Goal: Task Accomplishment & Management: Manage account settings

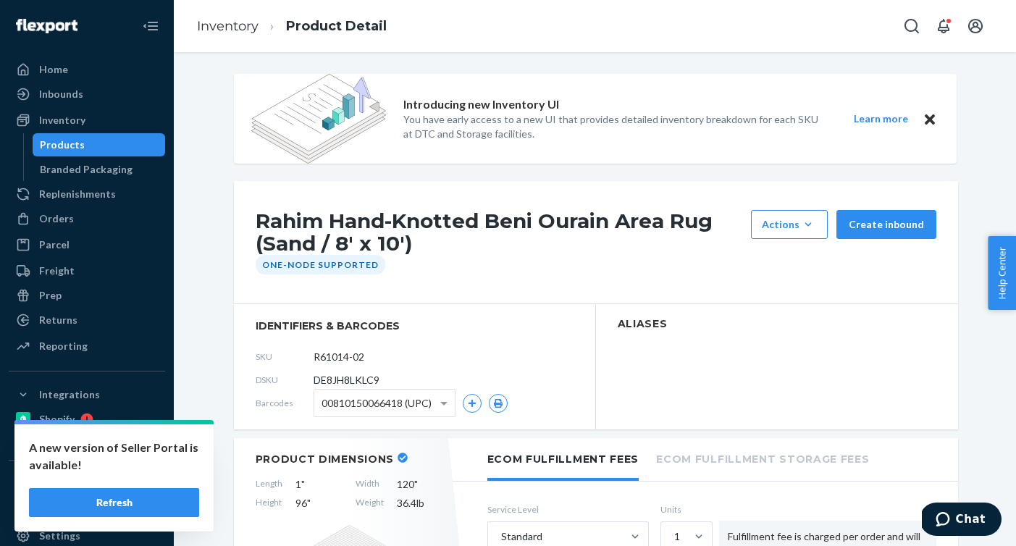
scroll to position [805, 0]
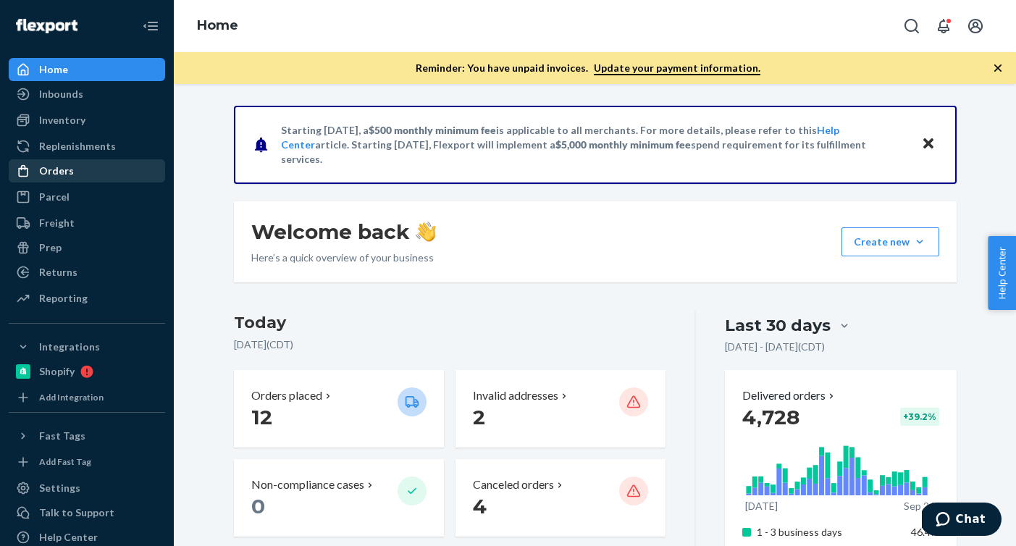
click at [114, 172] on div "Orders" at bounding box center [87, 171] width 154 height 20
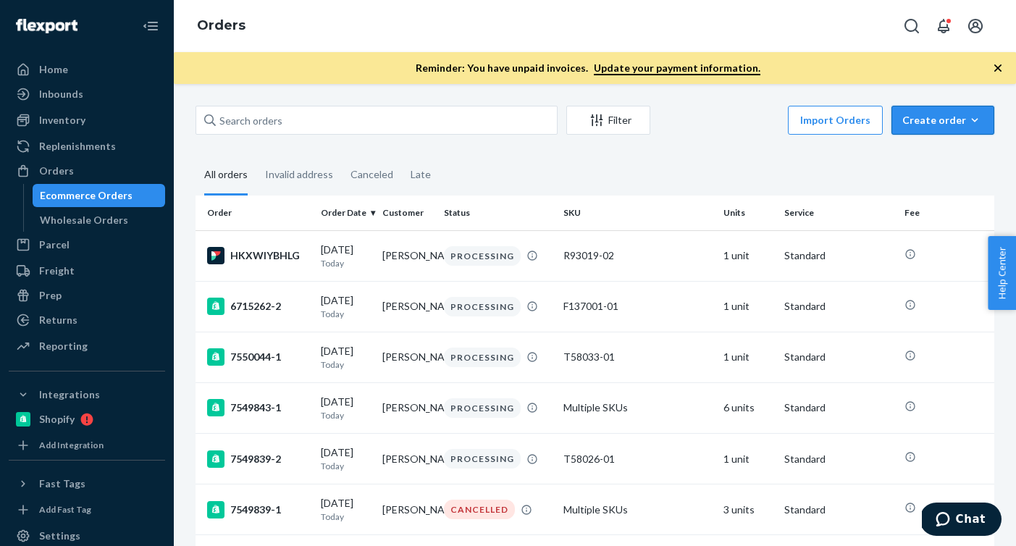
click at [980, 115] on icon "button" at bounding box center [975, 120] width 14 height 14
click at [946, 154] on span "Ecommerce order" at bounding box center [952, 155] width 90 height 10
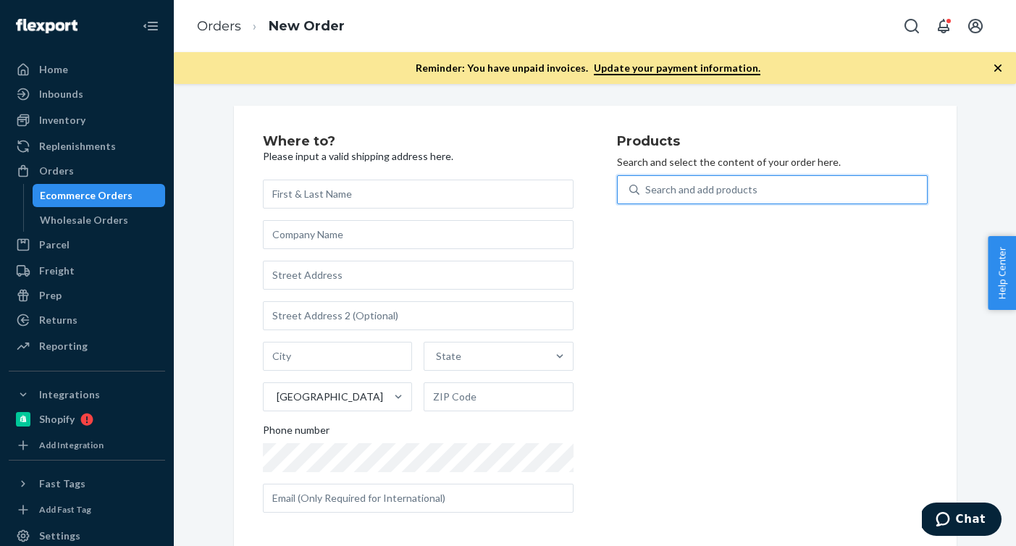
click at [695, 196] on div "Search and add products" at bounding box center [702, 190] width 112 height 14
click at [647, 196] on input "0 results available. Use Up and Down to choose options, press Enter to select t…" at bounding box center [646, 190] width 1 height 14
paste input "B86010-09"
type input "B86010-09"
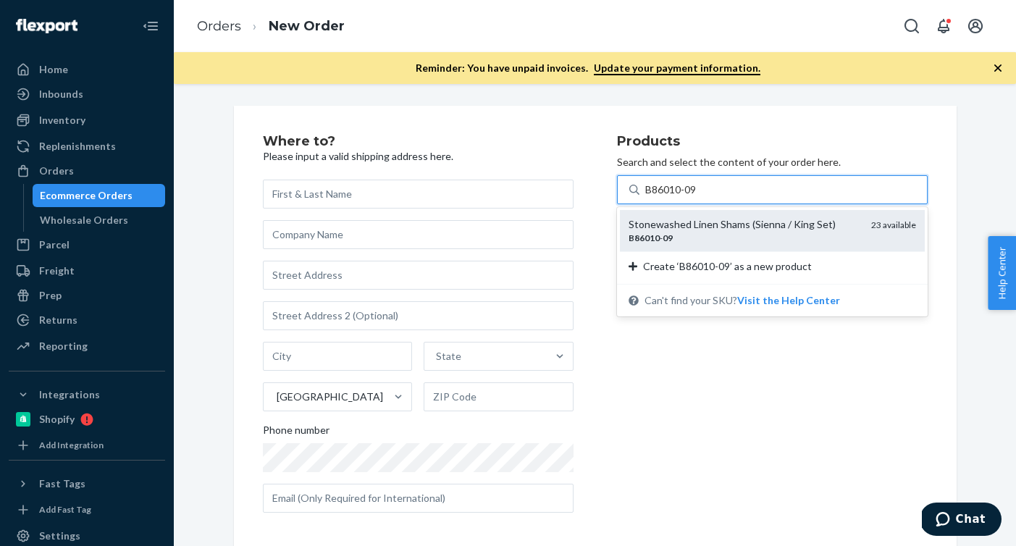
click at [688, 225] on div "Stonewashed Linen Shams (Sienna / King Set)" at bounding box center [744, 224] width 231 height 14
click at [688, 197] on input "B86010-09" at bounding box center [672, 190] width 53 height 14
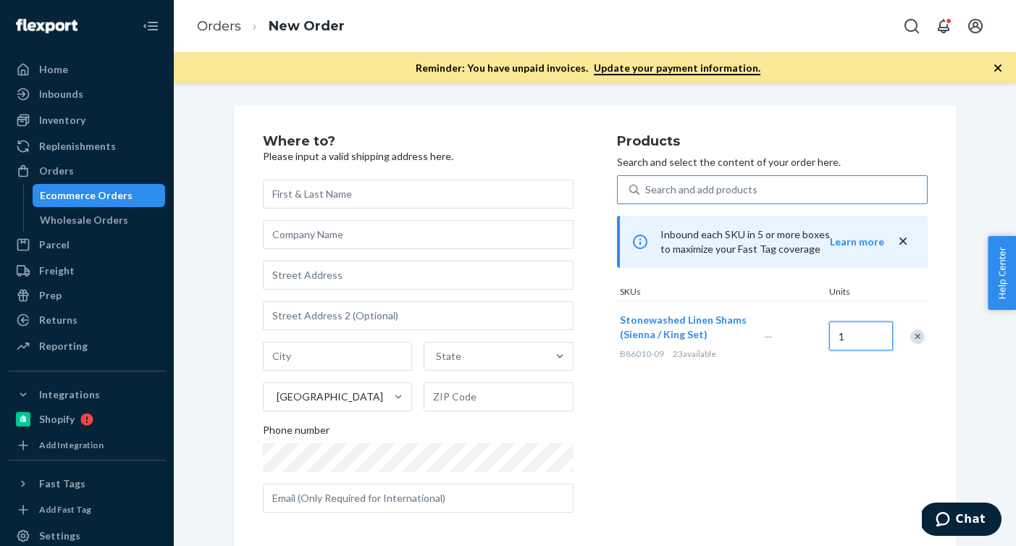
click at [842, 338] on input "1" at bounding box center [862, 336] width 64 height 29
type input "2"
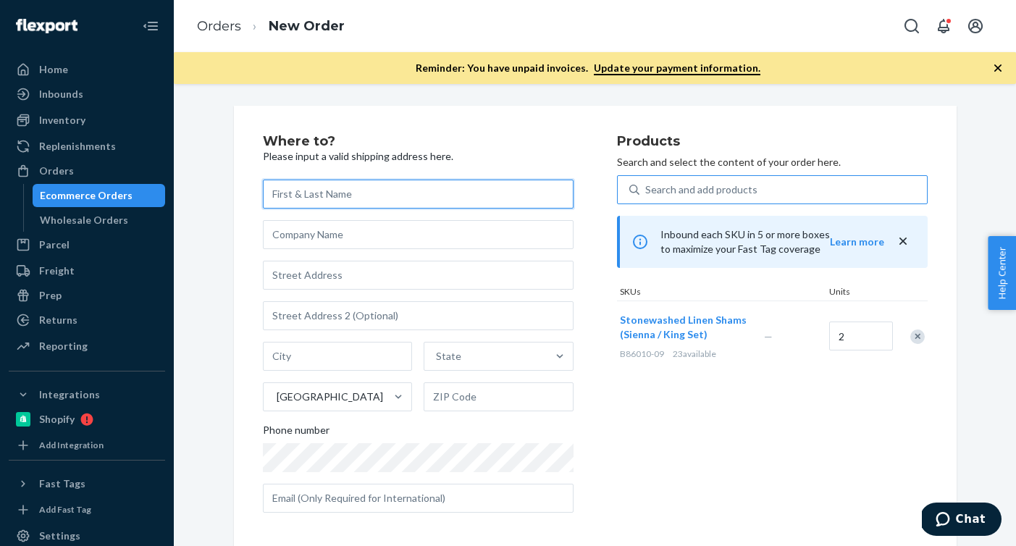
click at [454, 190] on input "text" at bounding box center [418, 194] width 311 height 29
paste input "Deborah Simons"
type input "Deborah Simons"
click at [474, 290] on div "Deborah Simons State United States Phone number" at bounding box center [418, 346] width 311 height 333
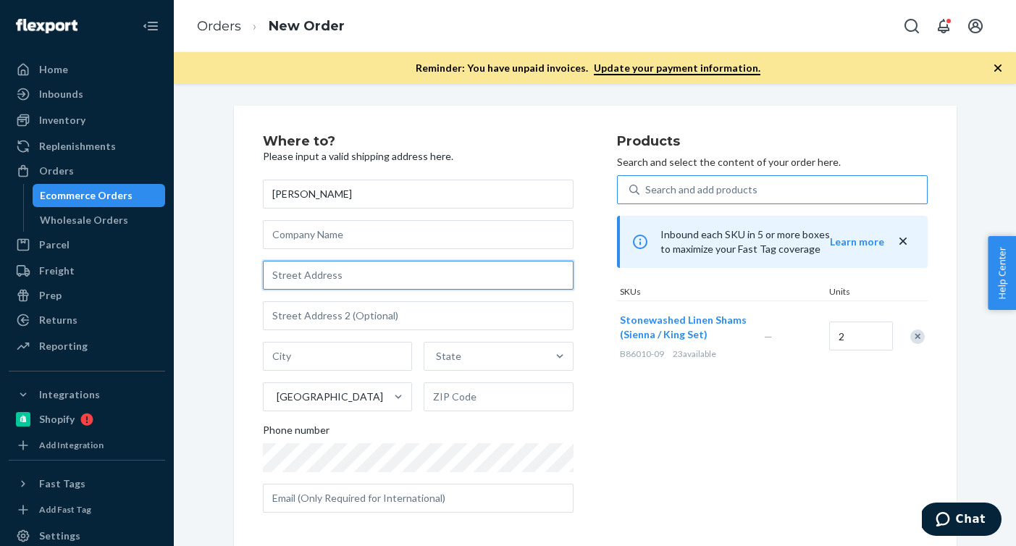
click at [481, 277] on input "text" at bounding box center [418, 275] width 311 height 29
paste input "1050 GOODWIN AVE"
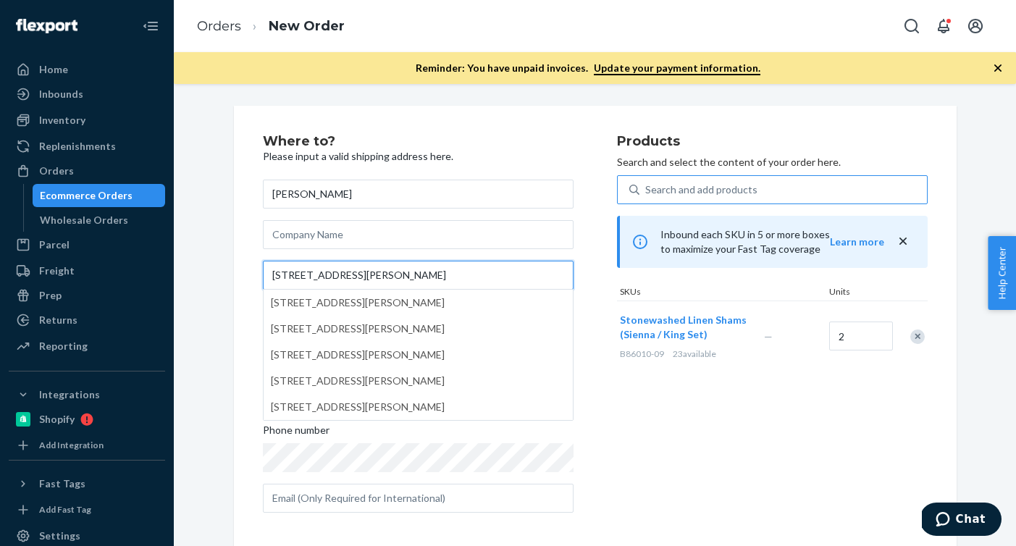
type input "1050 GOODWIN AVE"
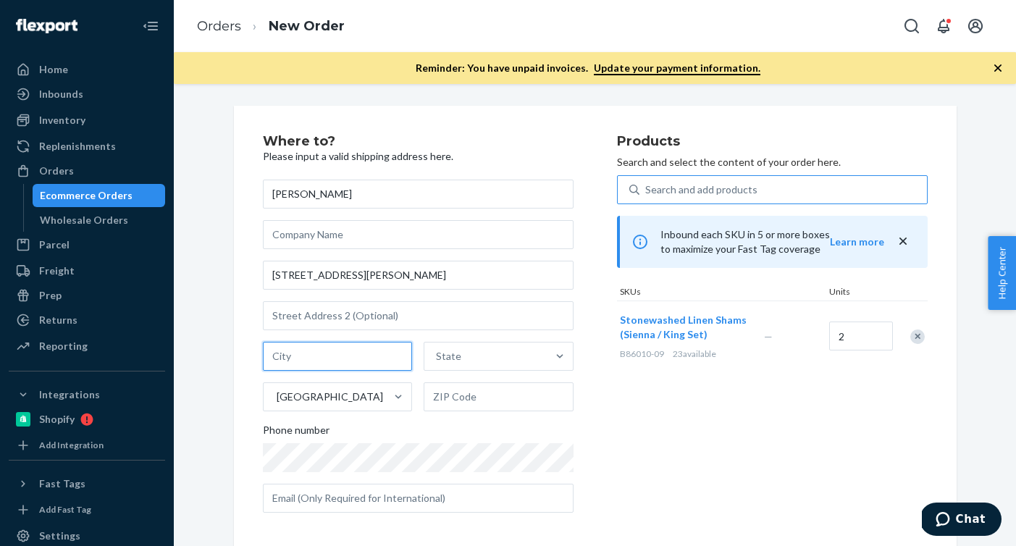
click at [391, 355] on input "text" at bounding box center [338, 356] width 150 height 29
paste input "PENNGROVE CA 94951"
click at [363, 359] on input "PENNGROVE CA 94951" at bounding box center [338, 356] width 150 height 29
type input "PENNGROVE CA"
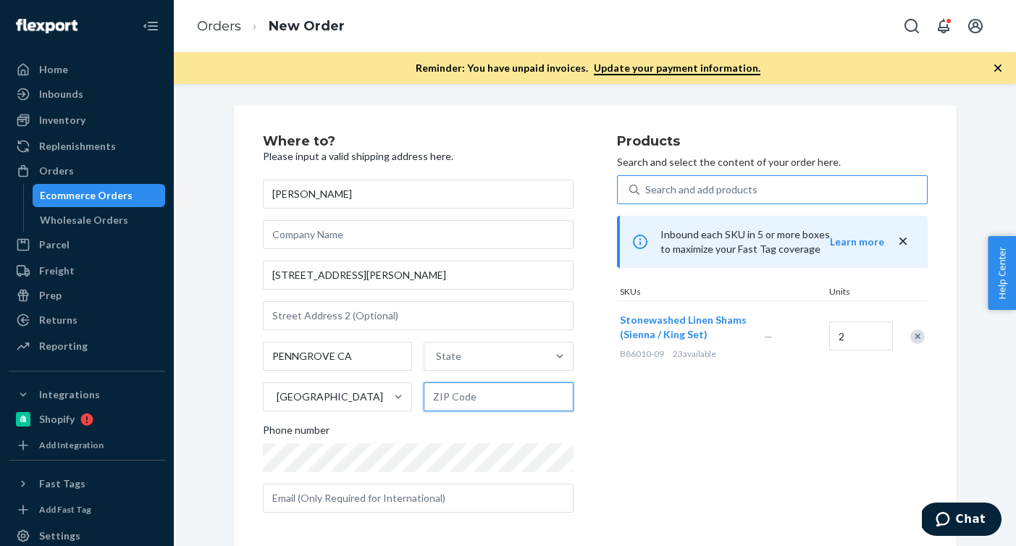
click at [493, 402] on input "text" at bounding box center [499, 397] width 150 height 29
paste input "94951"
type input "94951"
click at [341, 359] on input "PENNGROVE CA" at bounding box center [338, 356] width 150 height 29
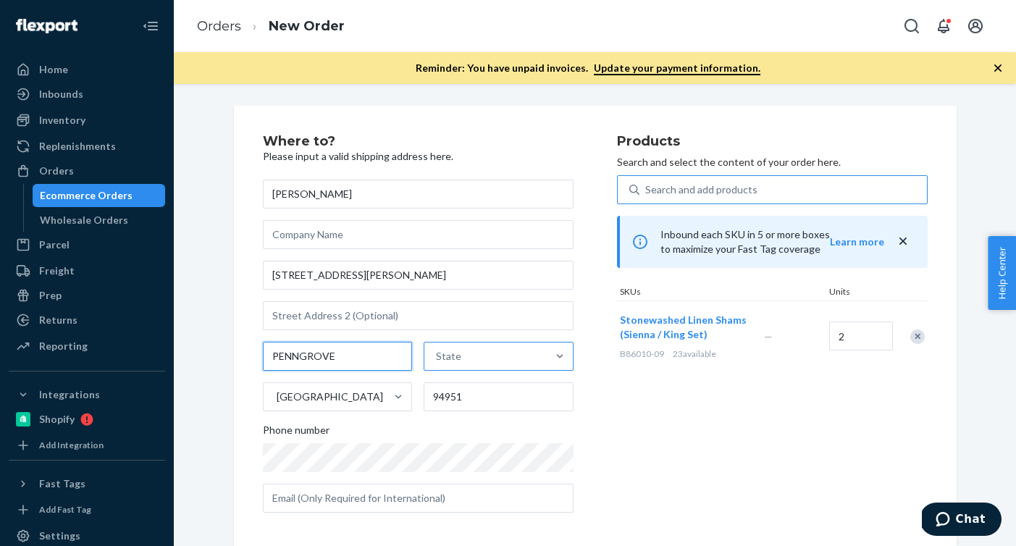
type input "PENNGROVE"
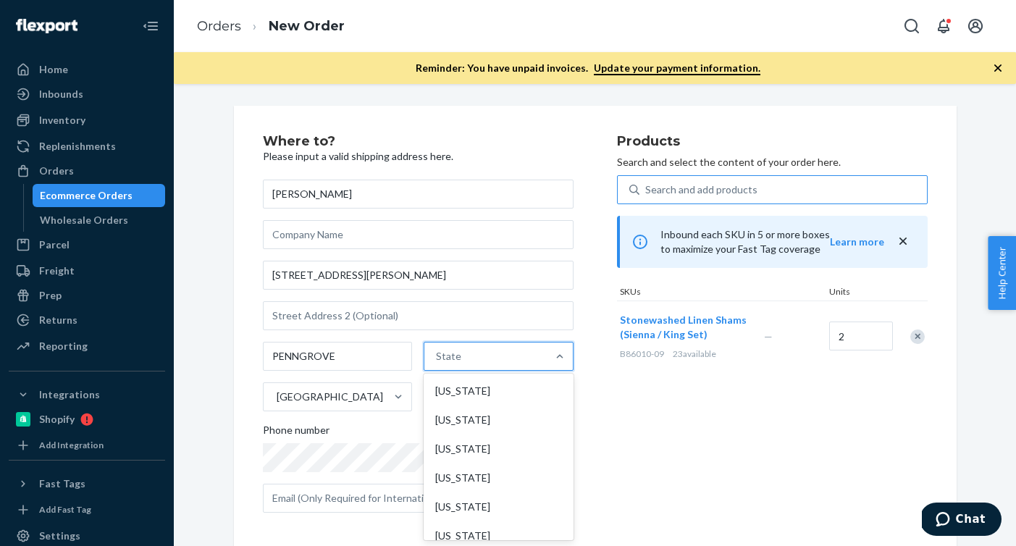
paste input "CA"
type input "CA"
click at [467, 429] on div "California" at bounding box center [498, 420] width 146 height 29
click at [449, 364] on input "CA" at bounding box center [441, 356] width 15 height 14
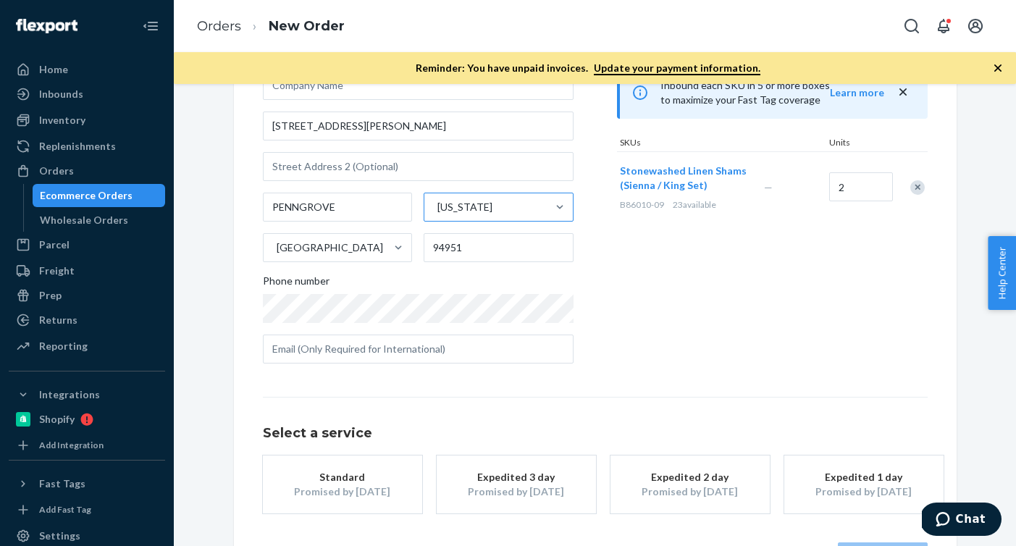
scroll to position [203, 0]
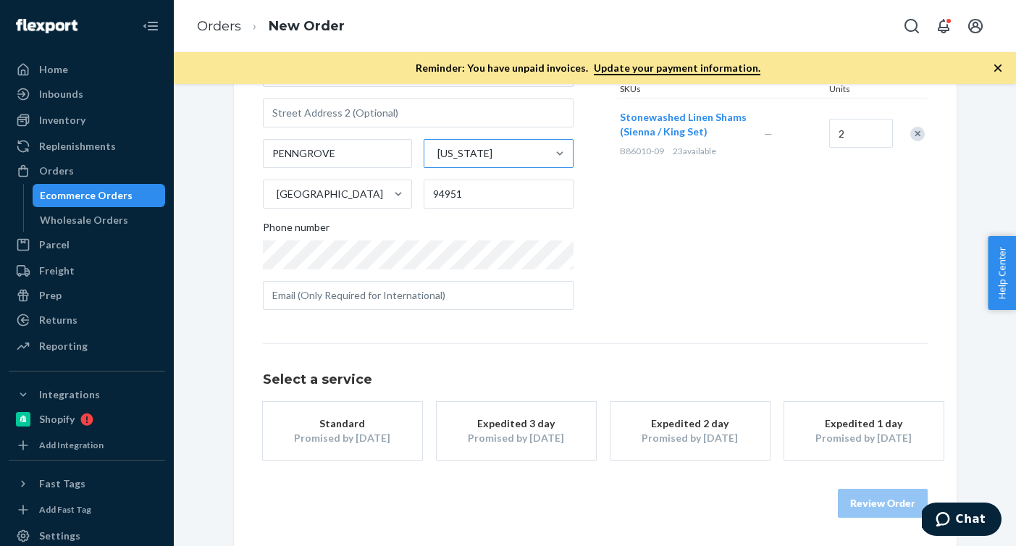
click at [365, 429] on div "Standard" at bounding box center [343, 424] width 116 height 14
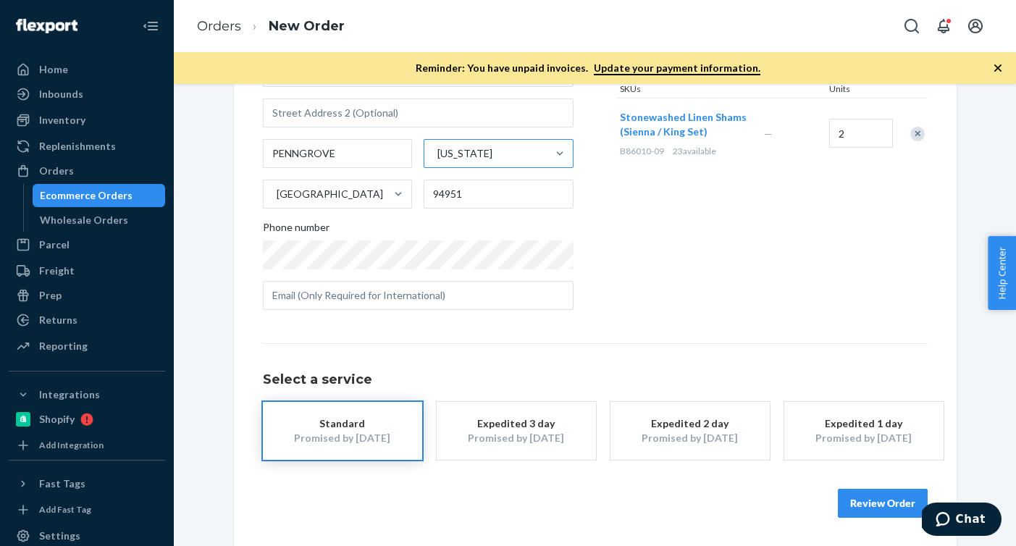
click at [877, 506] on button "Review Order" at bounding box center [883, 503] width 90 height 29
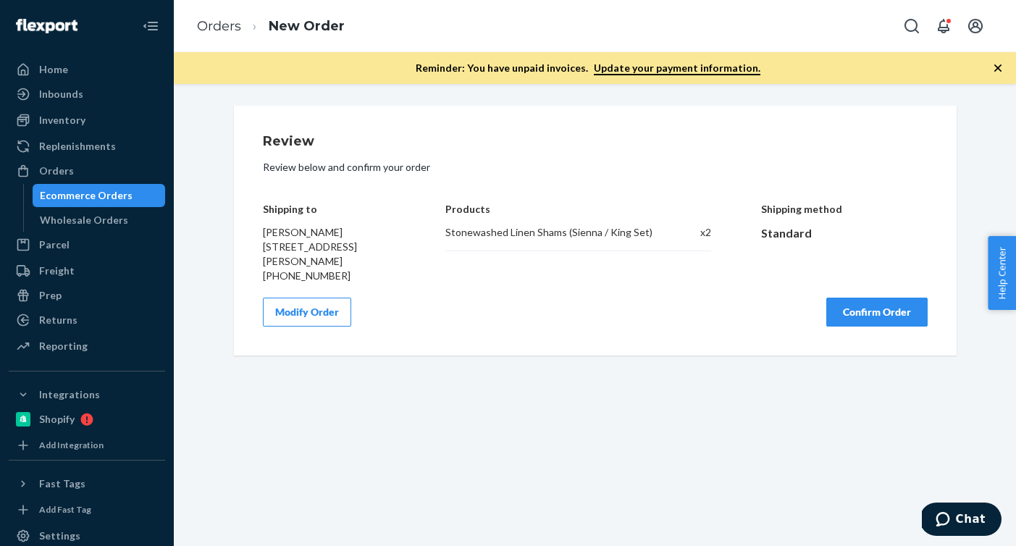
scroll to position [0, 0]
click at [877, 314] on button "Confirm Order" at bounding box center [877, 312] width 101 height 29
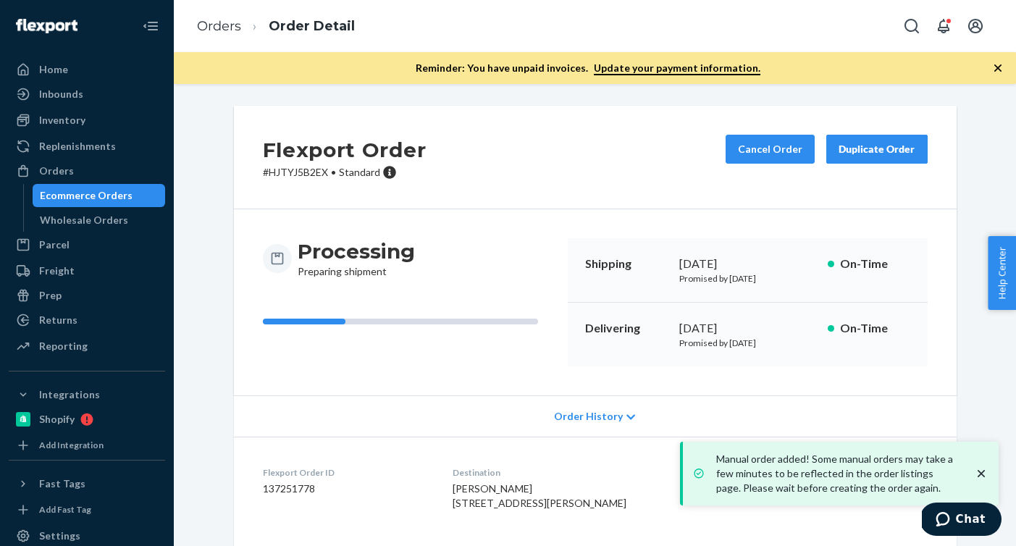
click at [309, 490] on dd "137251778" at bounding box center [346, 489] width 167 height 14
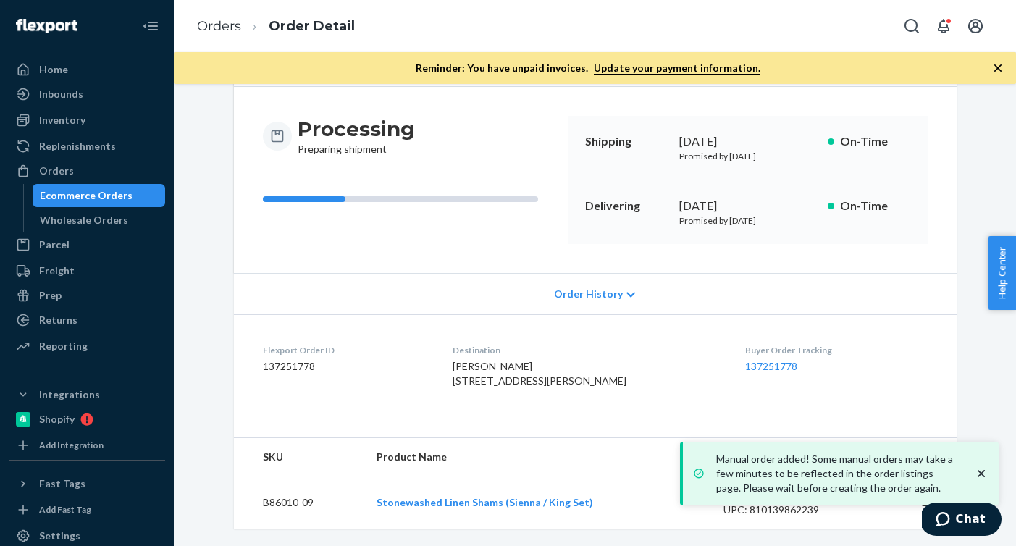
click at [288, 345] on div "Flexport Order ID 137251778" at bounding box center [346, 369] width 167 height 50
click at [292, 359] on dd "137251778" at bounding box center [346, 366] width 167 height 14
copy dd "137251778"
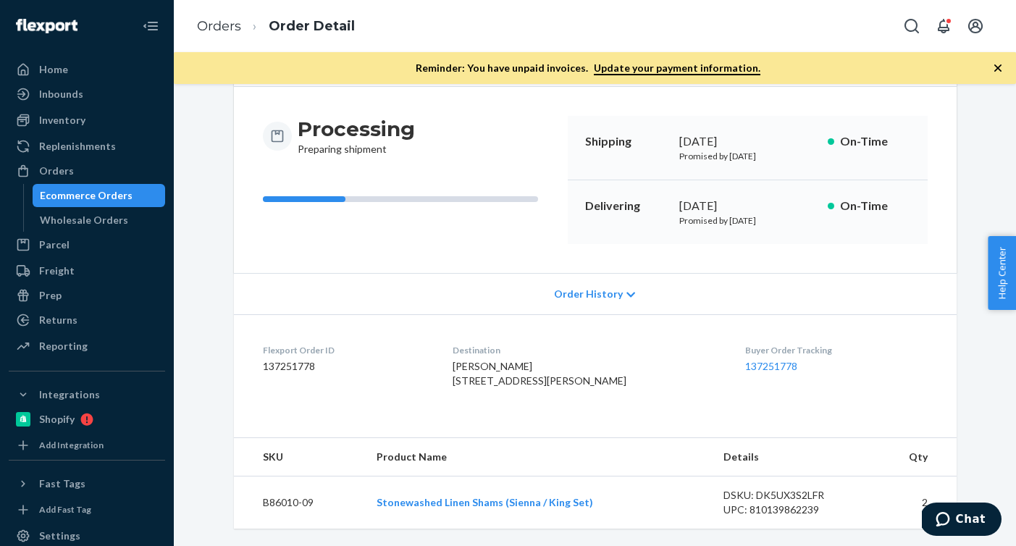
scroll to position [0, 0]
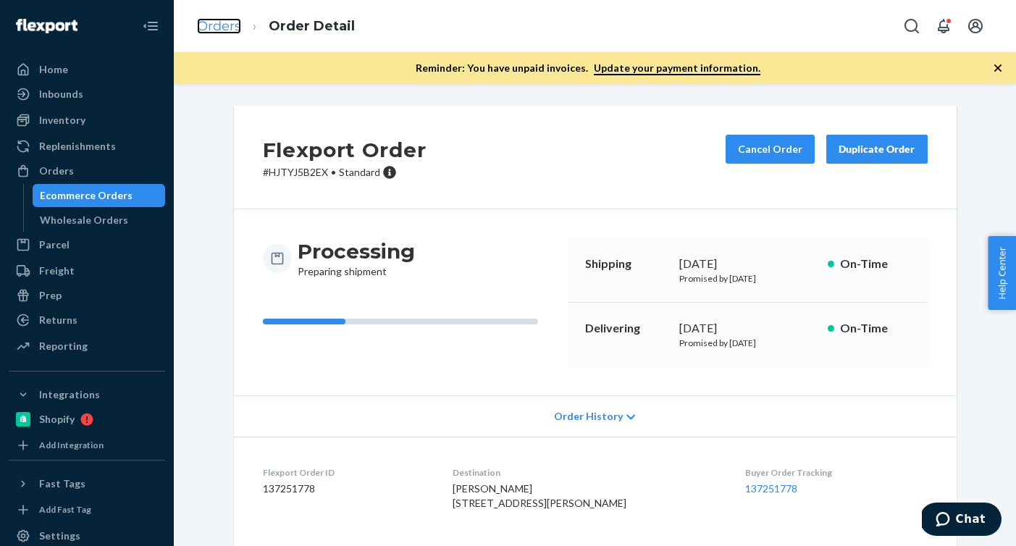
click at [225, 23] on link "Orders" at bounding box center [219, 26] width 44 height 16
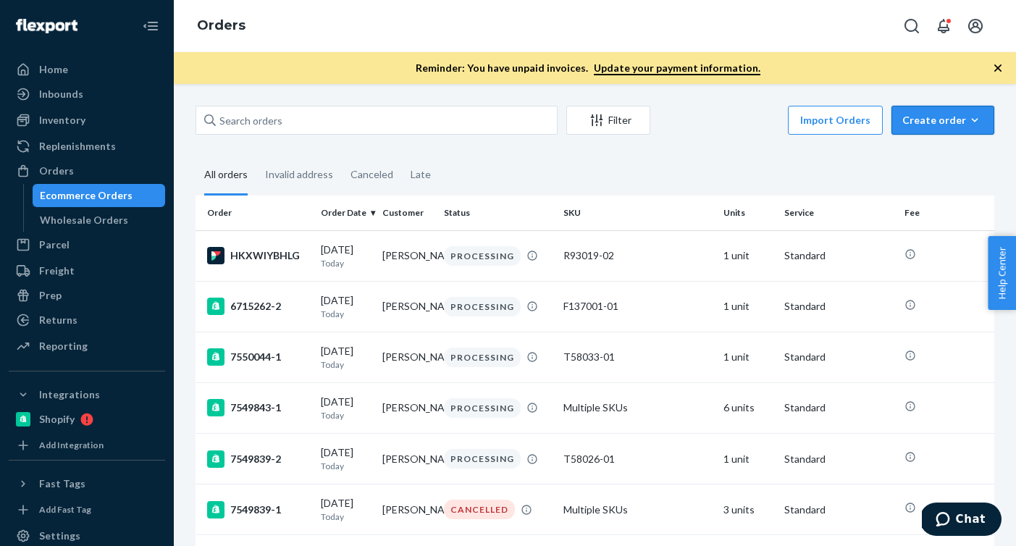
click at [978, 113] on icon "button" at bounding box center [975, 120] width 14 height 14
click at [954, 156] on span "Ecommerce order" at bounding box center [952, 155] width 90 height 10
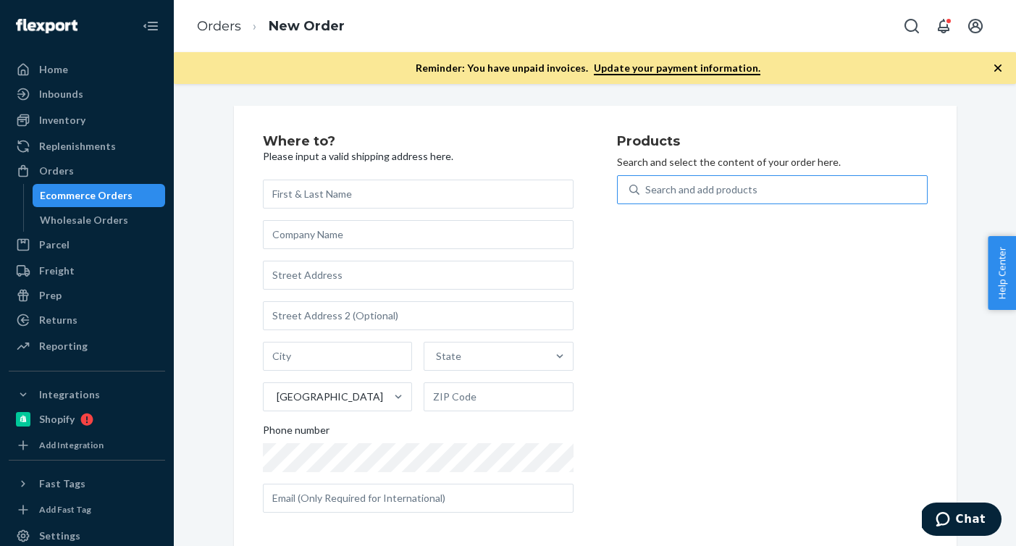
click at [812, 197] on div "Search and add products" at bounding box center [784, 190] width 288 height 26
click at [647, 197] on input "Search and add products" at bounding box center [646, 190] width 1 height 14
paste input "B86019-06"
type input "B86019-06"
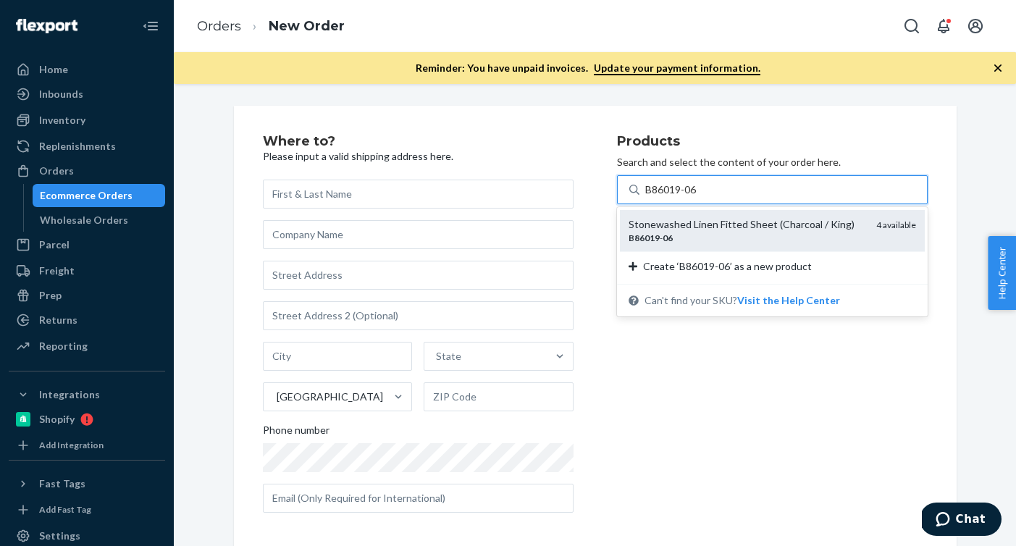
click at [742, 236] on div "B86019 - 06" at bounding box center [747, 238] width 236 height 12
click at [698, 197] on input "B86019-06" at bounding box center [672, 190] width 53 height 14
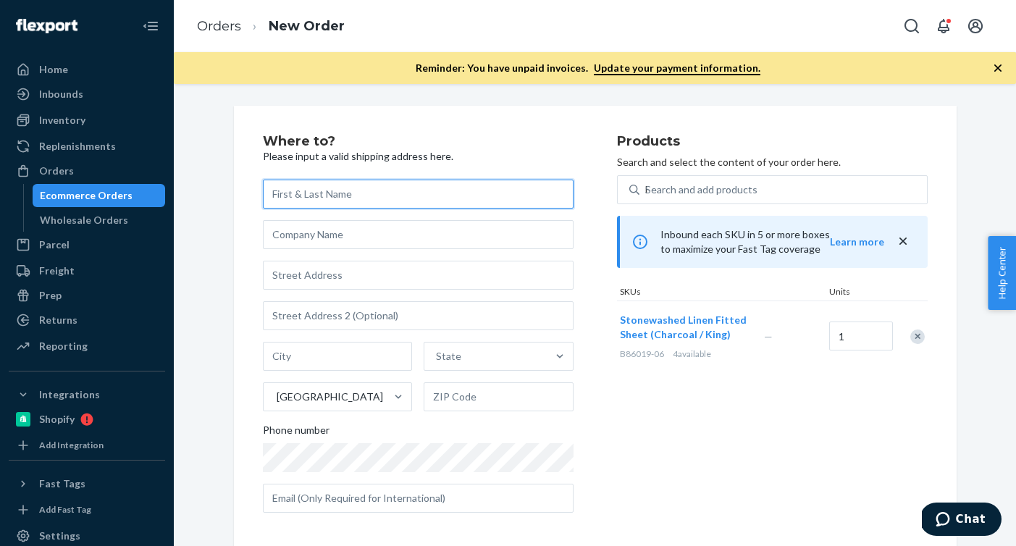
click at [424, 190] on input "text" at bounding box center [418, 194] width 311 height 29
paste input "sienna heinz"
type input "sienna heinz"
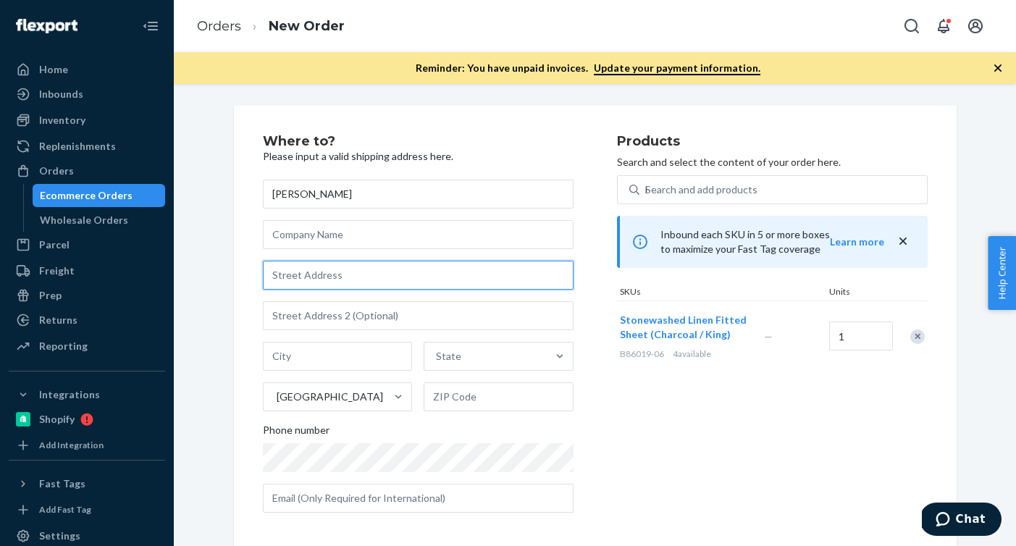
click at [414, 272] on input "text" at bounding box center [418, 275] width 311 height 29
paste input "250 Pings Rd"
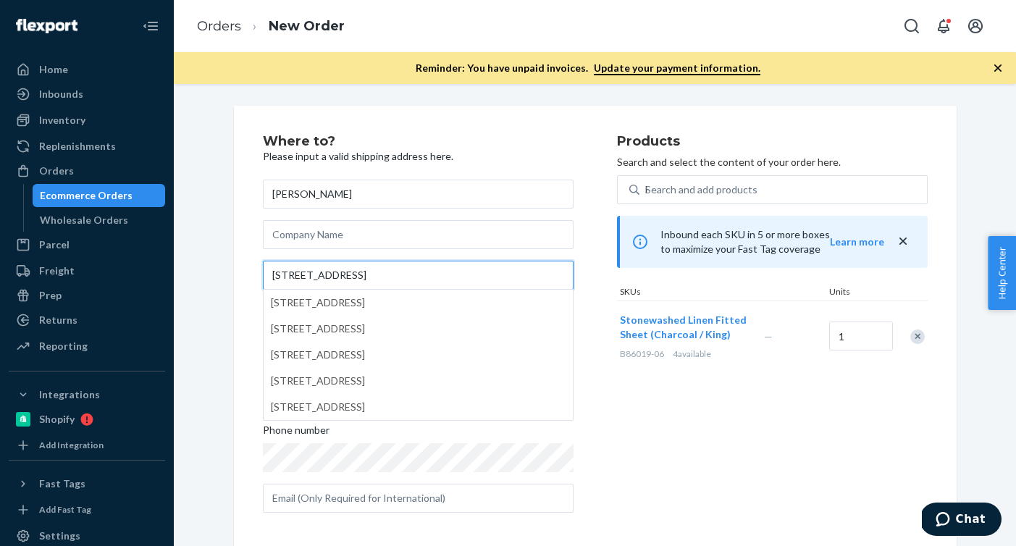
type input "250 Pings Rd"
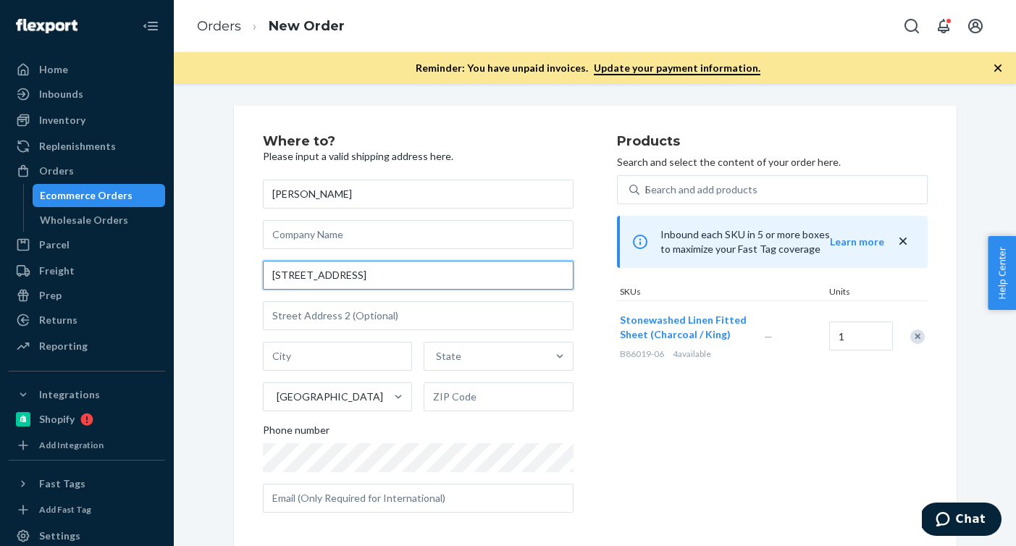
scroll to position [7, 0]
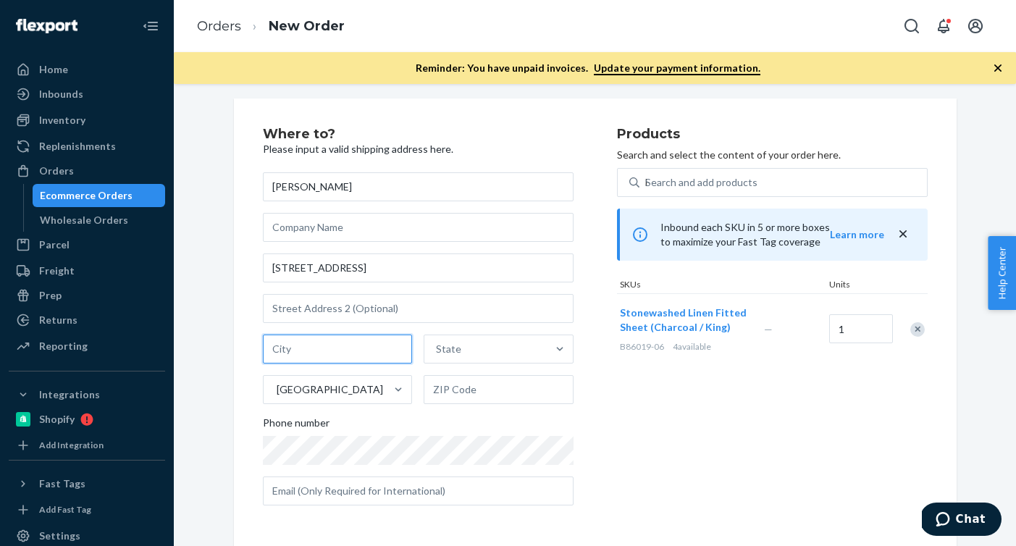
click at [375, 351] on input "text" at bounding box center [338, 349] width 150 height 29
paste input "Eureka MT 59917"
click at [334, 354] on input "Eureka MT 59917" at bounding box center [338, 349] width 150 height 29
type input "Eureka MT"
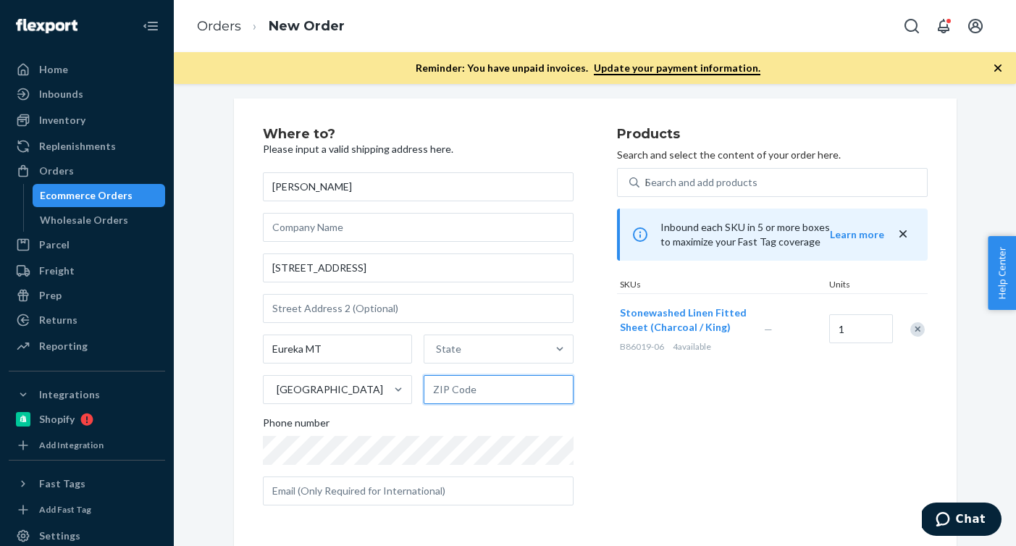
click at [458, 389] on input "text" at bounding box center [499, 389] width 150 height 29
paste input "59917"
type input "59917"
click at [309, 350] on input "Eureka MT" at bounding box center [338, 349] width 150 height 29
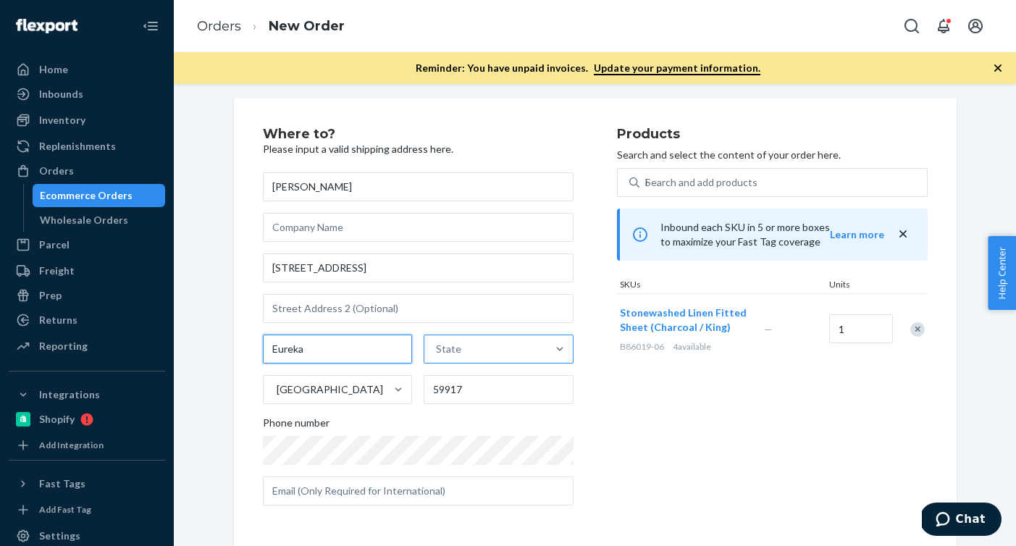
type input "Eureka"
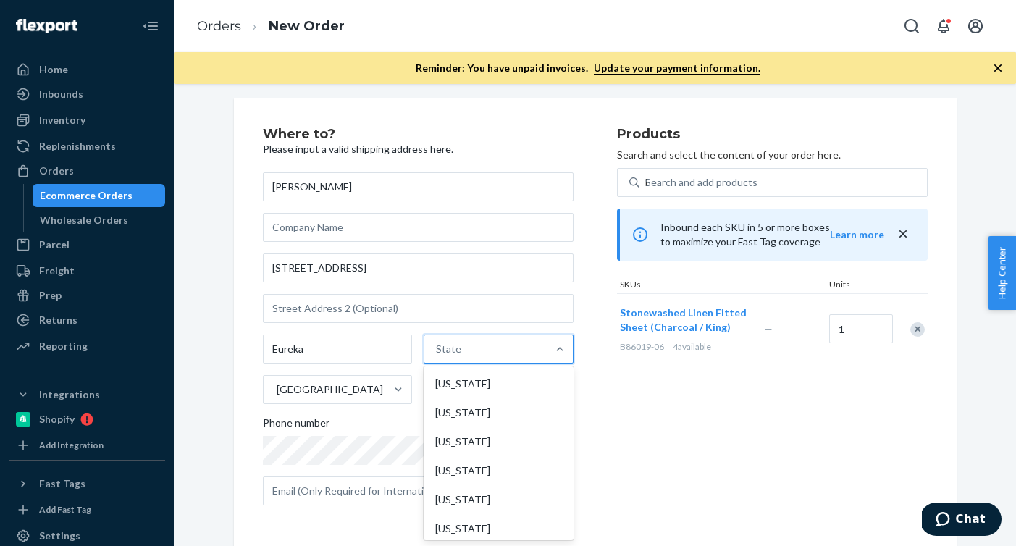
click at [457, 355] on div "State" at bounding box center [448, 349] width 25 height 14
click at [438, 355] on input "option Alabama focused, 1 of 59. 59 results available. Use Up and Down to choos…" at bounding box center [436, 349] width 1 height 14
paste input "MT"
type input "MT"
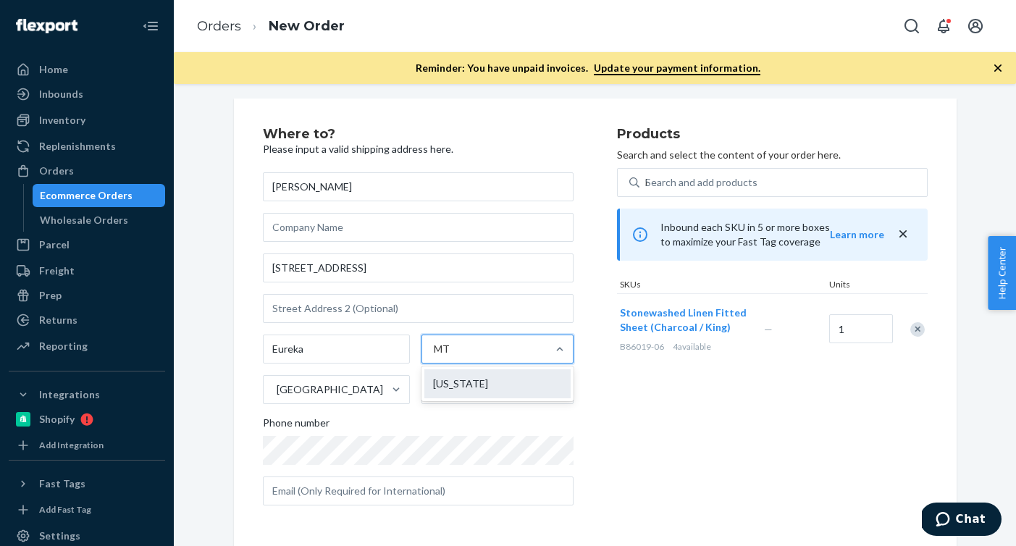
click at [462, 379] on div "Montana" at bounding box center [498, 384] width 146 height 29
click at [451, 356] on input "MT" at bounding box center [442, 349] width 17 height 14
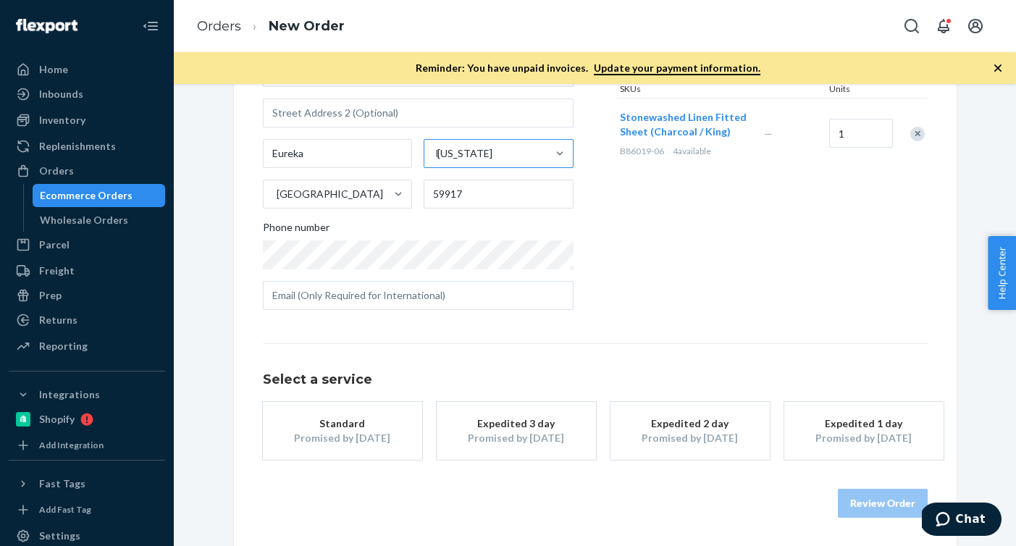
click at [361, 441] on div "Promised by Oct 3, 2025" at bounding box center [343, 438] width 116 height 14
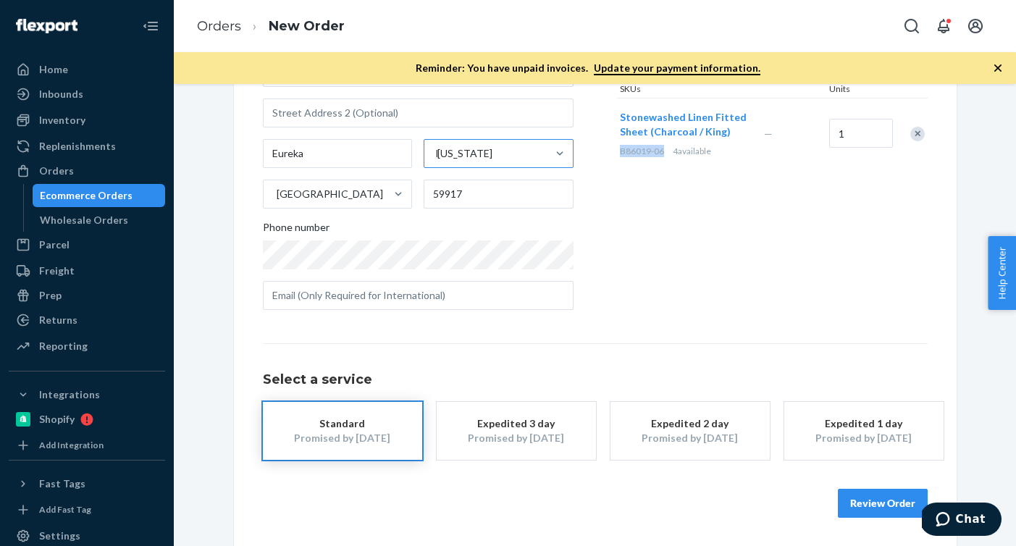
drag, startPoint x: 661, startPoint y: 151, endPoint x: 619, endPoint y: 151, distance: 42.0
click at [620, 151] on span "B86019-06" at bounding box center [642, 151] width 44 height 11
copy span "B86019-06"
click at [858, 503] on button "Review Order" at bounding box center [883, 503] width 90 height 29
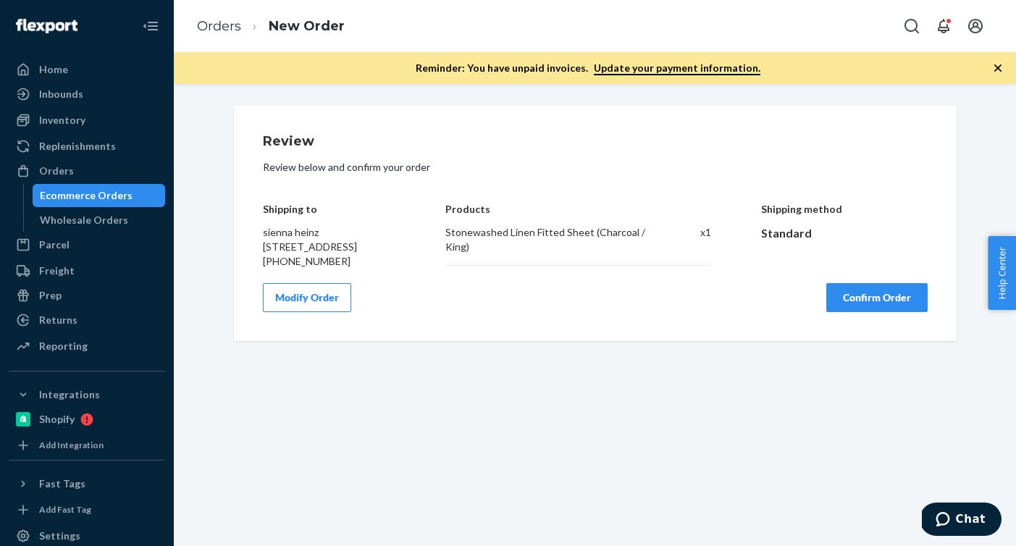
scroll to position [0, 0]
click at [898, 310] on button "Confirm Order" at bounding box center [877, 297] width 101 height 29
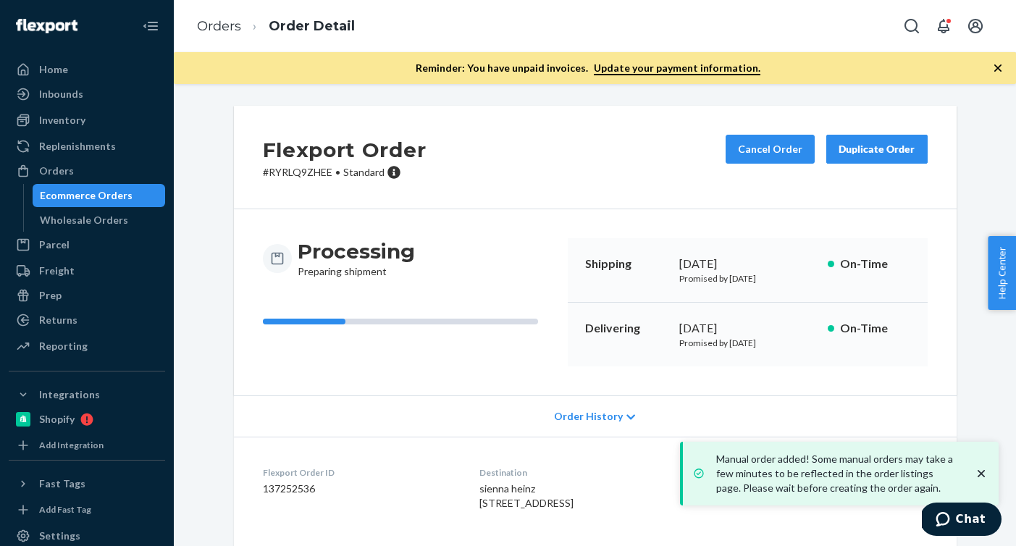
scroll to position [151, 0]
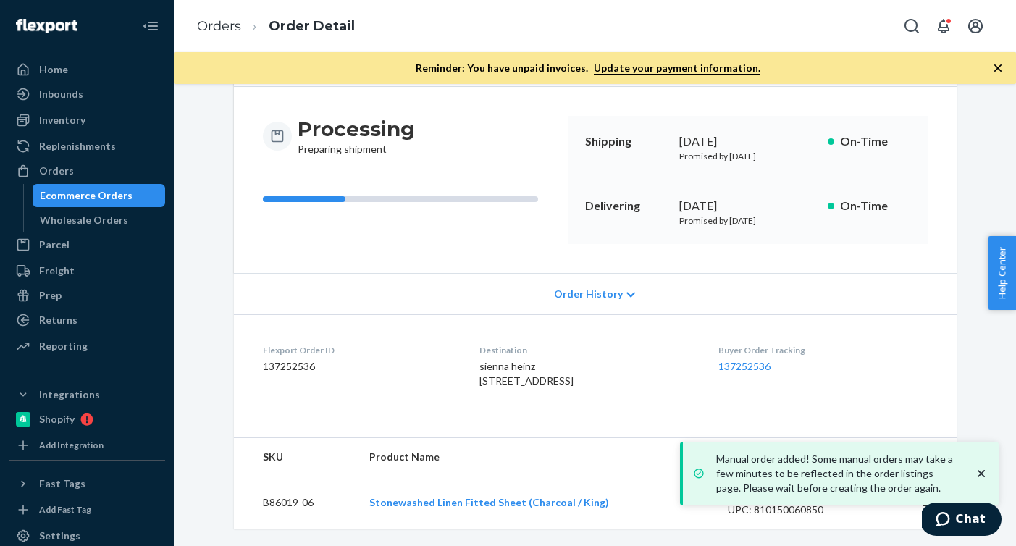
click at [289, 359] on dd "137252536" at bounding box center [359, 366] width 193 height 14
copy dd "137252536"
click at [220, 19] on link "Orders" at bounding box center [219, 26] width 44 height 16
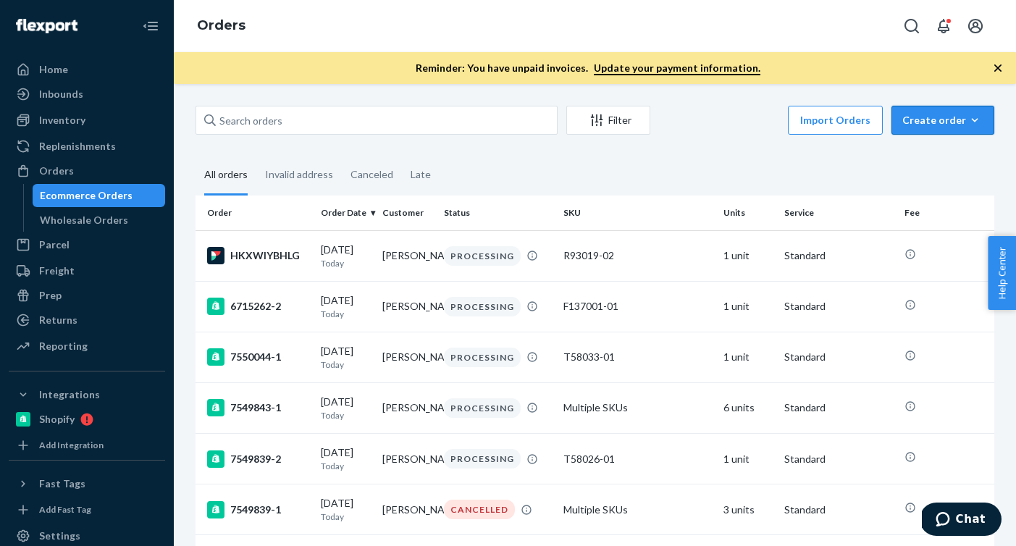
click at [974, 113] on icon "button" at bounding box center [975, 120] width 14 height 14
click at [967, 165] on button "Ecommerce order" at bounding box center [964, 155] width 139 height 31
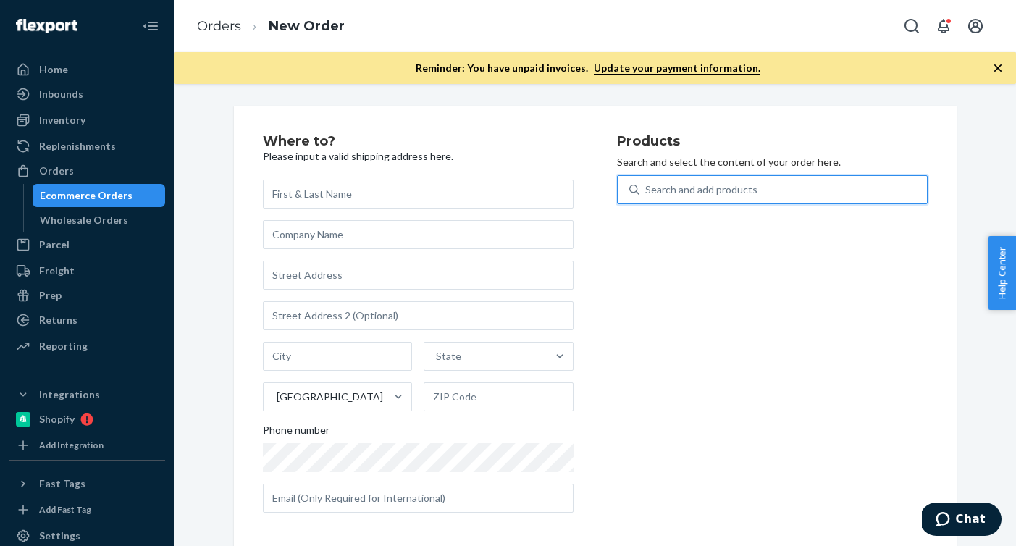
click at [845, 189] on div "Search and add products" at bounding box center [784, 190] width 288 height 26
click at [647, 189] on input "0 results available. Use Up and Down to choose options, press Enter to select t…" at bounding box center [646, 190] width 1 height 14
paste input "B86008-16"
type input "B86008-16"
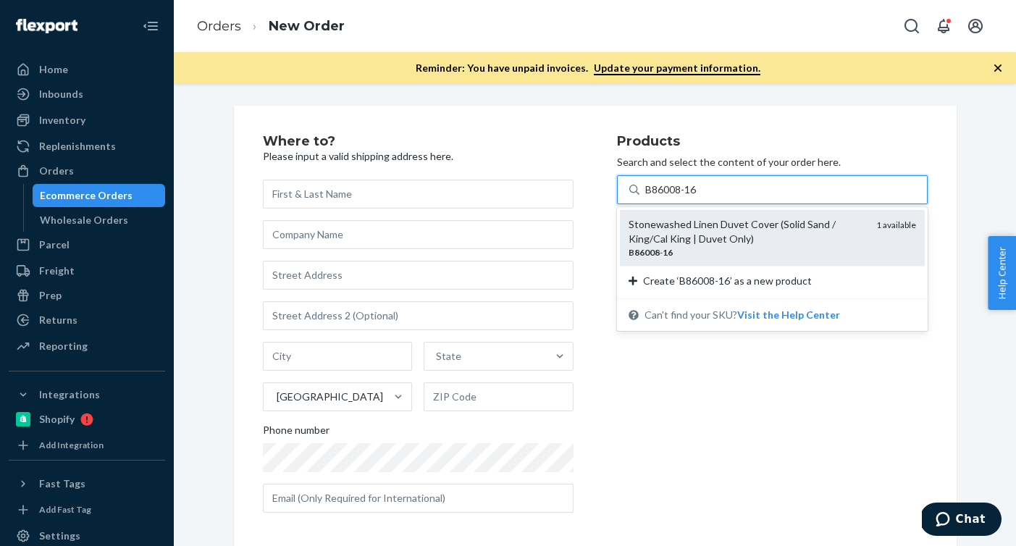
click at [806, 241] on div "Stonewashed Linen Duvet Cover (Solid Sand / King/Cal King | Duvet Only)" at bounding box center [747, 231] width 236 height 29
click at [698, 197] on input "B86008-16" at bounding box center [672, 190] width 53 height 14
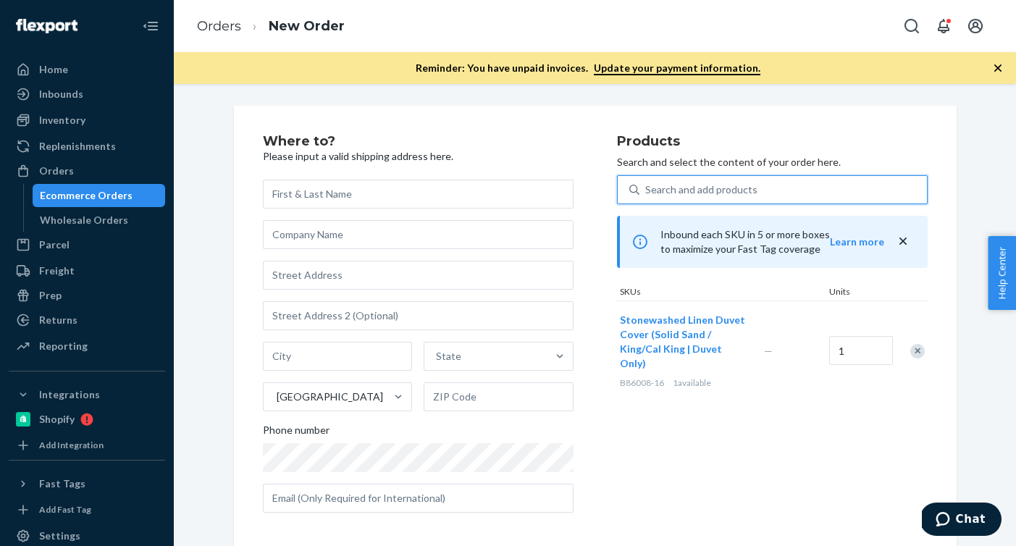
click at [722, 180] on div "Search and add products" at bounding box center [784, 190] width 288 height 26
click at [647, 183] on input "0 results available. Use Up and Down to choose options, press Enter to select t…" at bounding box center [646, 190] width 1 height 14
paste input "B86010-16"
type input "B86010-16"
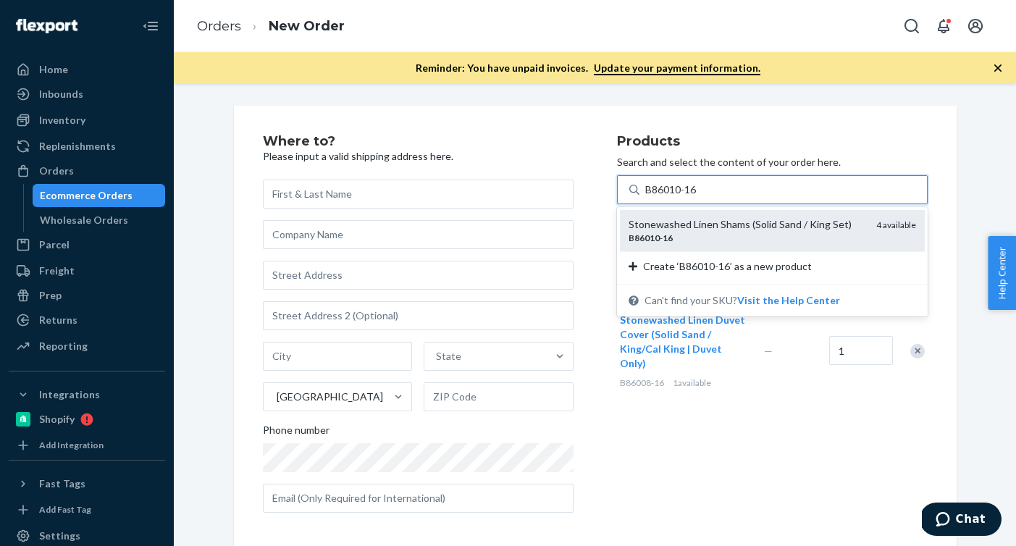
click at [702, 225] on div "Stonewashed Linen Shams (Solid Sand / King Set)" at bounding box center [747, 224] width 236 height 14
click at [698, 197] on input "B86010-16" at bounding box center [672, 190] width 53 height 14
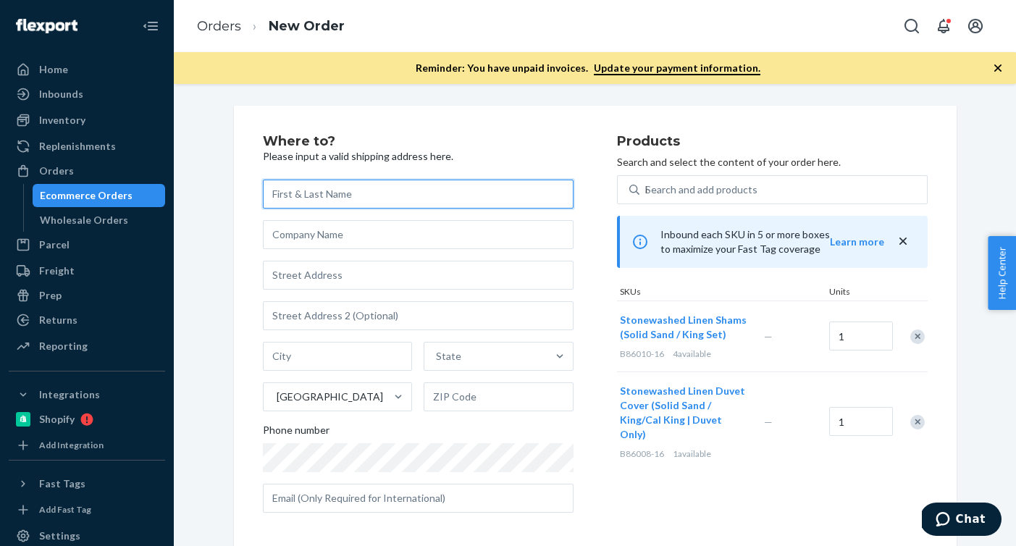
click at [388, 191] on input "text" at bounding box center [418, 194] width 311 height 29
paste input "avery cordray"
type input "avery cordray"
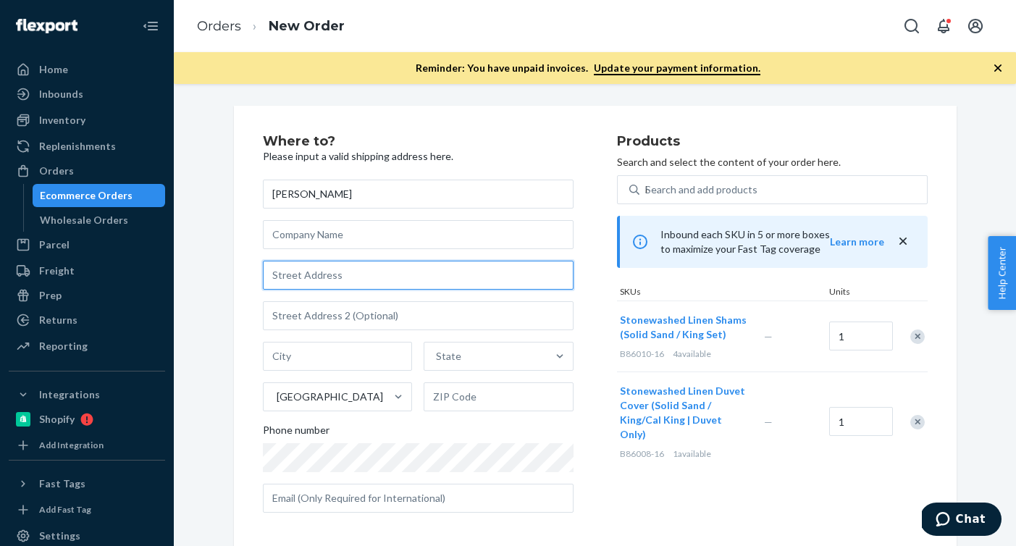
click at [344, 284] on input "text" at bounding box center [418, 275] width 311 height 29
paste input "28730 West 159th Street"
drag, startPoint x: 385, startPoint y: 278, endPoint x: 182, endPoint y: 278, distance: 202.9
click at [182, 278] on div "Where to? Please input a valid shipping address here. avery cordray 28730 West …" at bounding box center [595, 315] width 843 height 462
type input "28730 W 159th St"
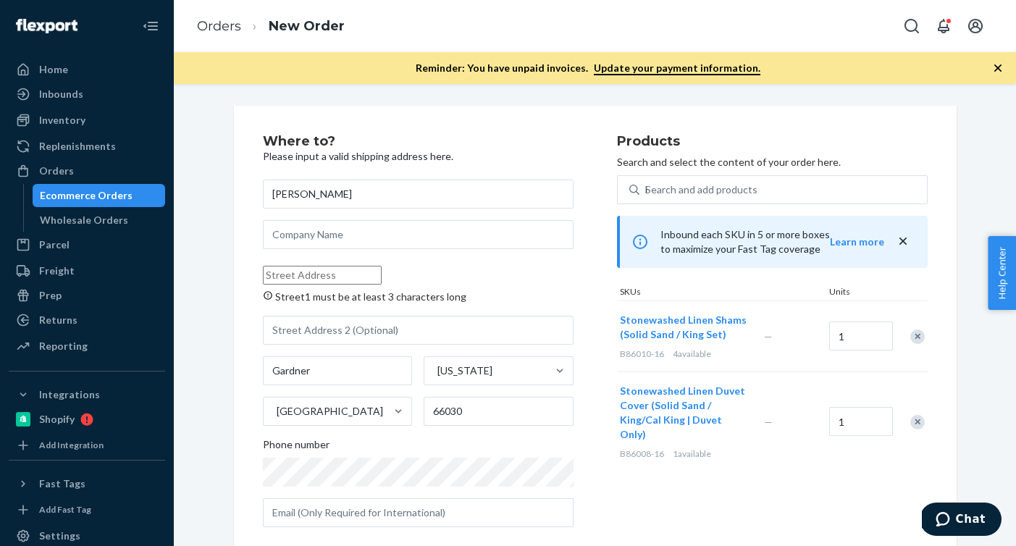
paste input "28730 West 159th Street"
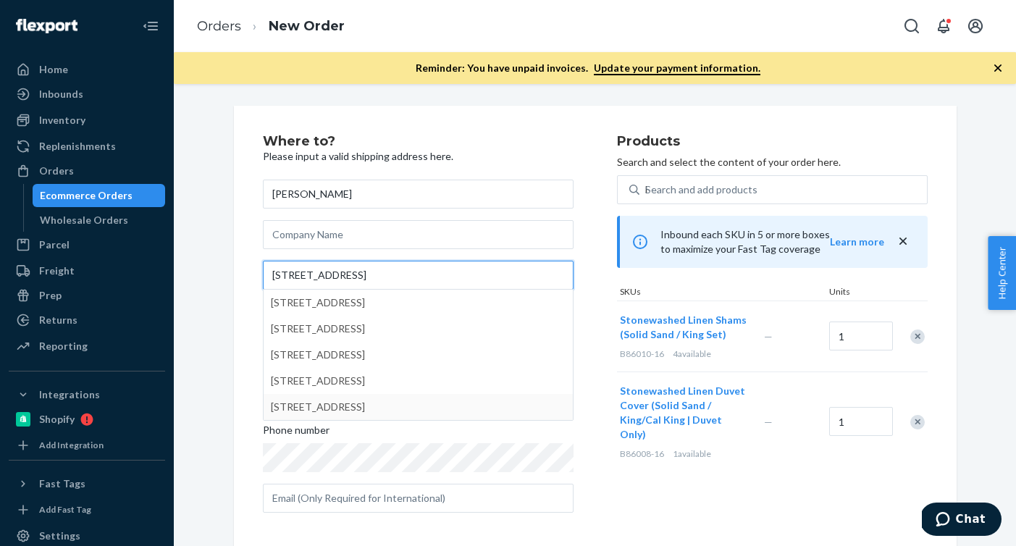
type input "28730 West 159th Street"
click at [625, 460] on div "Products Search and select the content of your order here. Search and add produ…" at bounding box center [772, 330] width 311 height 390
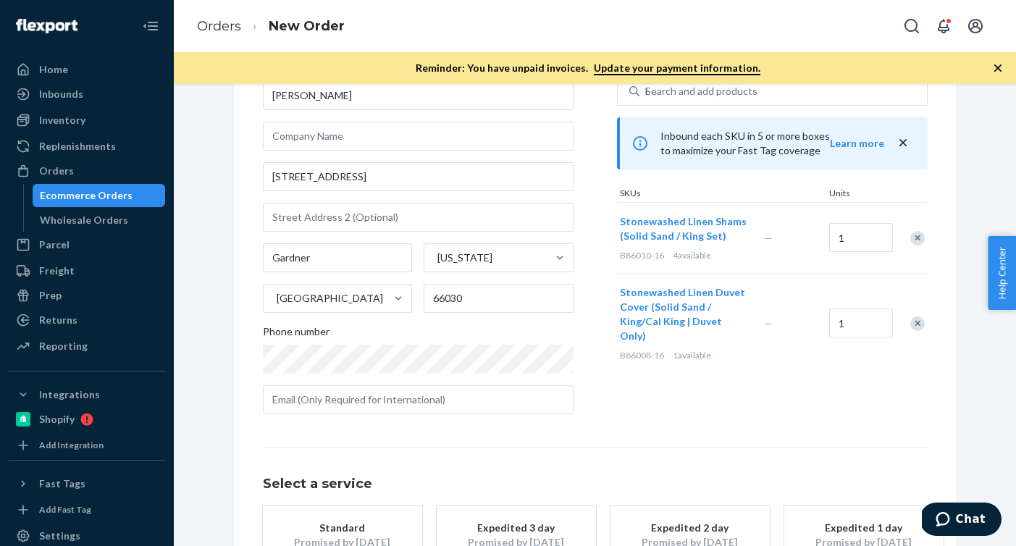
scroll to position [203, 0]
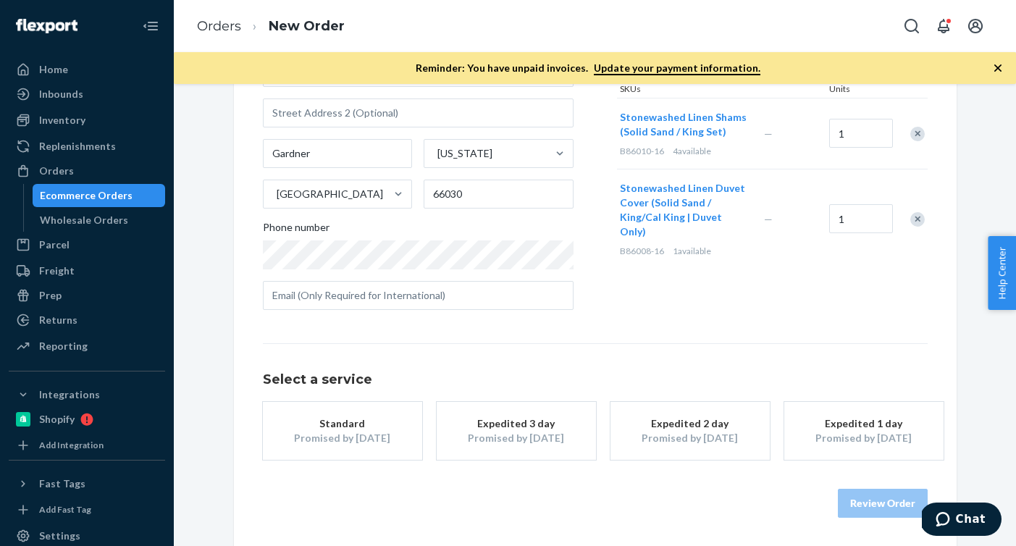
click at [360, 431] on div "Promised by Oct 3, 2025" at bounding box center [343, 438] width 116 height 14
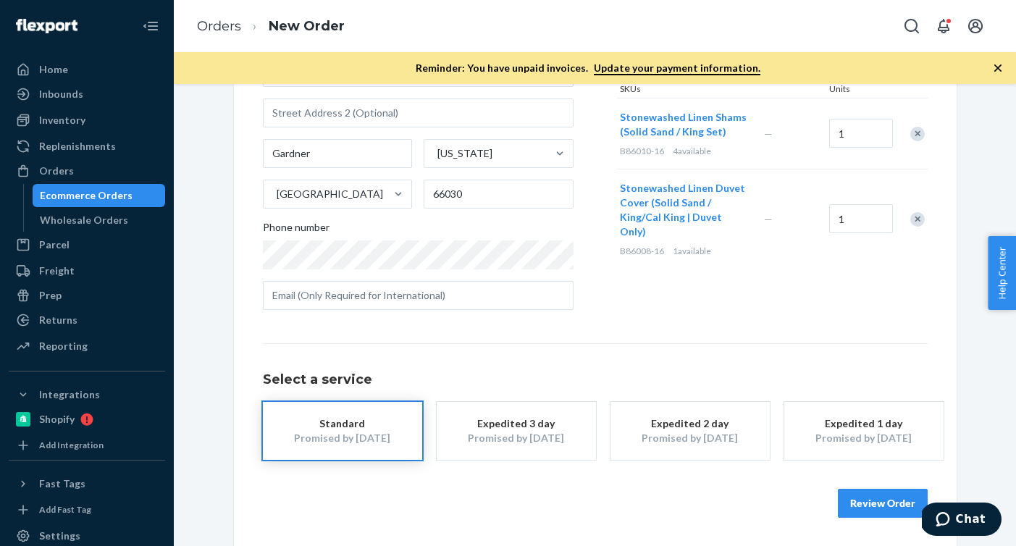
click at [876, 505] on button "Review Order" at bounding box center [883, 503] width 90 height 29
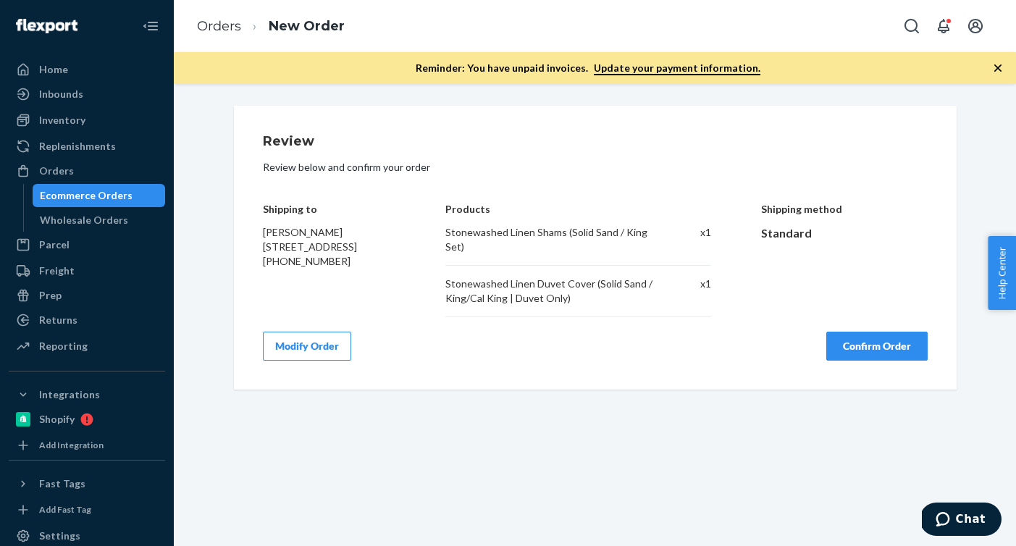
scroll to position [0, 0]
click at [873, 343] on button "Confirm Order" at bounding box center [877, 346] width 101 height 29
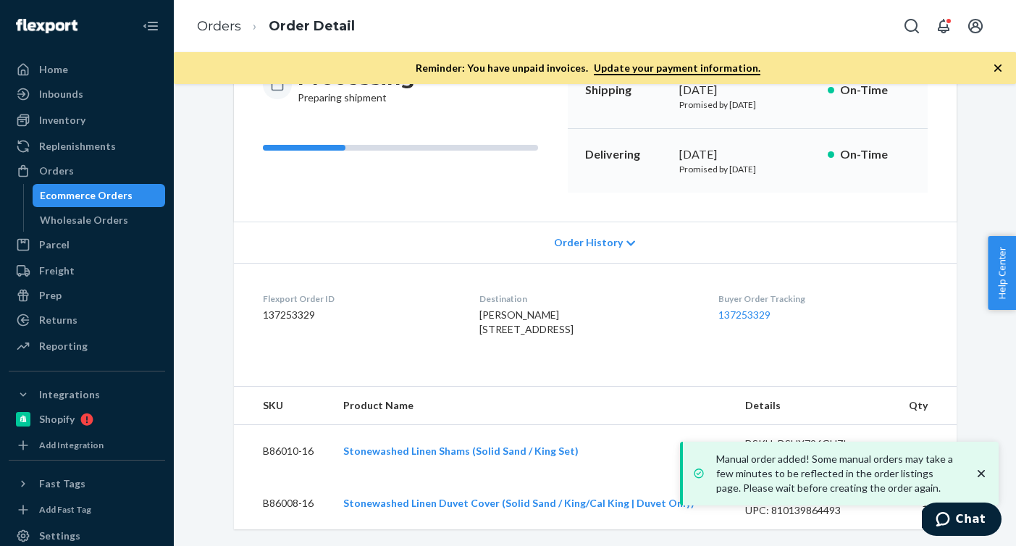
scroll to position [204, 0]
click at [276, 307] on dd "137253329" at bounding box center [359, 314] width 193 height 14
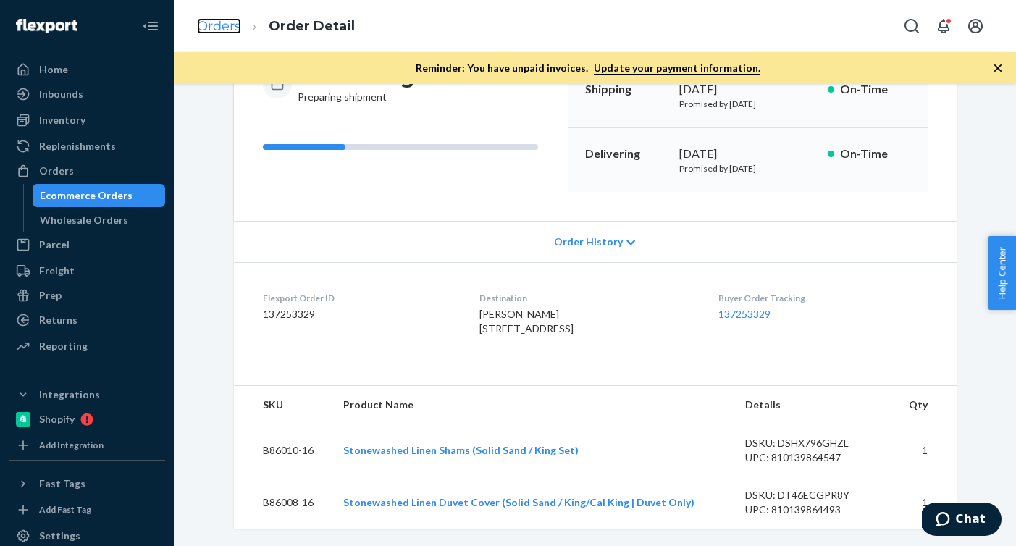
click at [225, 28] on link "Orders" at bounding box center [219, 26] width 44 height 16
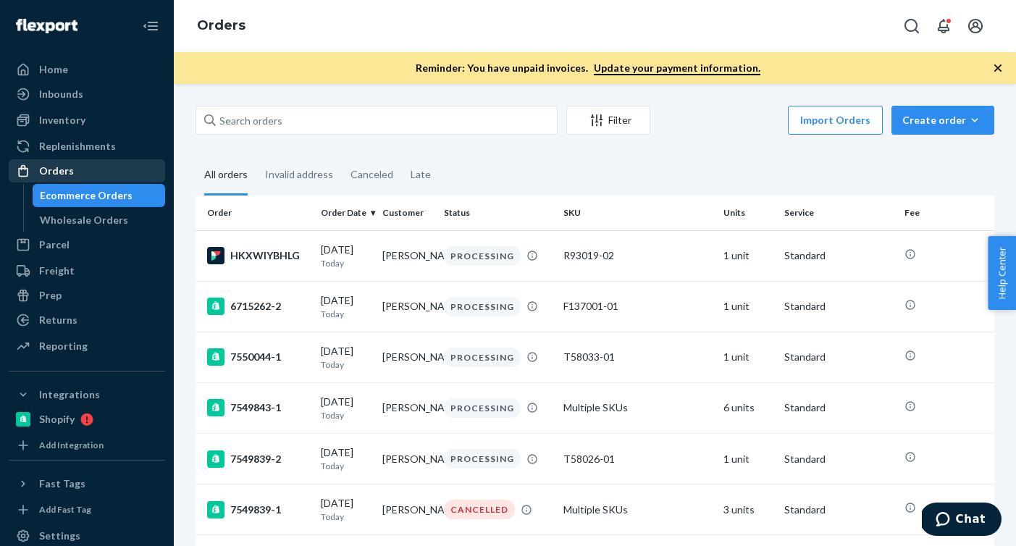
click at [83, 168] on div "Orders" at bounding box center [87, 171] width 154 height 20
click at [979, 115] on icon "button" at bounding box center [975, 120] width 14 height 14
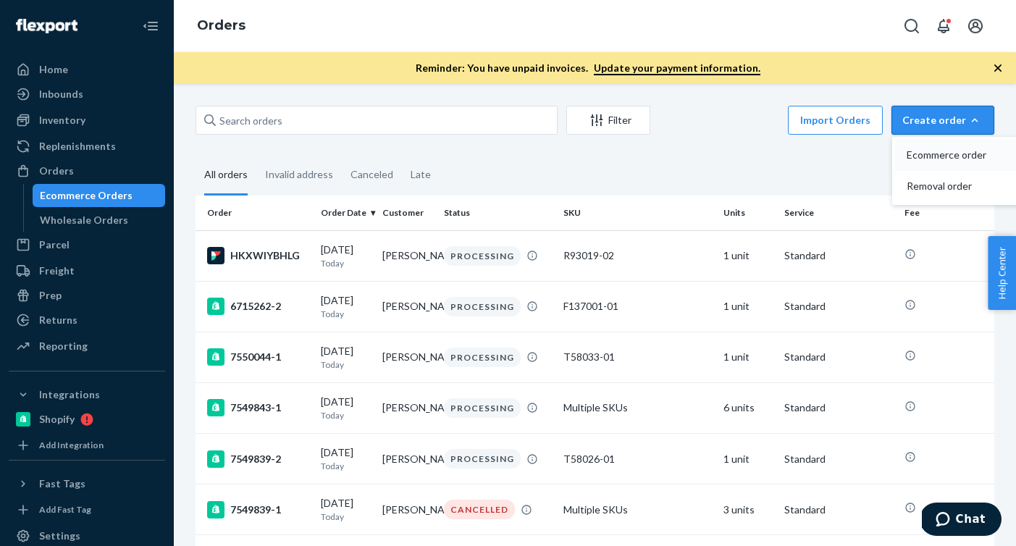
click at [945, 169] on button "Ecommerce order" at bounding box center [964, 155] width 139 height 31
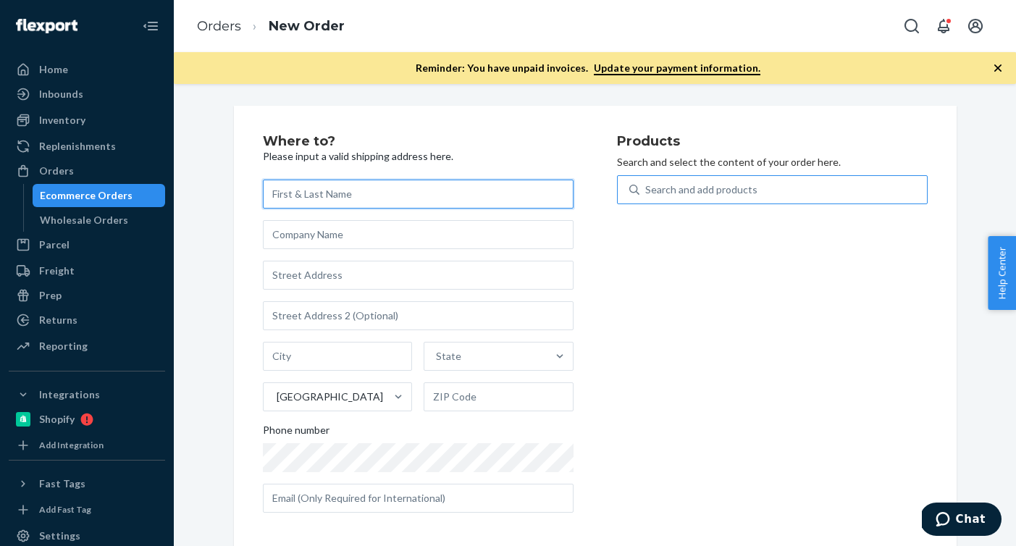
paste input "B86014-31"
type input "B86014-31"
click at [772, 193] on div "Search and add products" at bounding box center [784, 190] width 288 height 26
click at [647, 193] on input "0 results available. Use Up and Down to choose options, press Enter to select t…" at bounding box center [646, 190] width 1 height 14
paste input "B86014-31"
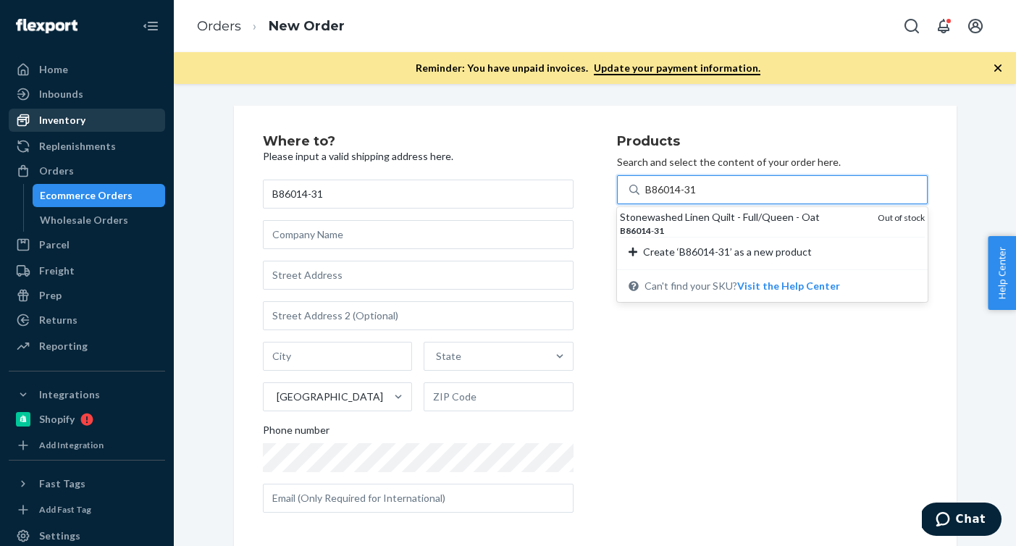
type input "B86014-31"
click at [59, 122] on div "Inventory" at bounding box center [62, 120] width 46 height 14
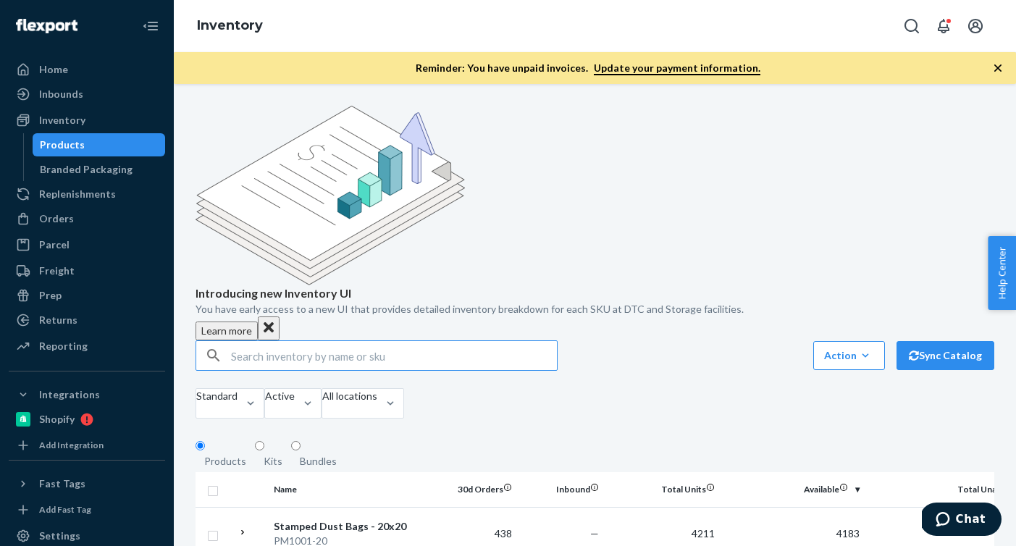
click at [417, 341] on input "text" at bounding box center [394, 355] width 326 height 29
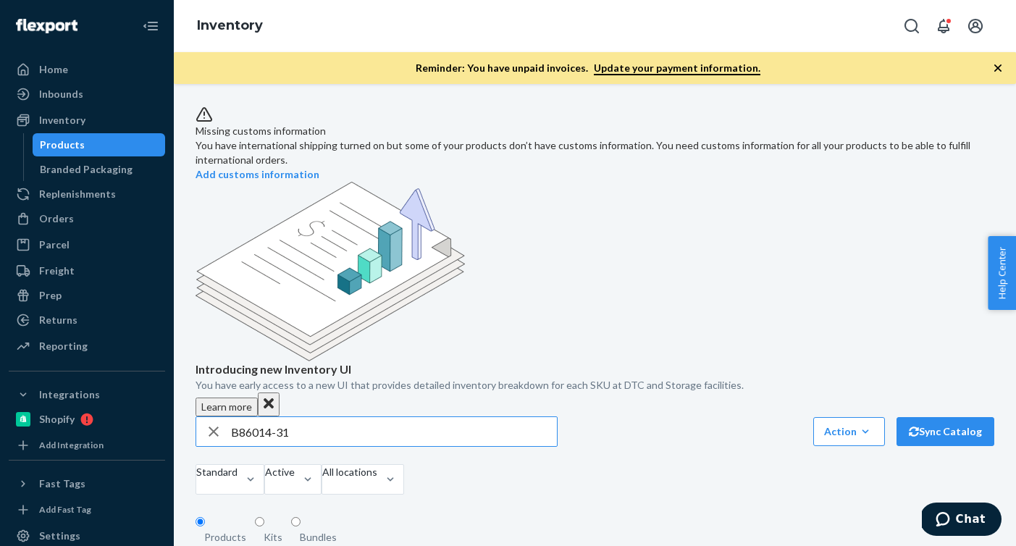
type input "B86014-31"
click at [323, 417] on input "B86014-31" at bounding box center [394, 431] width 326 height 29
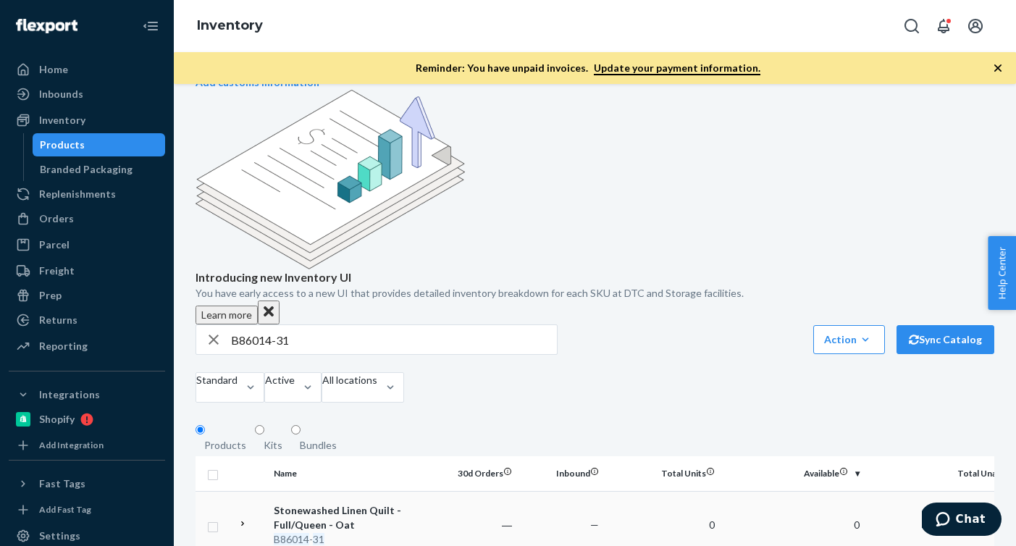
click at [322, 504] on div "Stonewashed Linen Quilt - Full/Queen - Oat" at bounding box center [349, 518] width 151 height 29
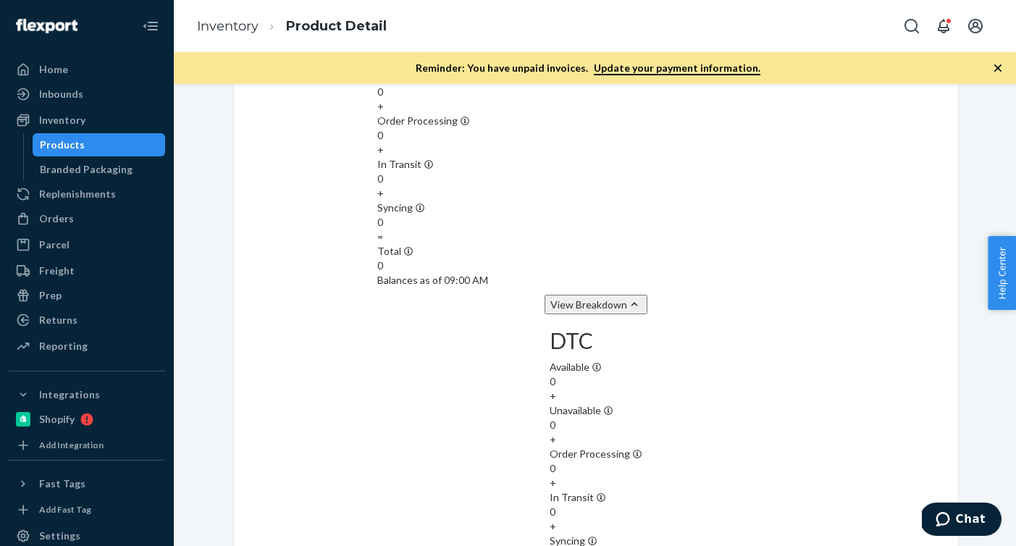
scroll to position [1507, 0]
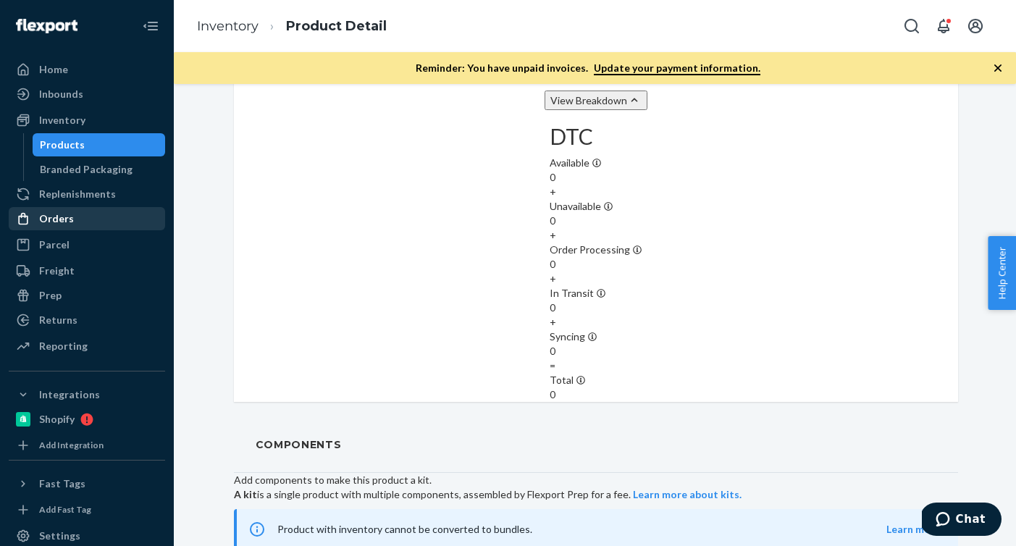
click at [128, 219] on div "Orders" at bounding box center [87, 219] width 154 height 20
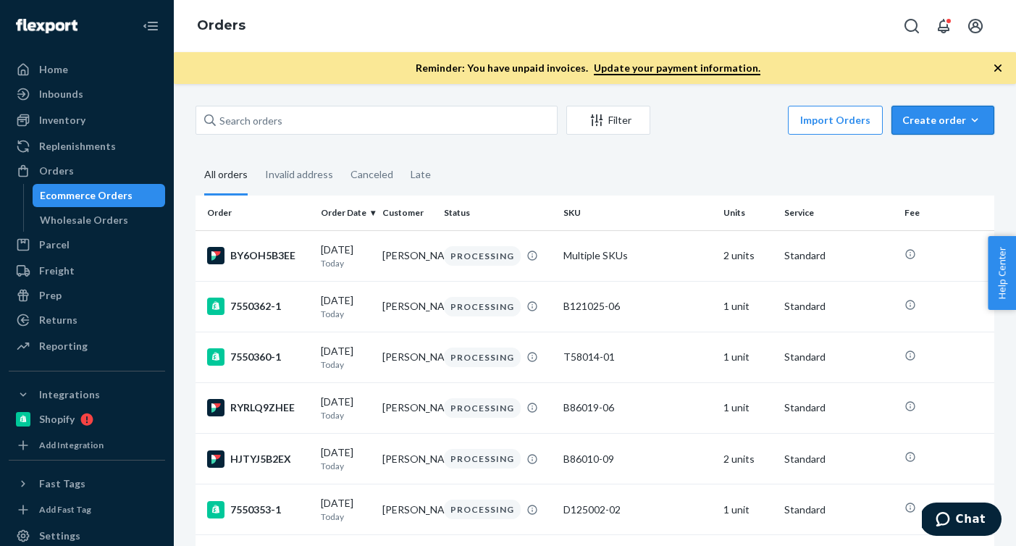
click at [982, 114] on icon "button" at bounding box center [975, 120] width 14 height 14
click at [951, 150] on span "Ecommerce order" at bounding box center [952, 155] width 90 height 10
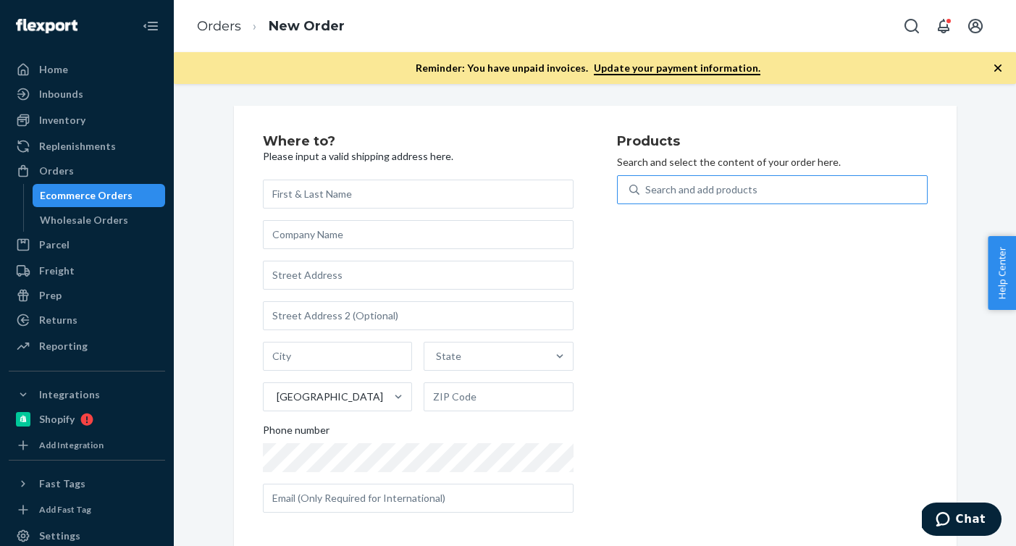
click at [795, 196] on div "Search and add products" at bounding box center [784, 190] width 288 height 26
click at [647, 196] on input "Search and add products" at bounding box center [646, 190] width 1 height 14
paste input "B86019-19"
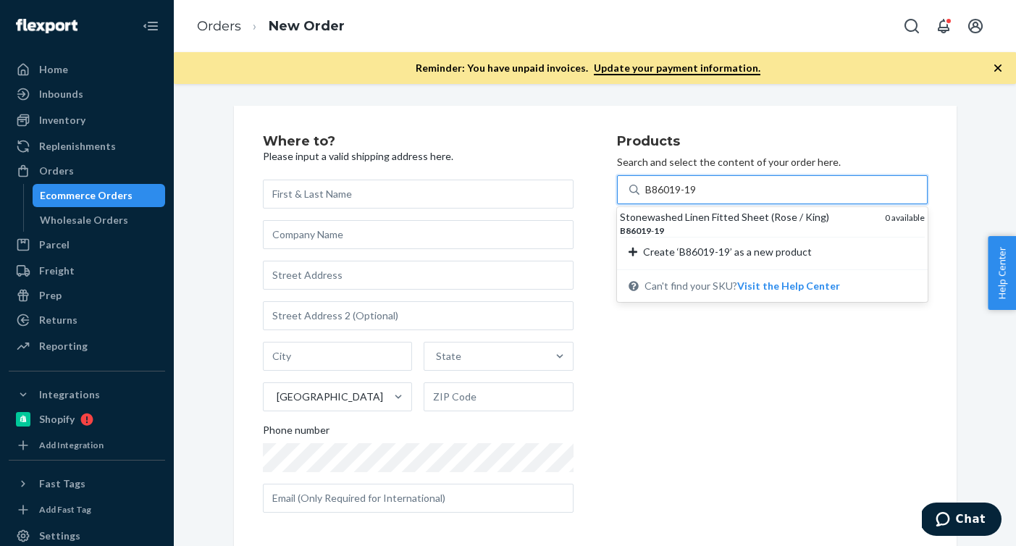
drag, startPoint x: 696, startPoint y: 187, endPoint x: 644, endPoint y: 189, distance: 51.5
click at [644, 189] on div "B86019-19 B86019-19" at bounding box center [784, 190] width 288 height 26
type input "B86019-19"
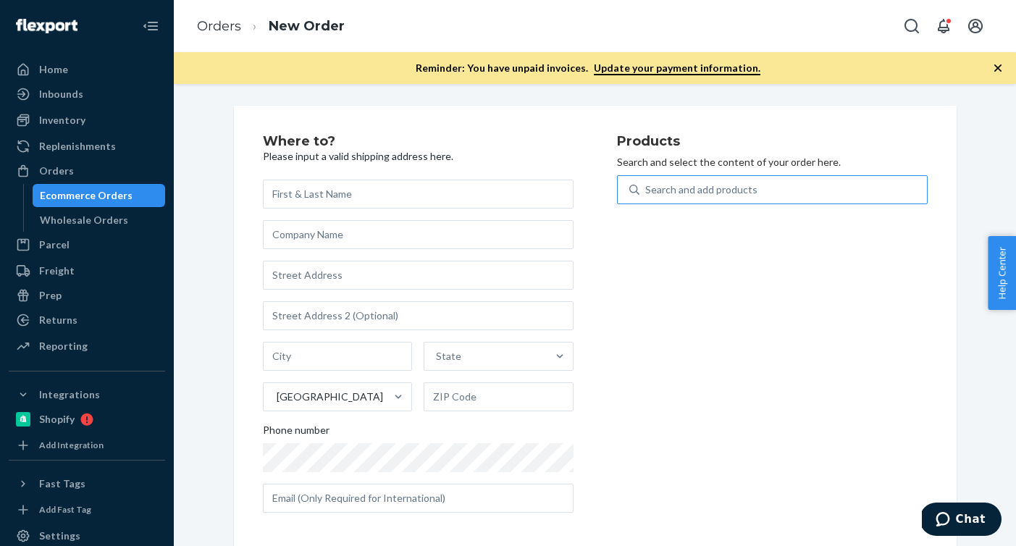
click at [679, 194] on div "Search and add products" at bounding box center [702, 190] width 112 height 14
click at [647, 194] on input "Search and add products" at bounding box center [646, 190] width 1 height 14
paste input "B86019-19"
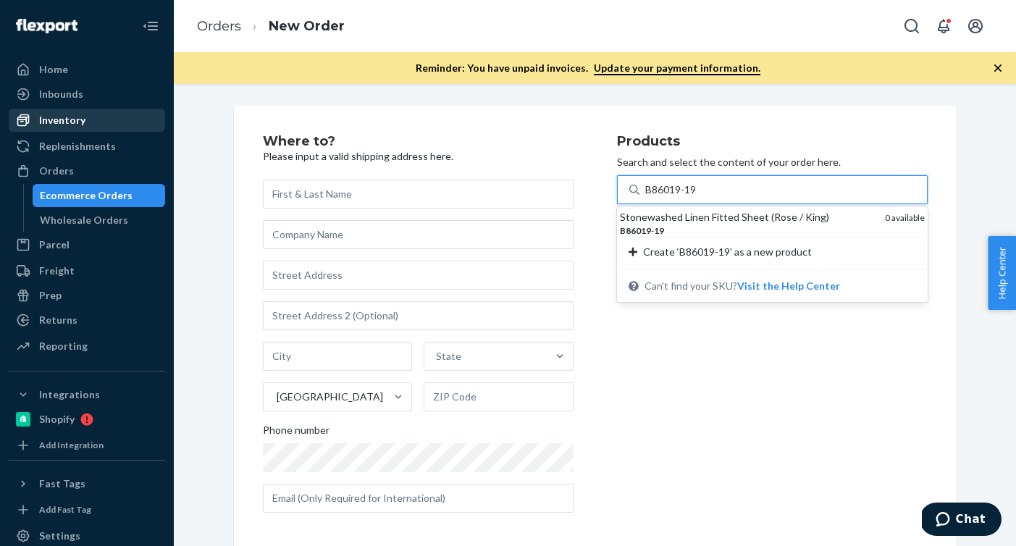
type input "B86019-19"
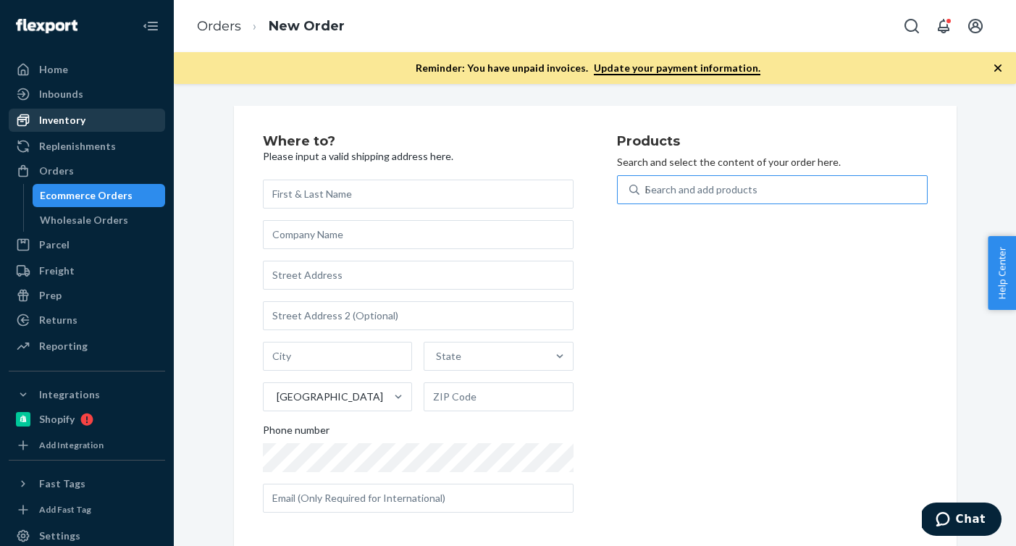
click at [57, 120] on div "Inventory" at bounding box center [62, 120] width 46 height 14
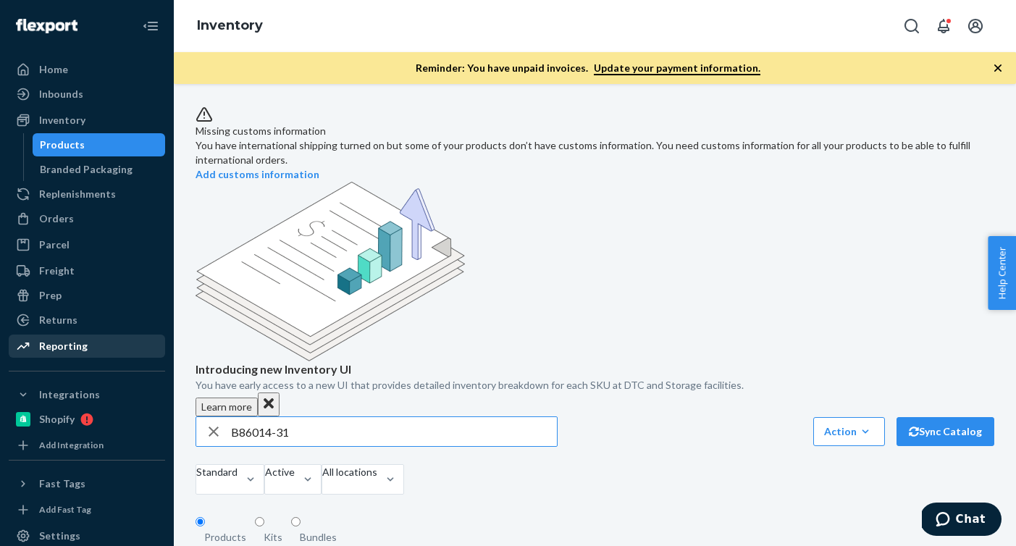
drag, startPoint x: 317, startPoint y: 339, endPoint x: 147, endPoint y: 338, distance: 170.3
click at [147, 338] on div "Home Inbounds Shipping Plans Problems Inventory Products Branded Packaging Repl…" at bounding box center [508, 273] width 1016 height 546
type input "B86019-19"
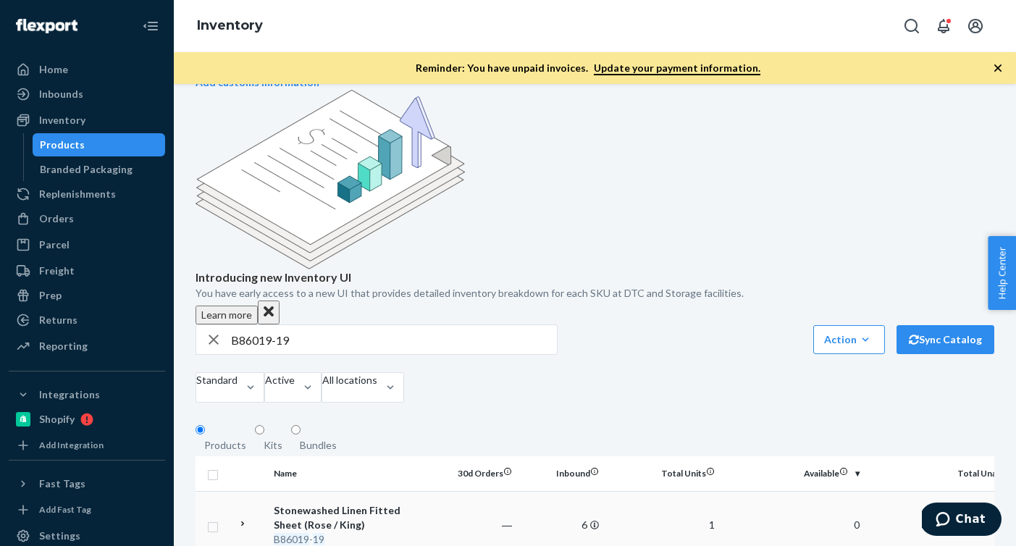
click at [349, 533] on div "B86019 - 19" at bounding box center [349, 540] width 151 height 14
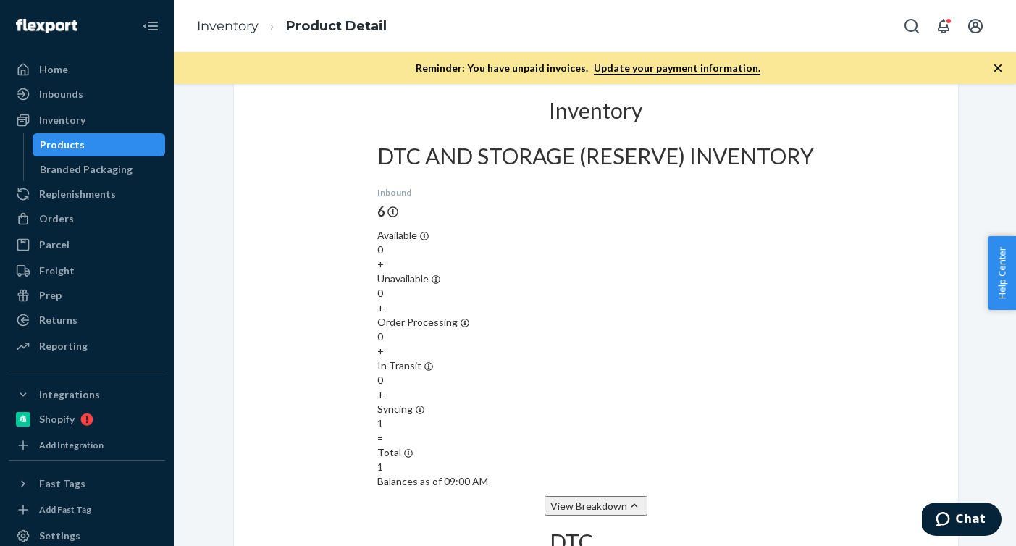
scroll to position [1340, 0]
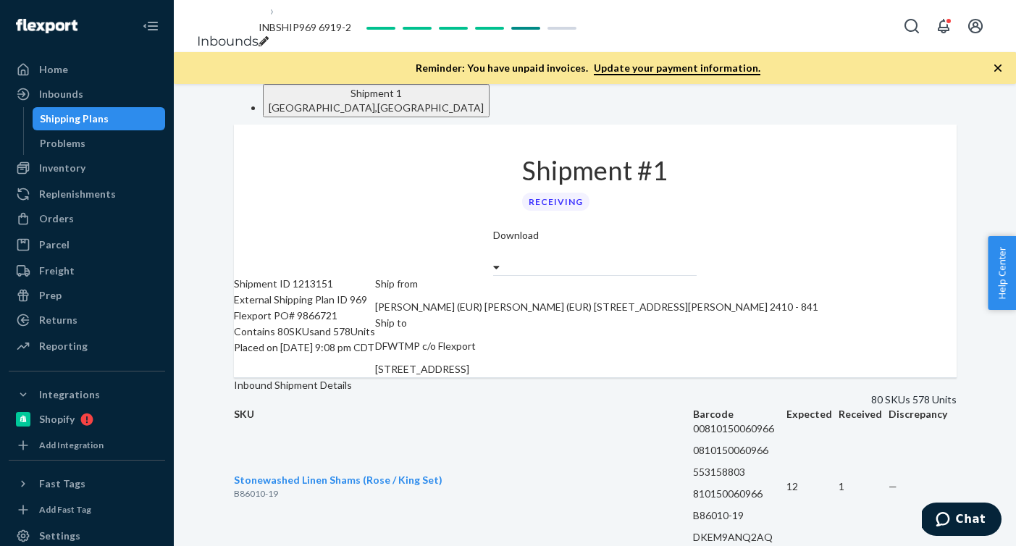
click at [351, 28] on span "INBSHIP969 6919-2" at bounding box center [305, 27] width 93 height 12
drag, startPoint x: 397, startPoint y: 29, endPoint x: 180, endPoint y: 25, distance: 217.4
click at [180, 25] on div "Inbounds INBSHIP969 6919-2" at bounding box center [595, 26] width 843 height 52
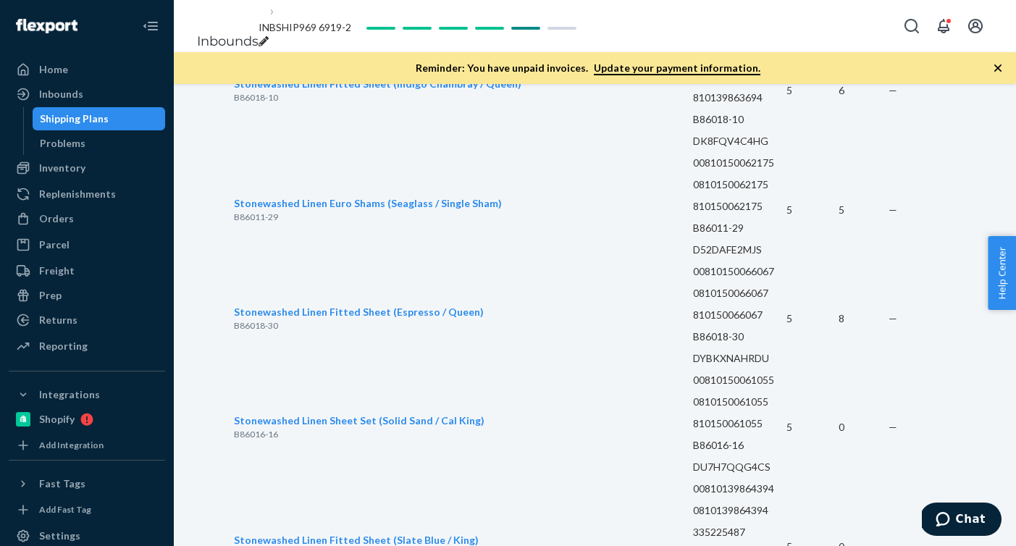
scroll to position [8002, 0]
click at [84, 219] on div "Orders" at bounding box center [87, 219] width 154 height 20
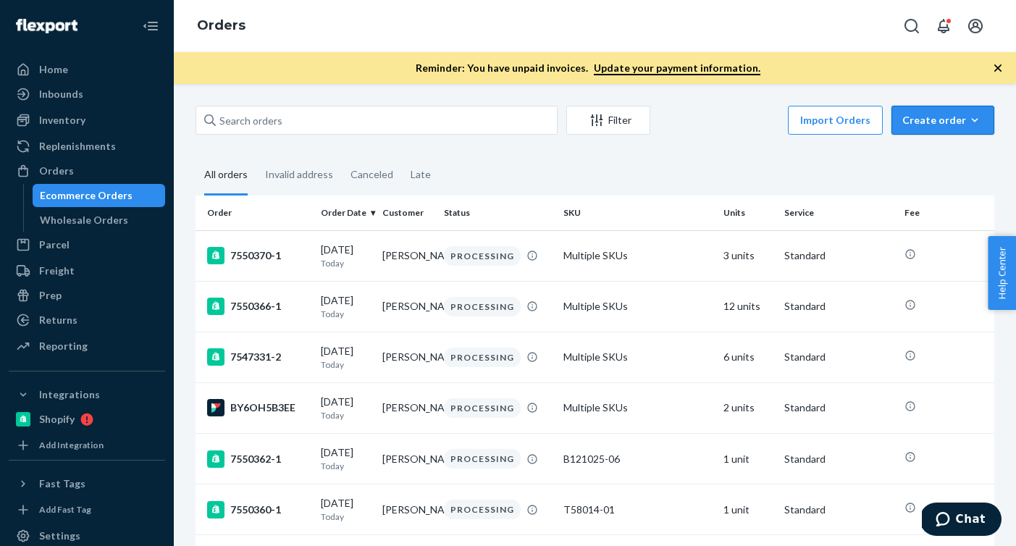
click at [978, 113] on icon "button" at bounding box center [975, 120] width 14 height 14
click at [951, 156] on span "Ecommerce order" at bounding box center [952, 155] width 90 height 10
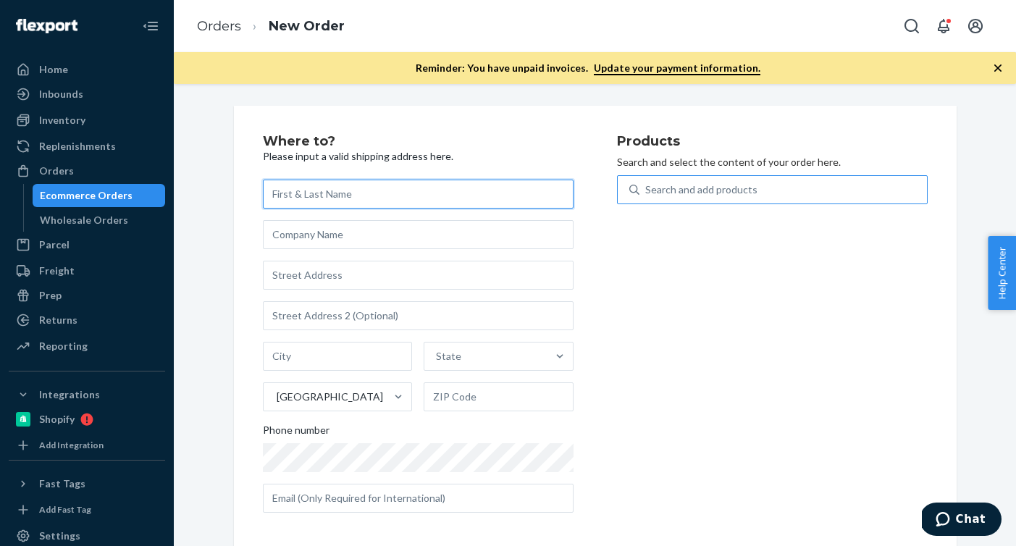
paste input "F137001-05"
type input "F137001-05"
paste input "F137001-05"
type input "F137001-05"
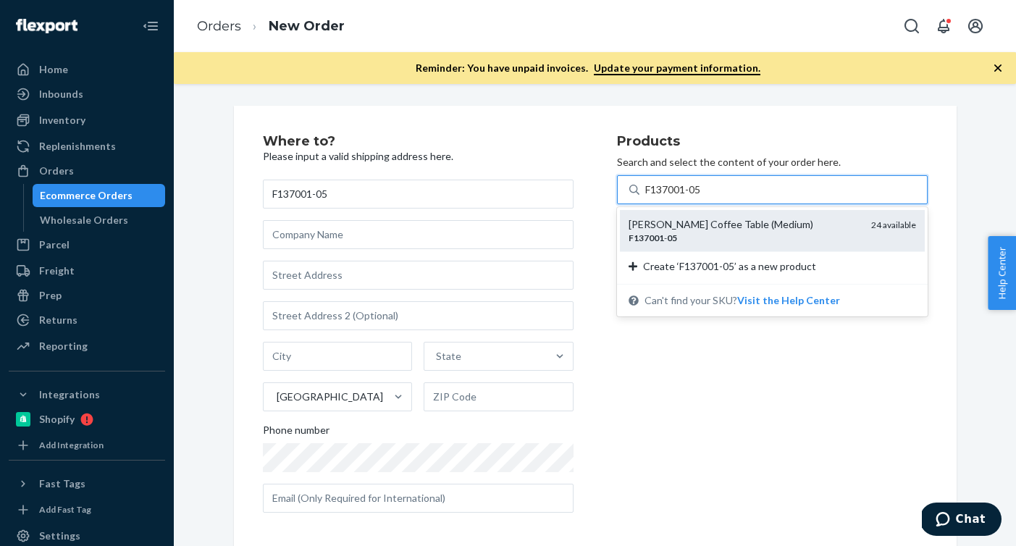
click at [703, 229] on div "Ora Wicker Coffee Table (Medium)" at bounding box center [744, 224] width 231 height 14
click at [703, 197] on input "F137001-05" at bounding box center [675, 190] width 58 height 14
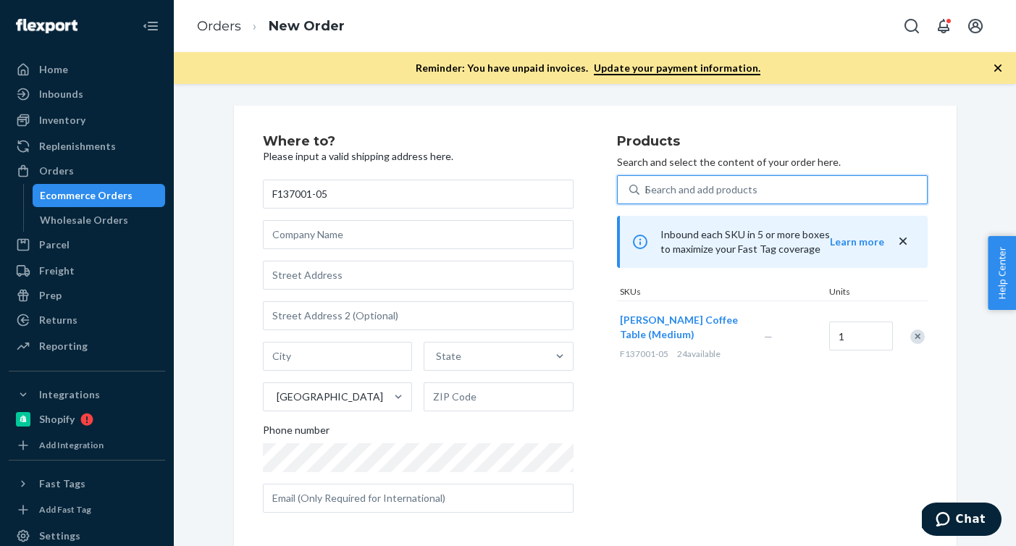
click at [734, 188] on div "Search and add products" at bounding box center [702, 190] width 112 height 14
click at [647, 188] on input "F137001-05" at bounding box center [646, 190] width 1 height 14
click at [734, 188] on div "Search and add products" at bounding box center [702, 190] width 112 height 14
click at [647, 188] on input "F137001-05" at bounding box center [646, 190] width 1 height 14
paste input "F137001-06"
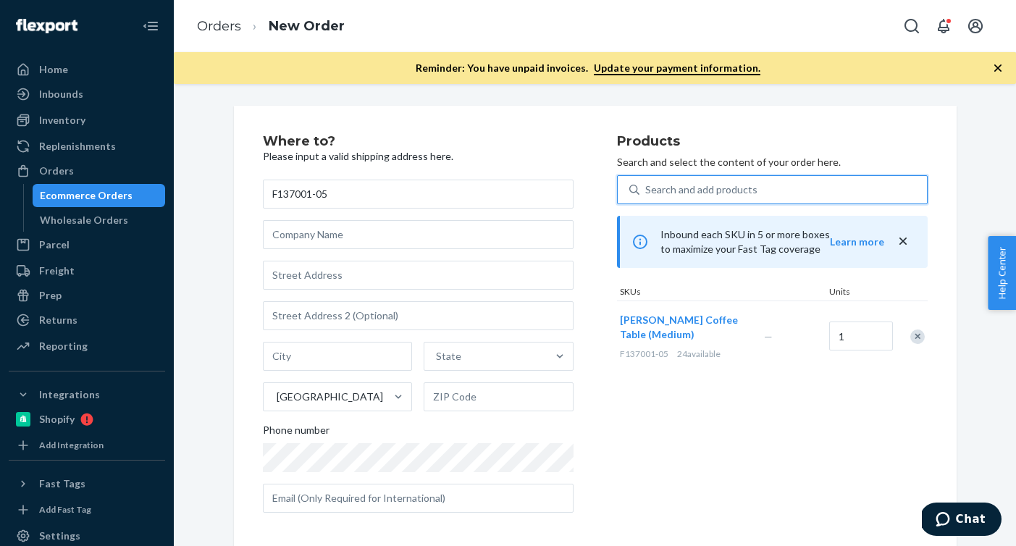
type input "F137001-06"
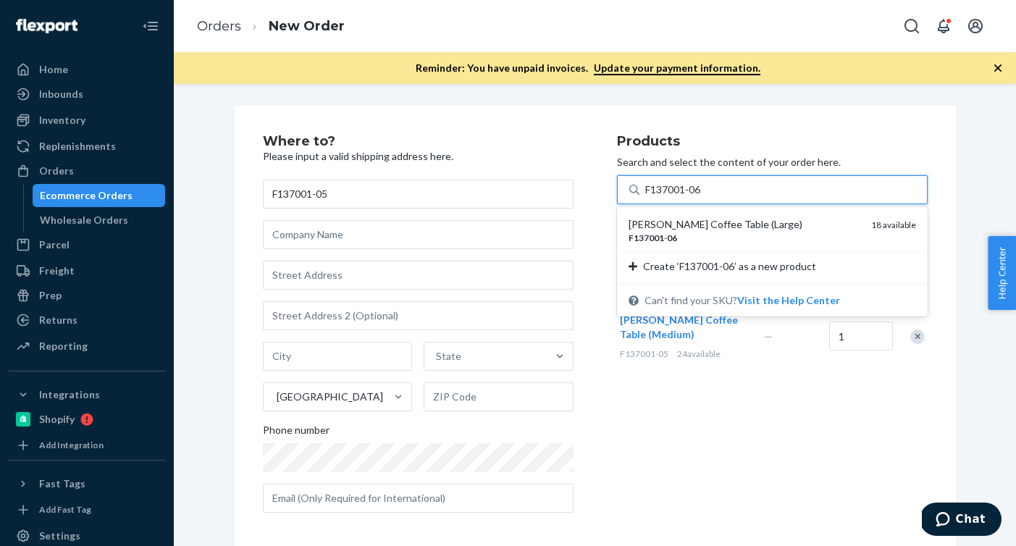
click at [720, 238] on div "F137001 - 06" at bounding box center [744, 238] width 231 height 12
click at [704, 197] on input "F137001-06" at bounding box center [675, 190] width 58 height 14
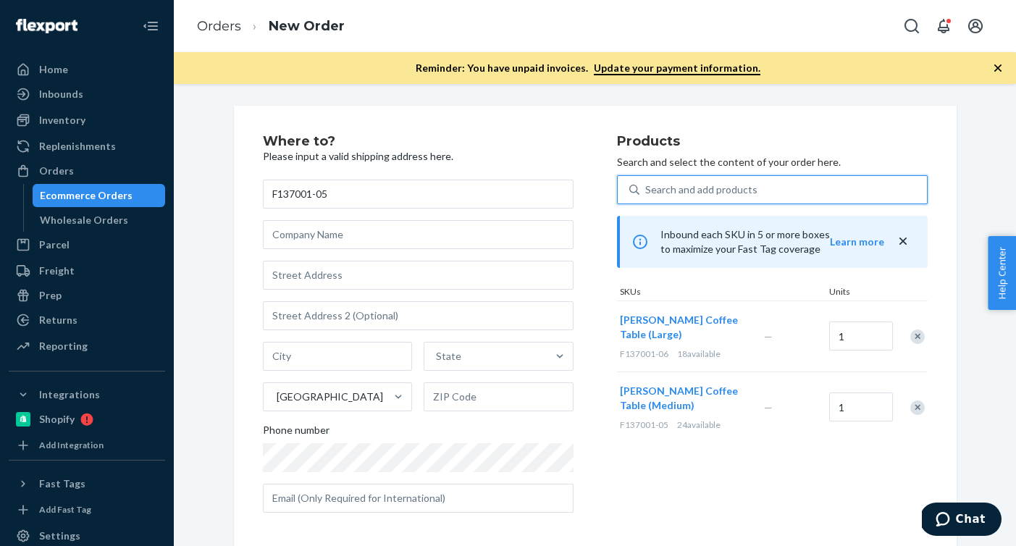
scroll to position [7, 0]
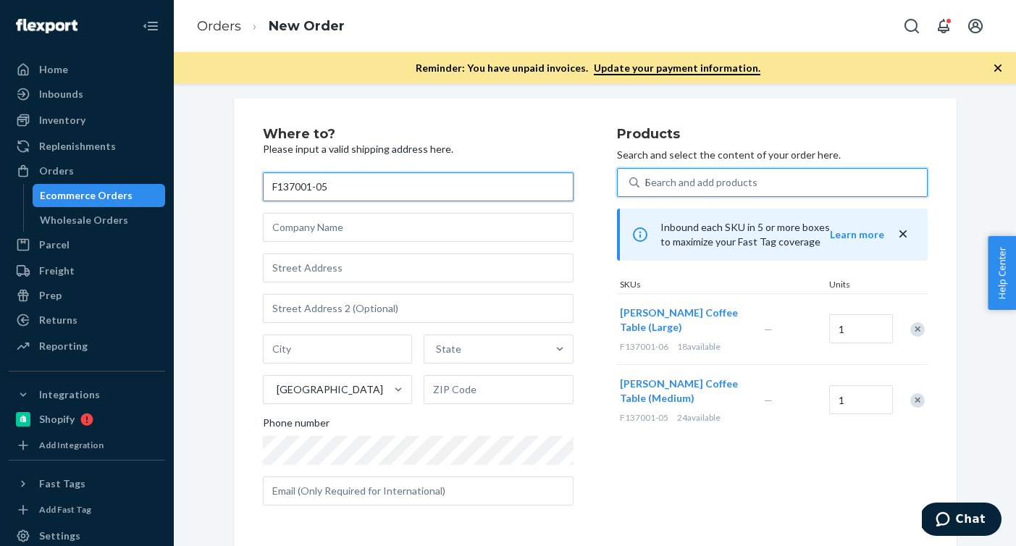
click at [338, 192] on input "F137001-05" at bounding box center [418, 186] width 311 height 29
drag, startPoint x: 342, startPoint y: 191, endPoint x: 260, endPoint y: 191, distance: 81.9
click at [260, 191] on div "Where to? Please input a valid shipping address here. F137001-05 State United S…" at bounding box center [595, 323] width 723 height 448
paste input "Karina Drake"
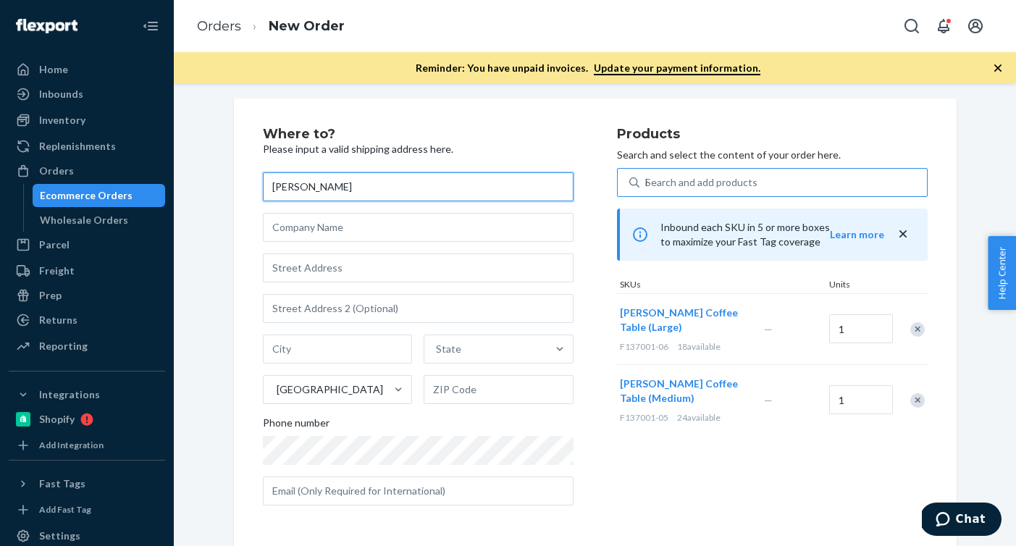
type input "Karina Drake"
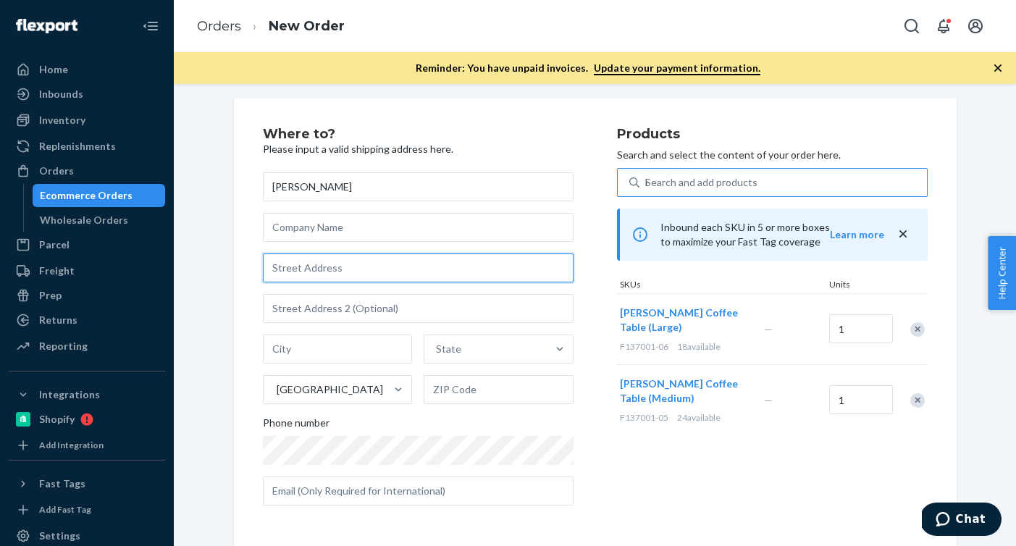
paste input "2930 S Gilpin St"
click at [314, 270] on input "text" at bounding box center [418, 268] width 311 height 29
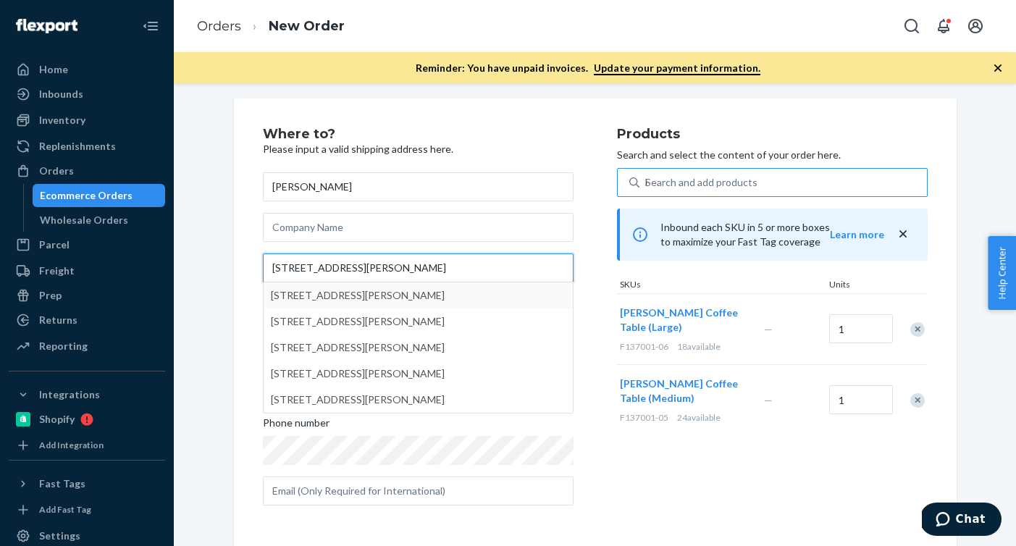
type input "2930 S Gilpin St"
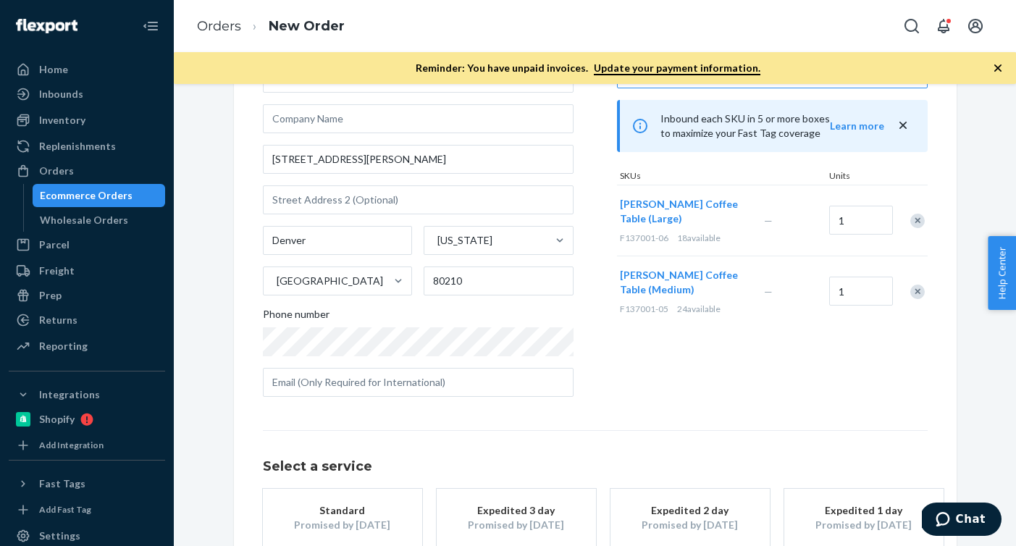
scroll to position [203, 0]
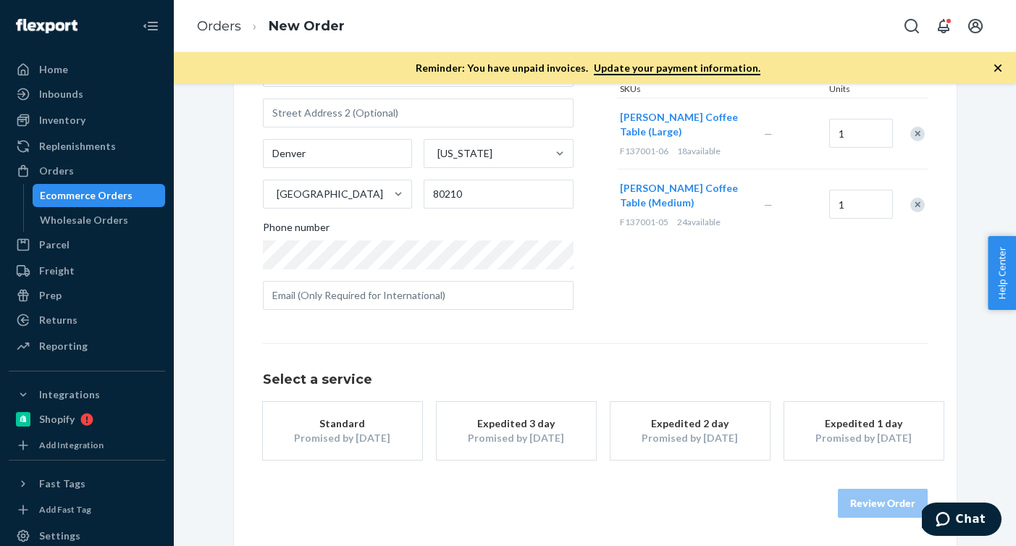
click at [362, 427] on div "Standard" at bounding box center [343, 424] width 116 height 14
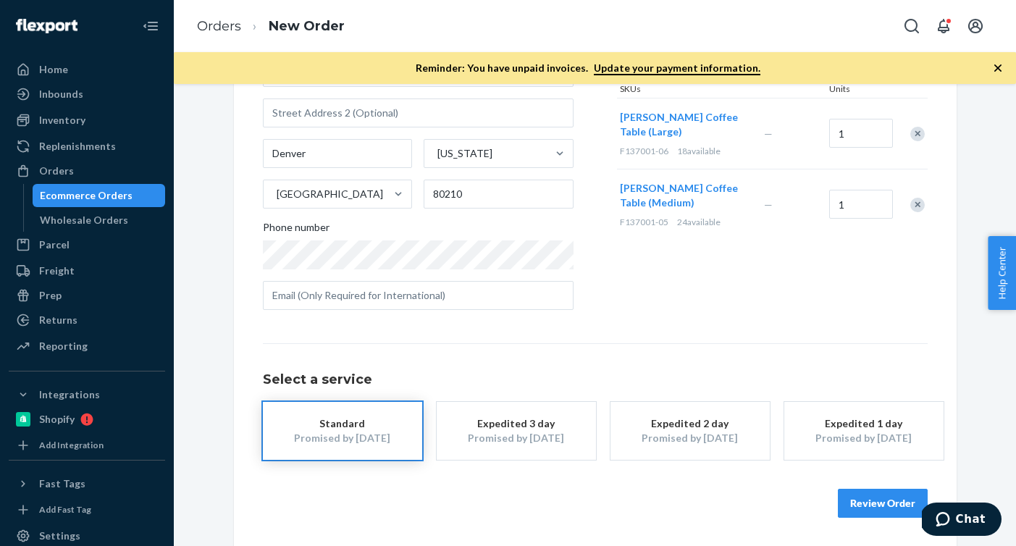
click at [867, 499] on button "Review Order" at bounding box center [883, 503] width 90 height 29
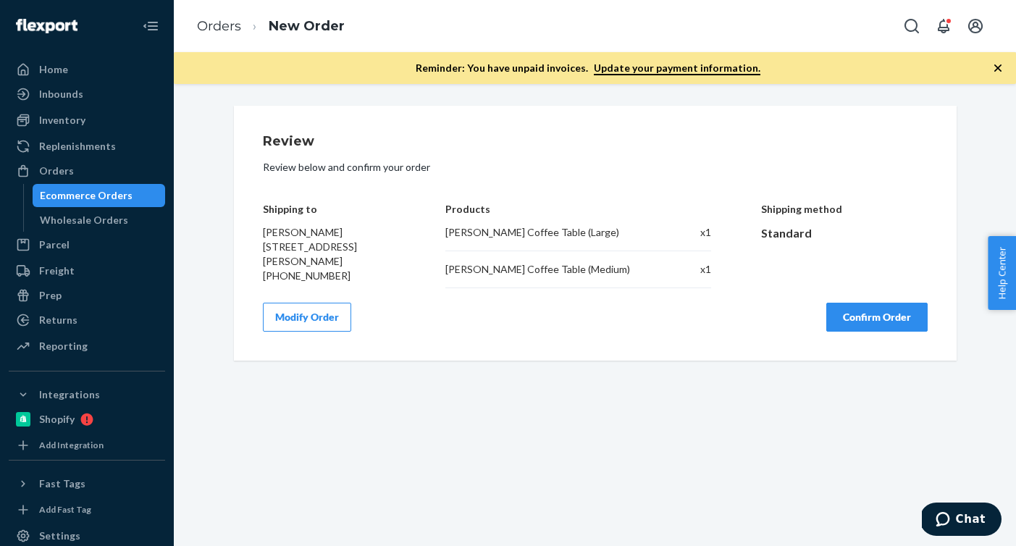
scroll to position [0, 0]
click at [827, 315] on button "Confirm Order" at bounding box center [877, 317] width 101 height 29
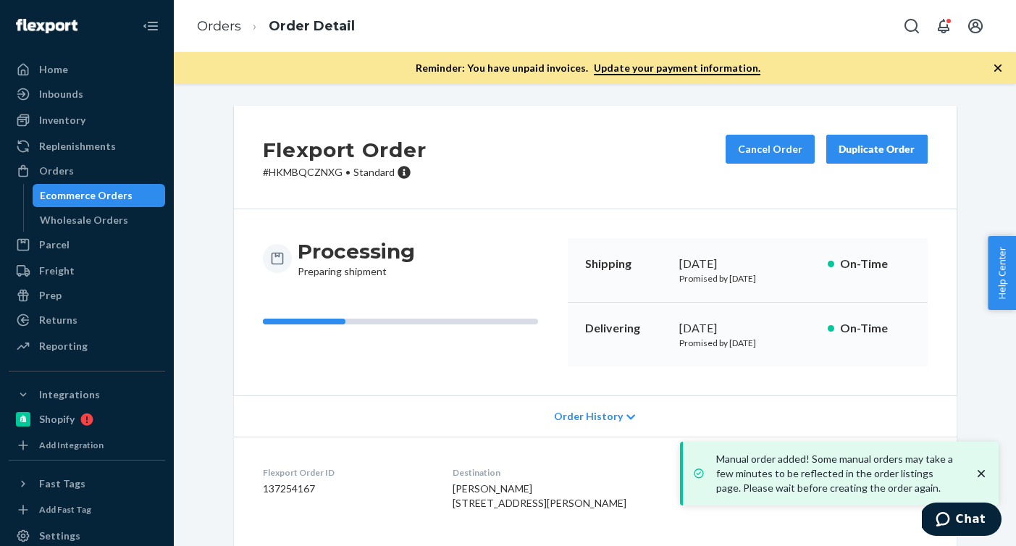
scroll to position [204, 0]
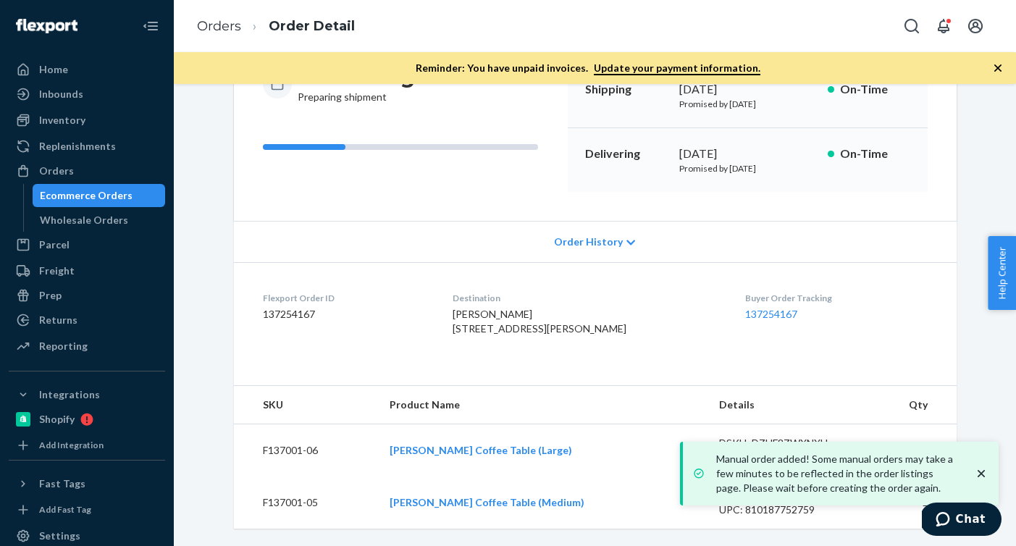
click at [299, 307] on dd "137254167" at bounding box center [346, 314] width 167 height 14
copy dd "137254167"
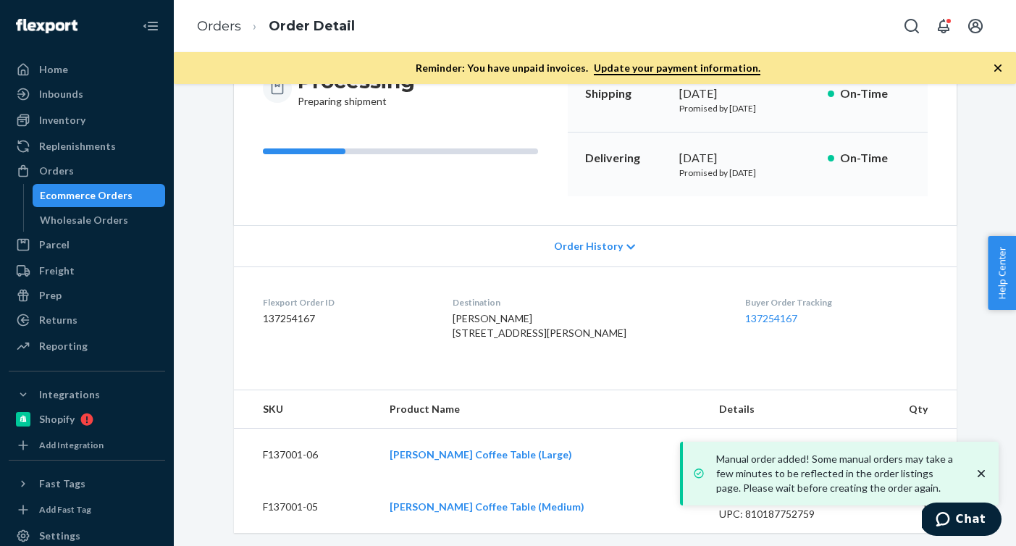
scroll to position [156, 0]
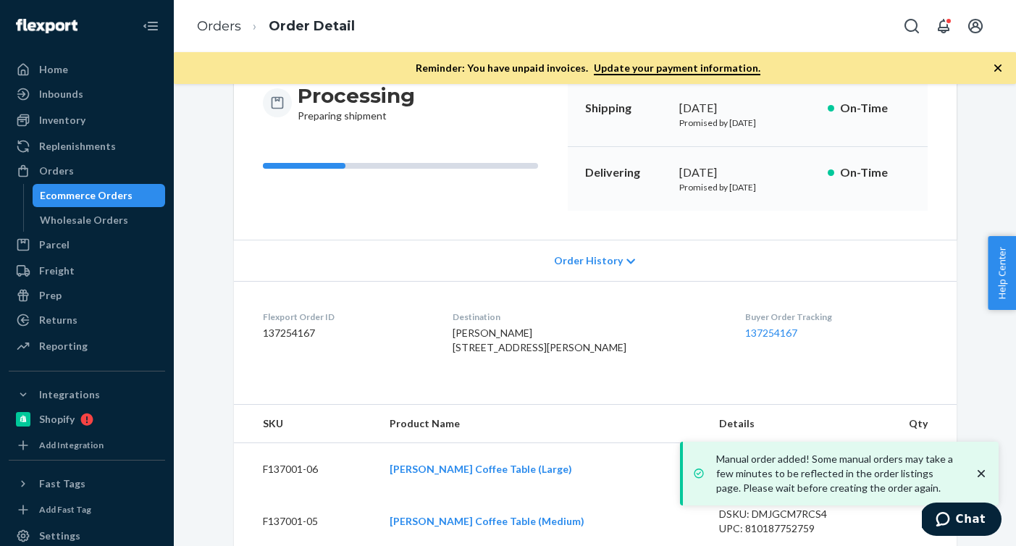
click at [296, 331] on dd "137254167" at bounding box center [346, 333] width 167 height 14
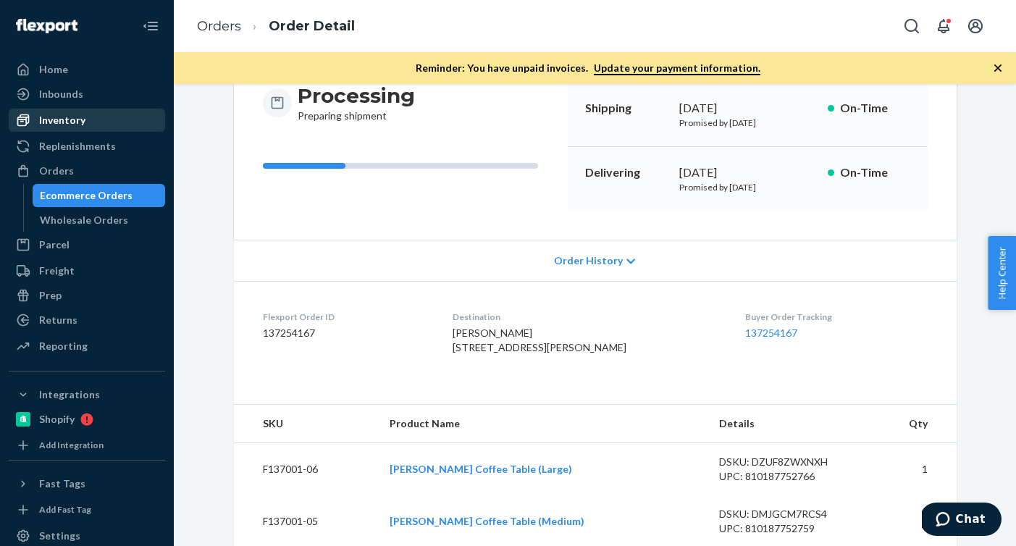
click at [109, 121] on div "Inventory" at bounding box center [87, 120] width 154 height 20
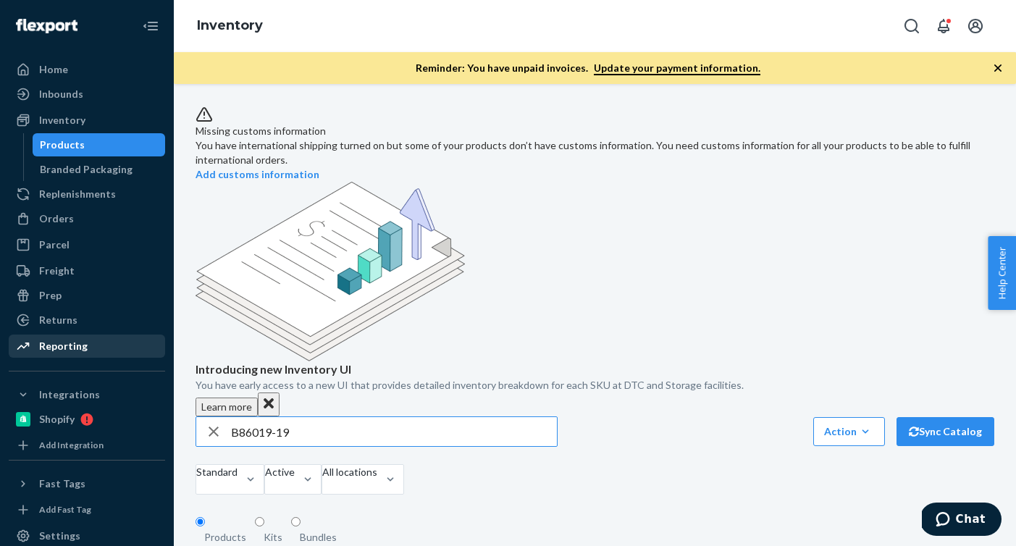
drag, startPoint x: 301, startPoint y: 336, endPoint x: 122, endPoint y: 341, distance: 179.0
click at [122, 341] on div "Home Inbounds Shipping Plans Problems Inventory Products Branded Packaging Repl…" at bounding box center [508, 273] width 1016 height 546
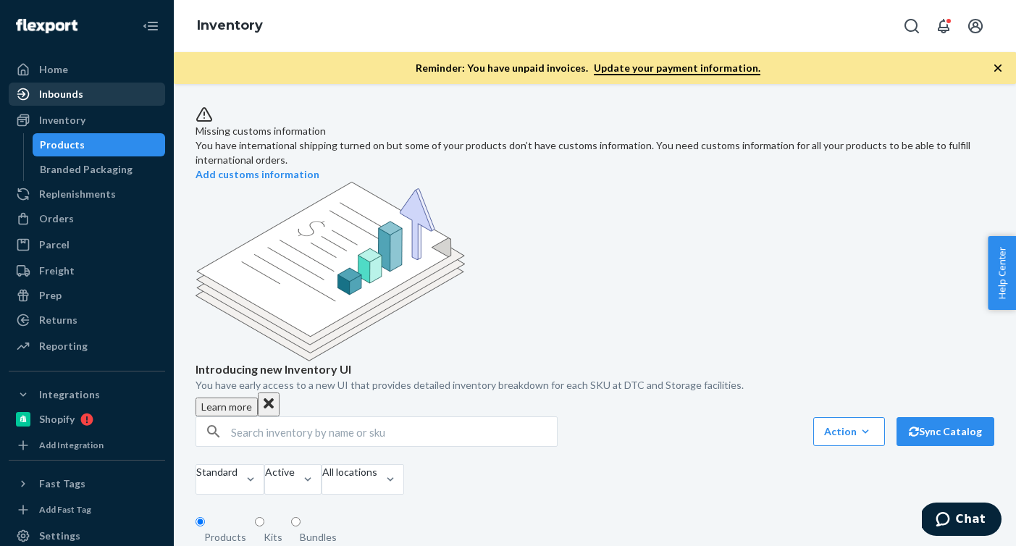
click at [128, 102] on div "Inbounds" at bounding box center [87, 94] width 154 height 20
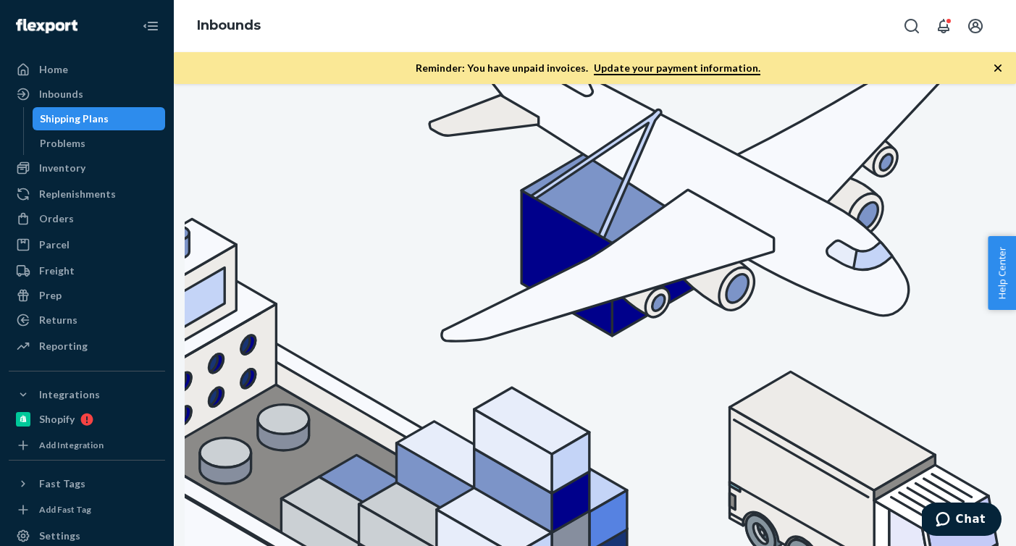
type input "INBSHIP969 6919-2"
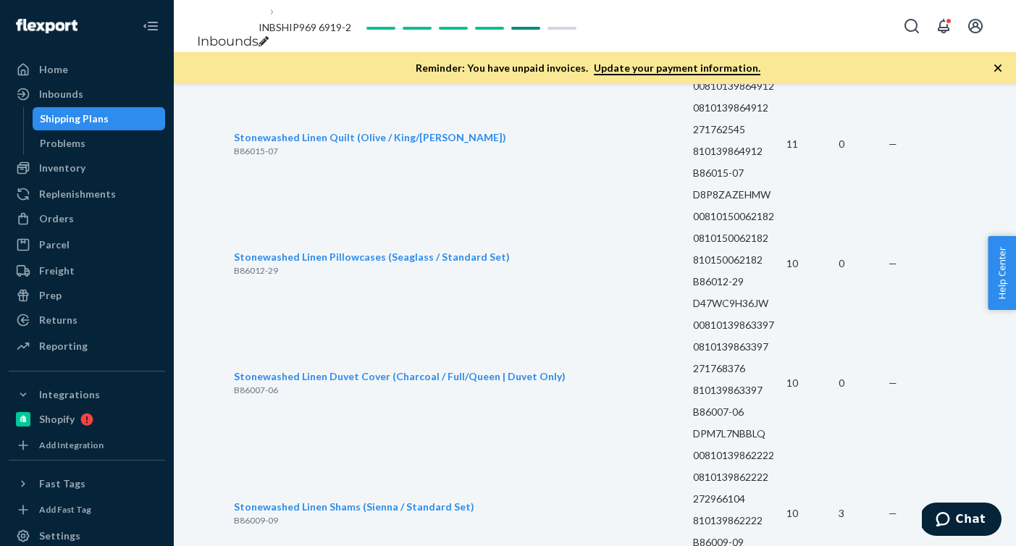
scroll to position [7841, 0]
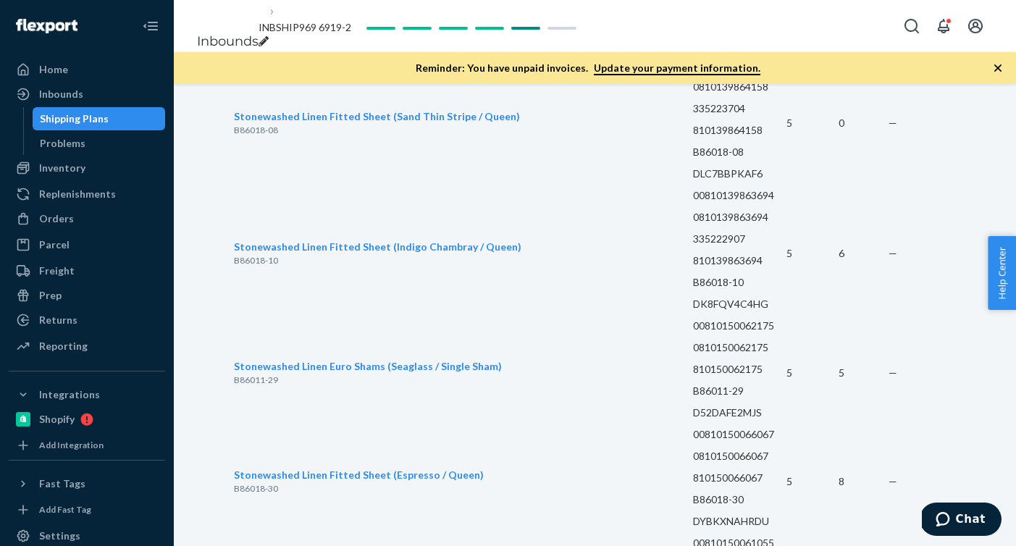
copy p "DCPG59BEPVK"
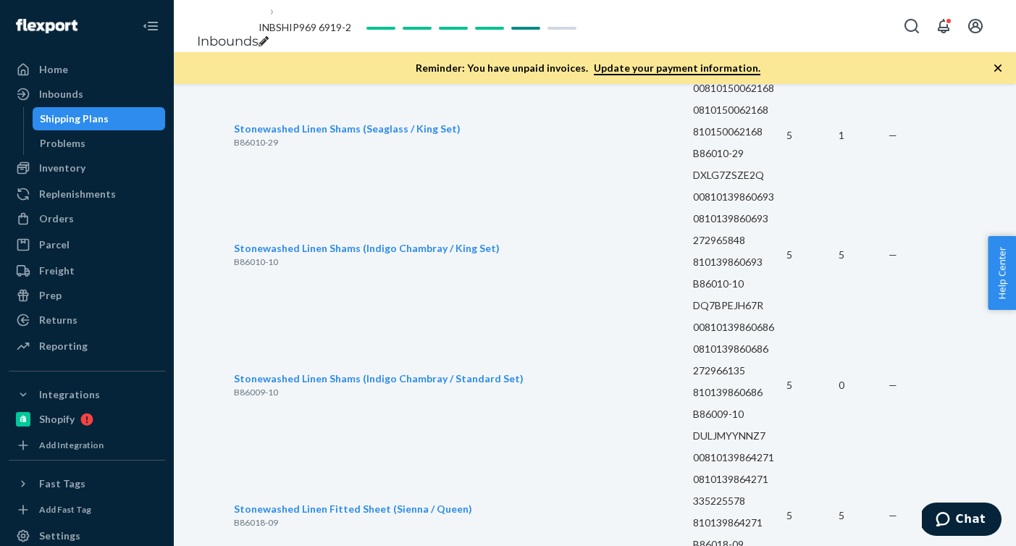
scroll to position [6317, 0]
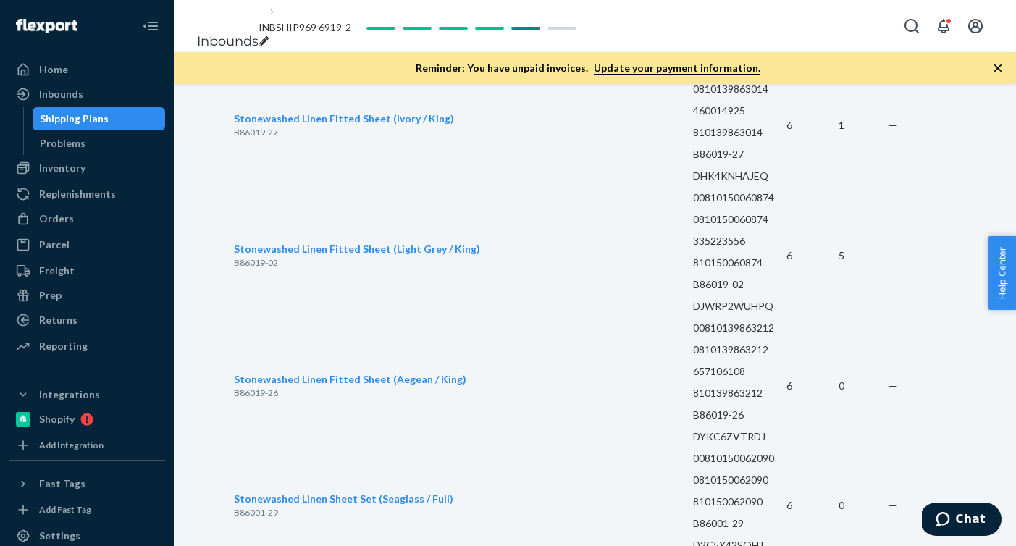
click at [269, 36] on icon "breadcrumbs" at bounding box center [264, 41] width 10 height 10
drag, startPoint x: 406, startPoint y: 30, endPoint x: 202, endPoint y: 22, distance: 203.7
click at [202, 22] on ol "Inbounds INBSHIP969 6919-2" at bounding box center [287, 26] width 204 height 77
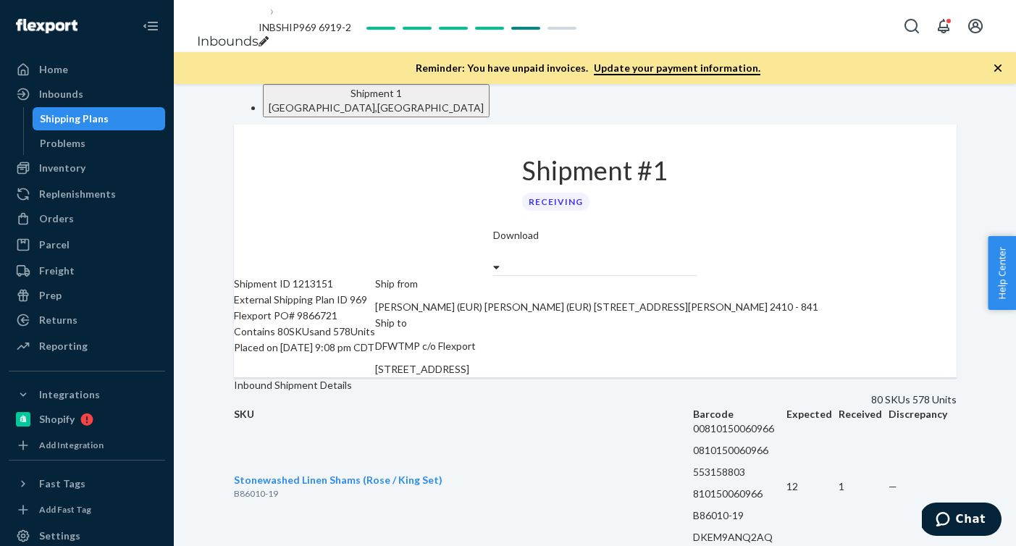
scroll to position [7841, 0]
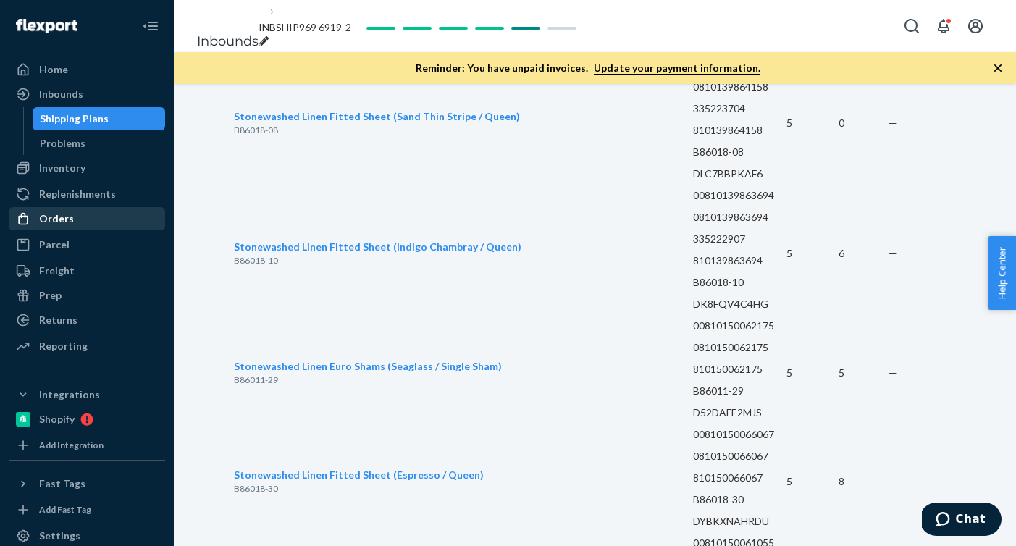
click at [82, 210] on div "Orders" at bounding box center [87, 219] width 154 height 20
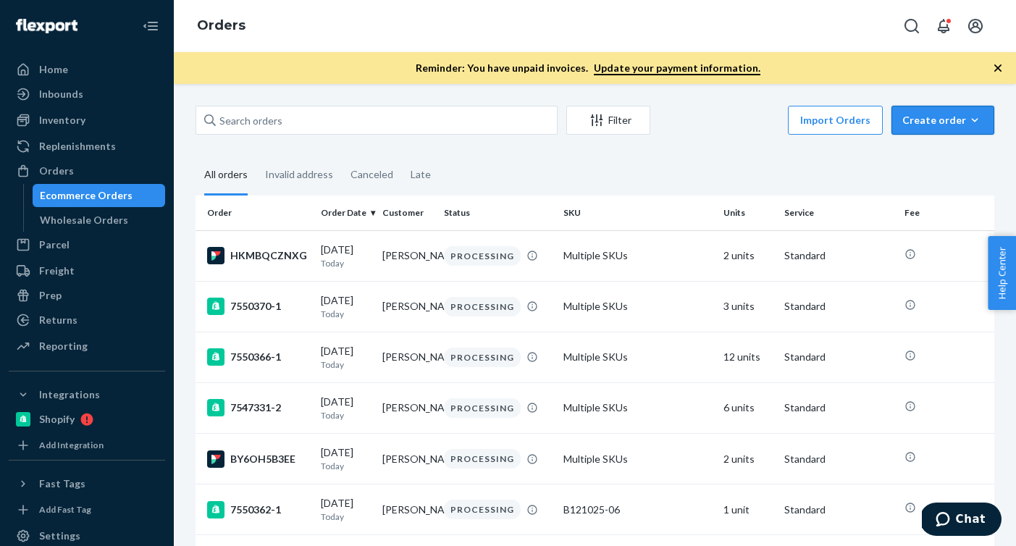
click at [980, 120] on icon "button" at bounding box center [975, 120] width 14 height 14
click at [953, 160] on span "Ecommerce order" at bounding box center [952, 155] width 90 height 10
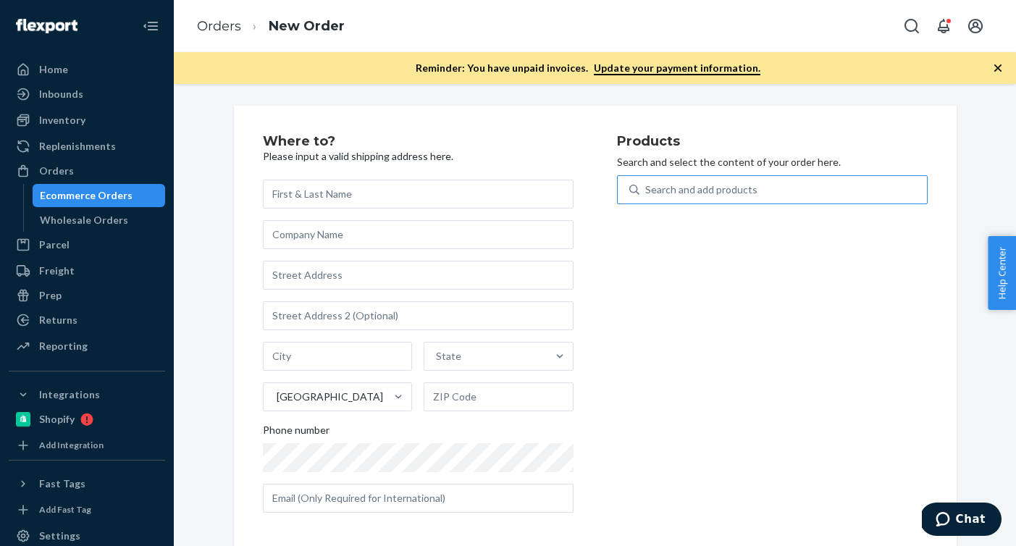
click at [771, 194] on div "Search and add products" at bounding box center [784, 190] width 288 height 26
click at [647, 194] on input "Search and add products" at bounding box center [646, 190] width 1 height 14
paste input "F147006-01"
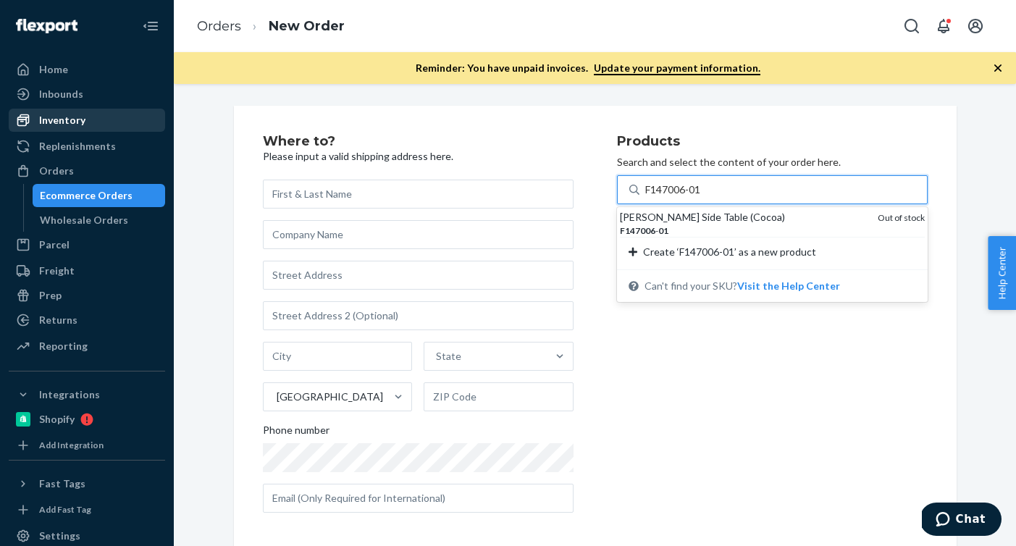
type input "F147006-01"
click at [75, 118] on div "Inventory" at bounding box center [62, 120] width 46 height 14
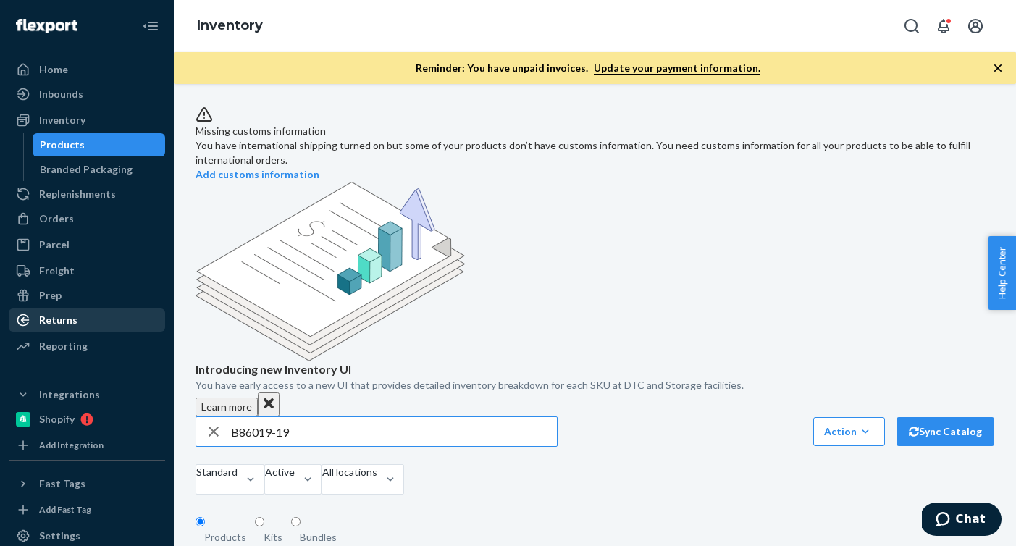
drag, startPoint x: 321, startPoint y: 335, endPoint x: 162, endPoint y: 327, distance: 159.6
click at [165, 327] on div "Home Inbounds Shipping Plans Problems Inventory Products Branded Packaging Repl…" at bounding box center [508, 273] width 1016 height 546
type input "F147006-01"
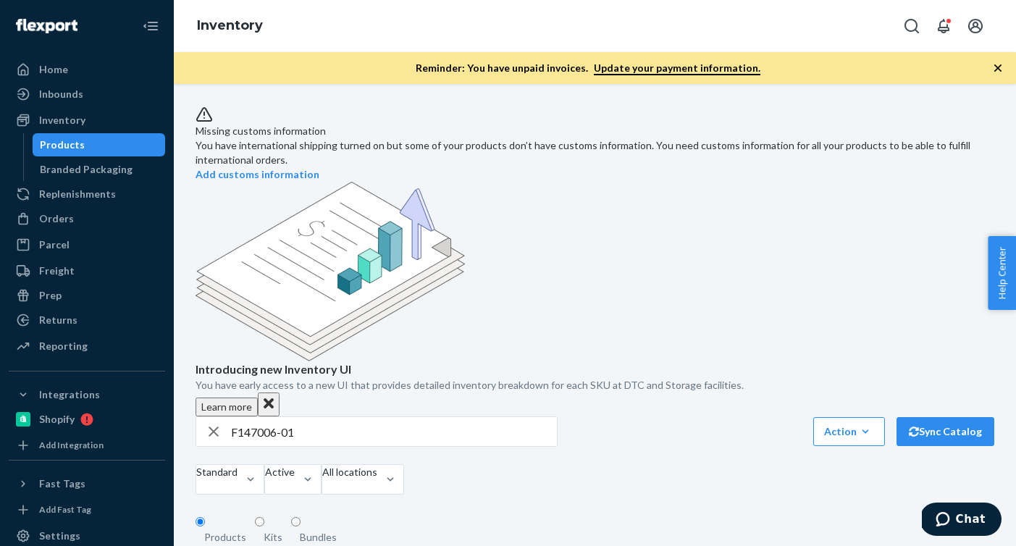
scroll to position [78, 0]
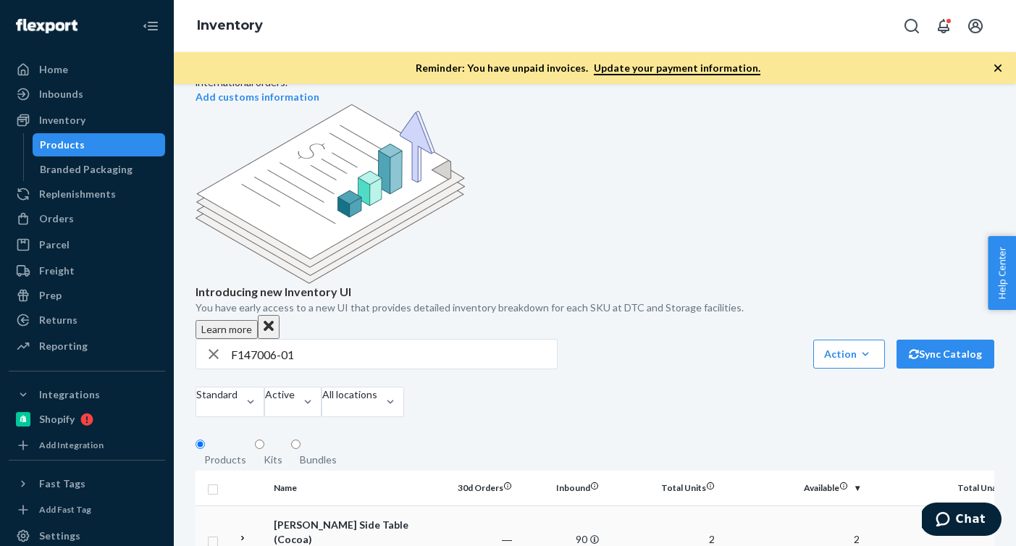
click at [518, 506] on td "―" at bounding box center [474, 539] width 87 height 67
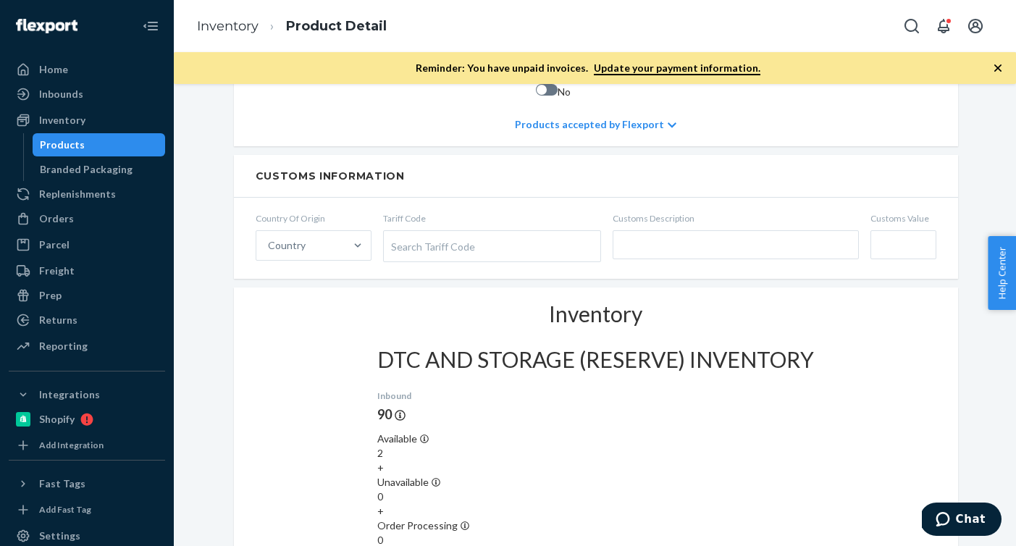
scroll to position [896, 0]
click at [221, 36] on ol "Inventory Product Detail" at bounding box center [291, 26] width 213 height 43
click at [224, 27] on link "Inventory" at bounding box center [228, 26] width 62 height 16
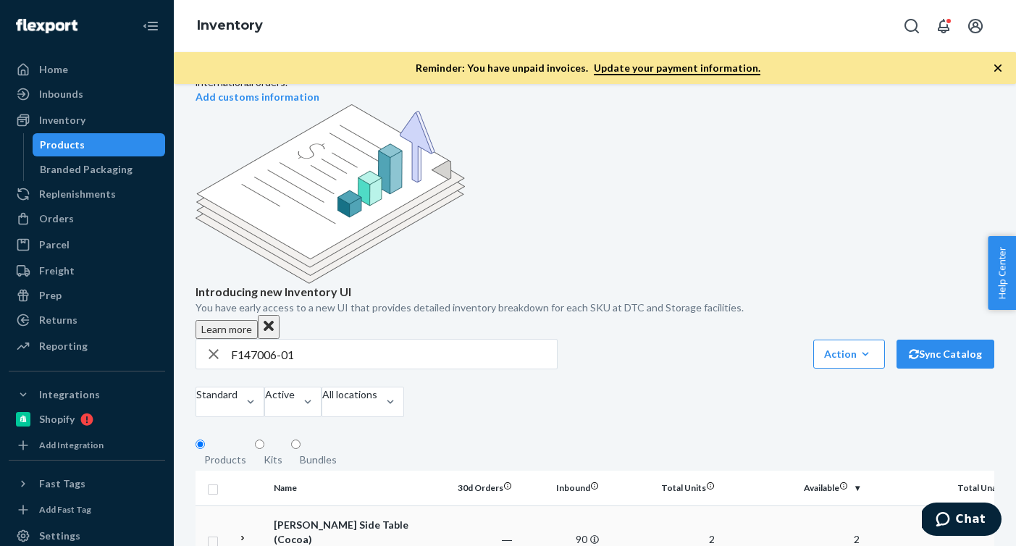
click at [319, 546] on em "01" at bounding box center [323, 554] width 12 height 12
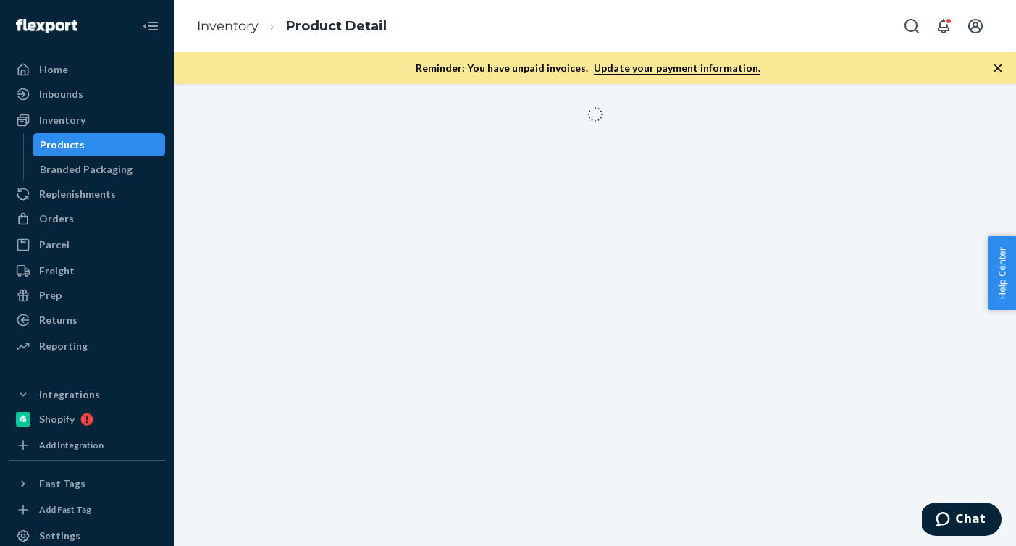
click at [319, 454] on div at bounding box center [595, 315] width 843 height 462
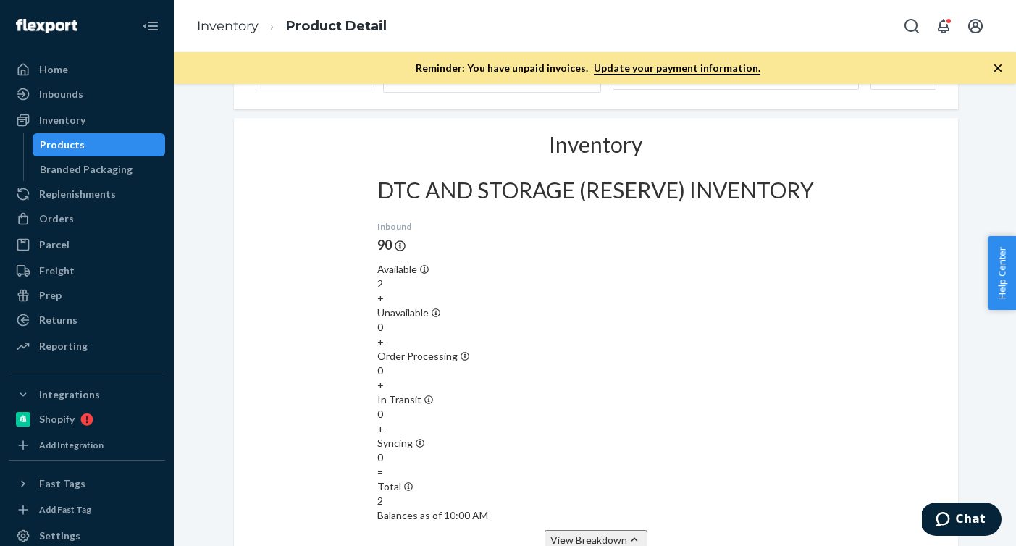
scroll to position [58, 0]
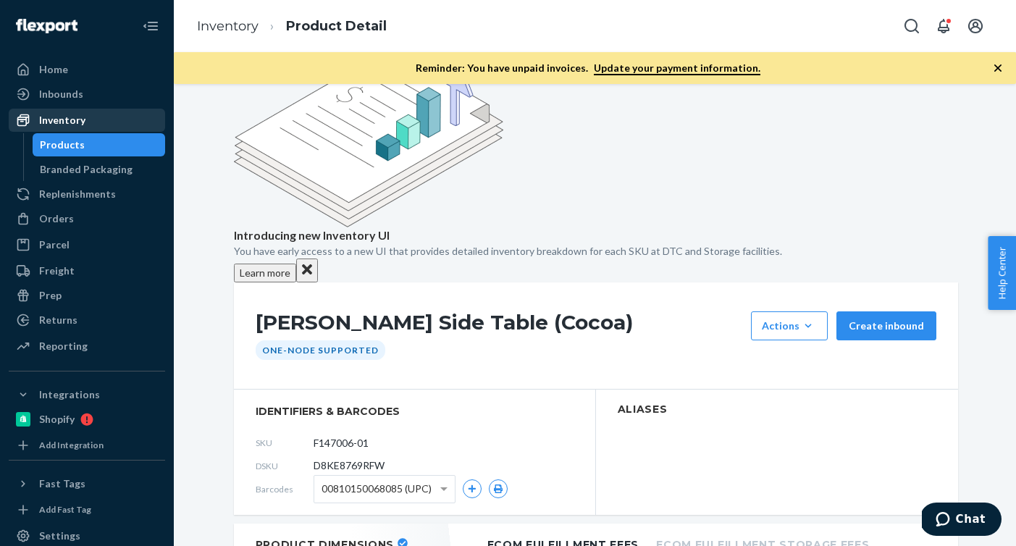
click at [84, 119] on div "Inventory" at bounding box center [87, 120] width 154 height 20
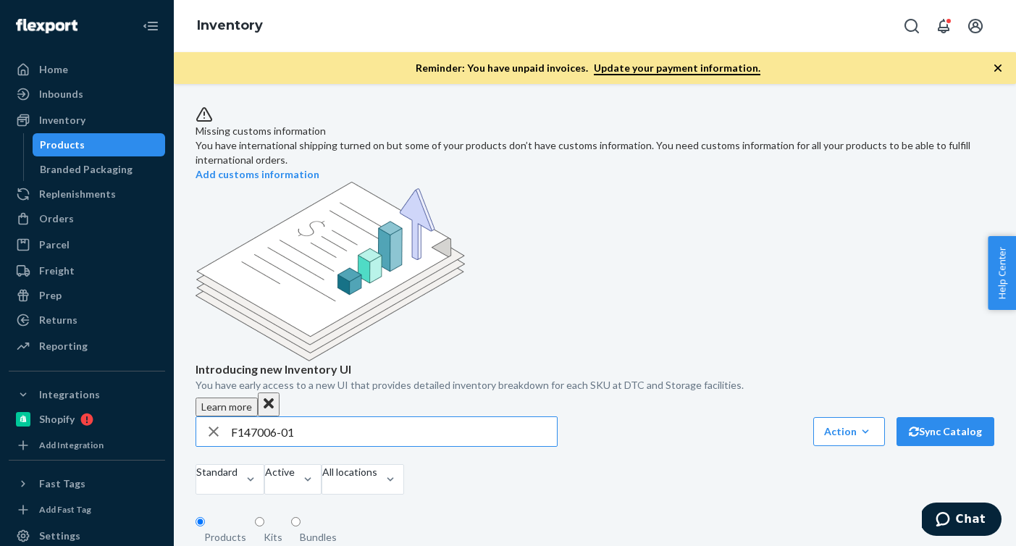
drag, startPoint x: 311, startPoint y: 333, endPoint x: 178, endPoint y: 333, distance: 132.6
click at [178, 333] on div "Missing customs information You have international shipping turned on but some …" at bounding box center [595, 315] width 843 height 462
type input "D121006-01"
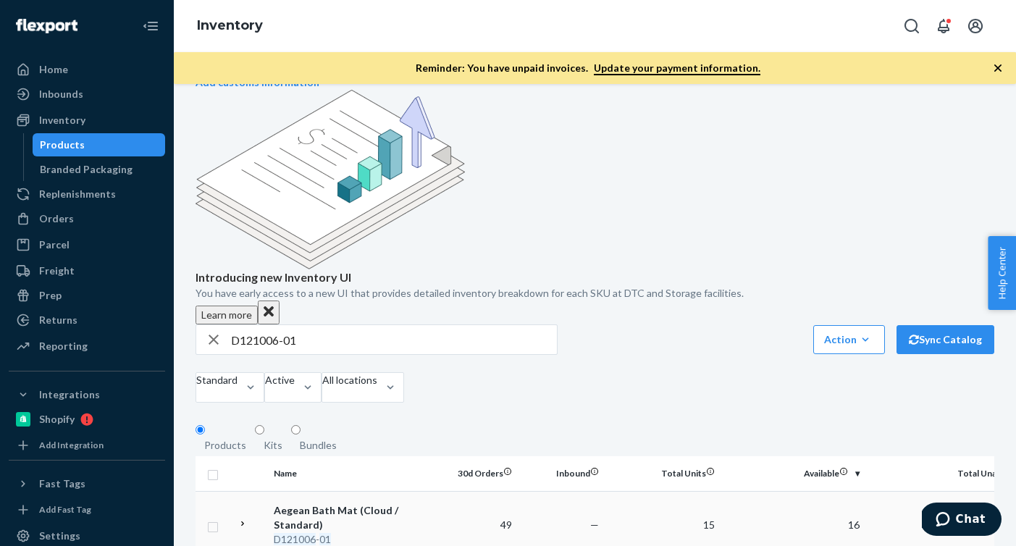
click at [424, 504] on div "Aegean Bath Mat (Cloud / Standard)" at bounding box center [349, 518] width 151 height 29
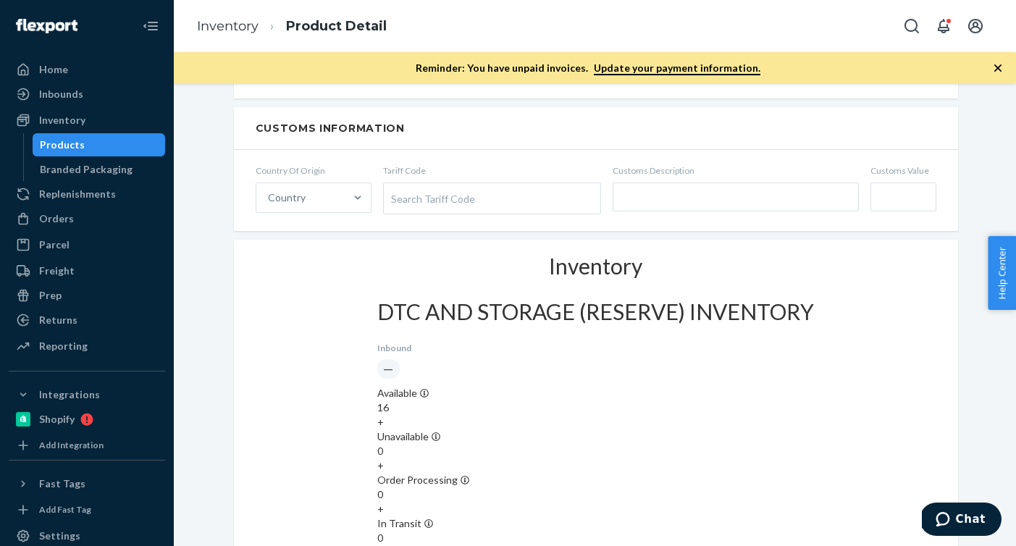
scroll to position [58, 0]
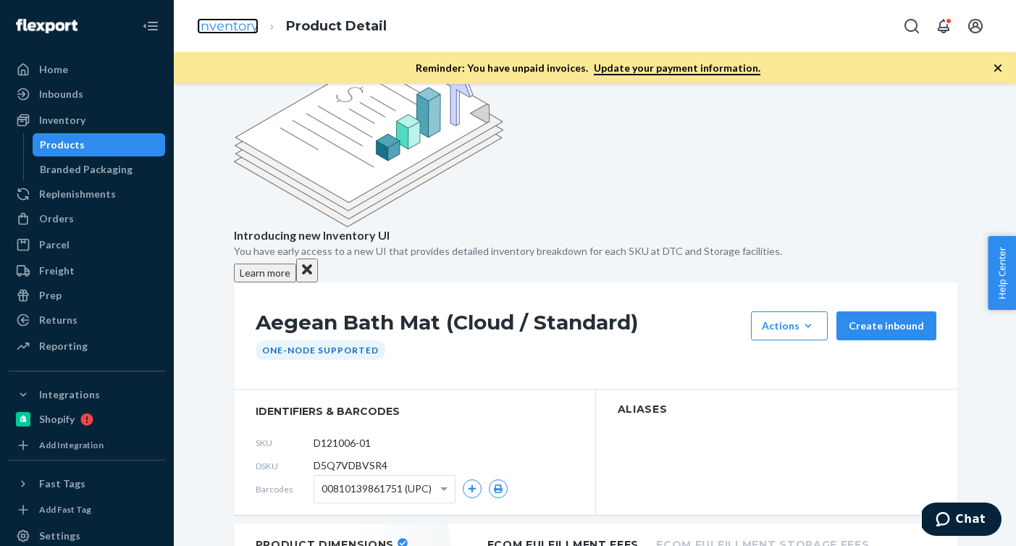
click at [233, 28] on link "Inventory" at bounding box center [228, 26] width 62 height 16
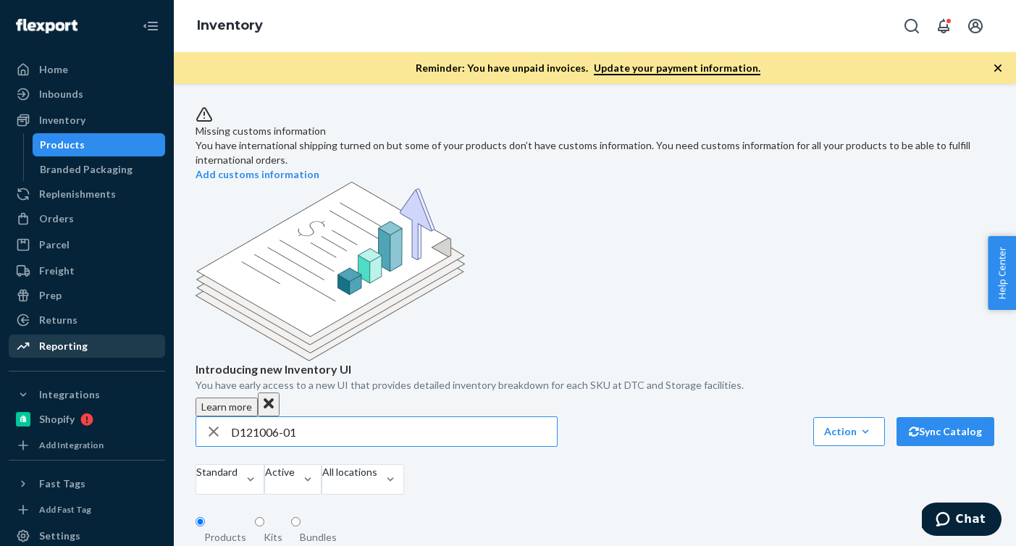
drag, startPoint x: 307, startPoint y: 343, endPoint x: 151, endPoint y: 342, distance: 156.5
click at [151, 342] on div "Home Inbounds Shipping Plans Problems Inventory Products Branded Packaging Repl…" at bounding box center [508, 273] width 1016 height 546
type input "D104008-02"
